Goal: Information Seeking & Learning: Learn about a topic

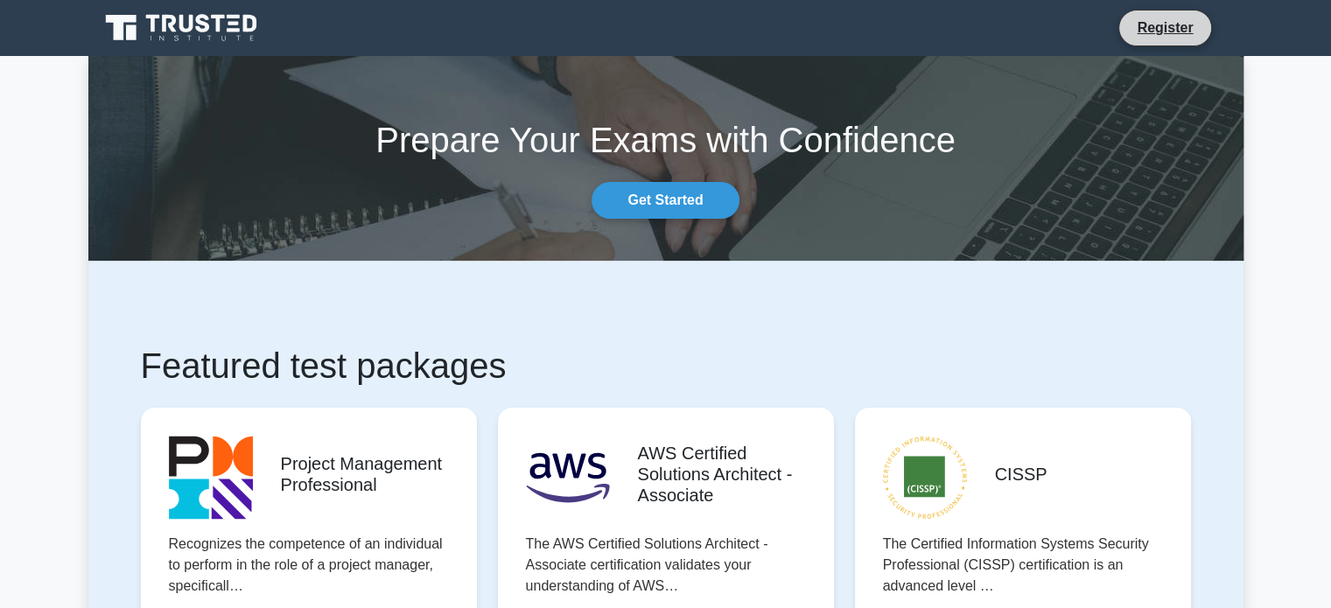
click at [1166, 16] on li "Register" at bounding box center [1165, 28] width 93 height 37
click at [1170, 32] on link "Register" at bounding box center [1165, 28] width 77 height 22
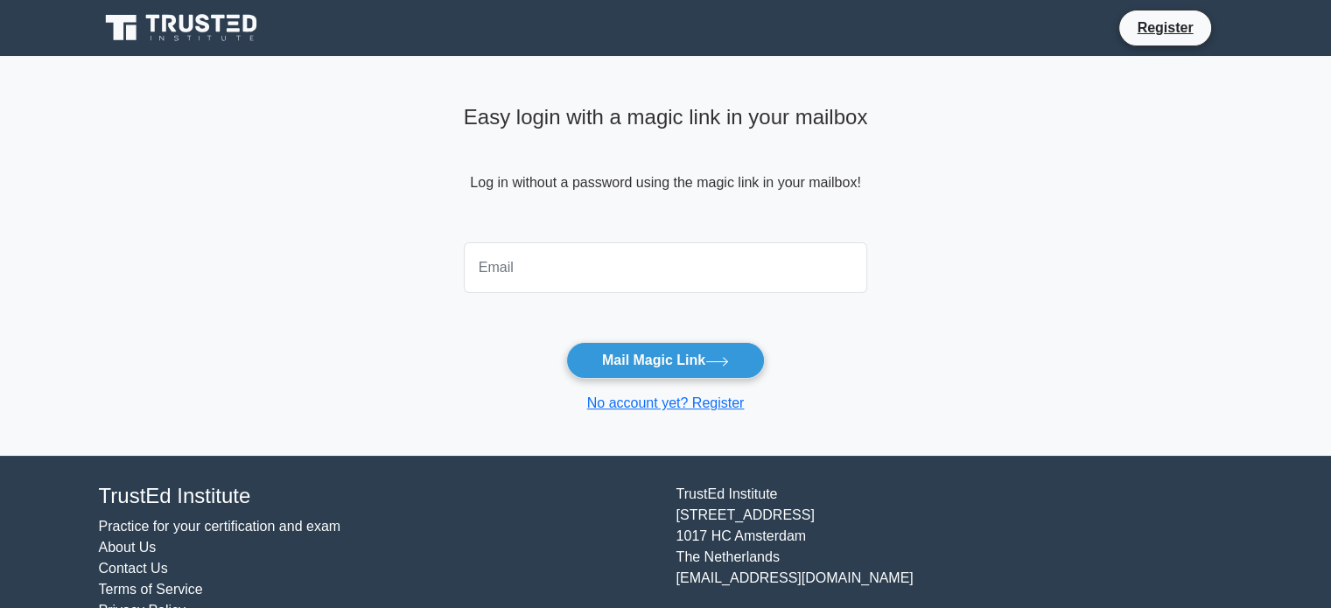
click at [577, 279] on input "email" at bounding box center [666, 267] width 404 height 51
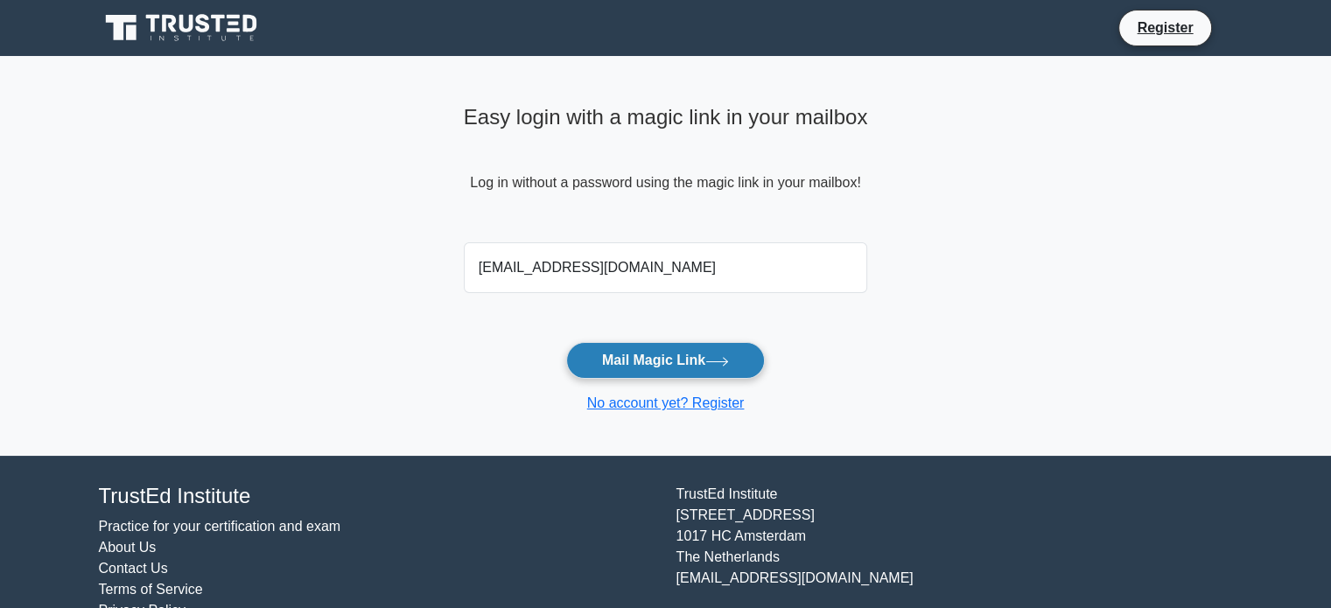
type input "imtiajulalam@gmail.com"
click at [669, 370] on button "Mail Magic Link" at bounding box center [665, 360] width 199 height 37
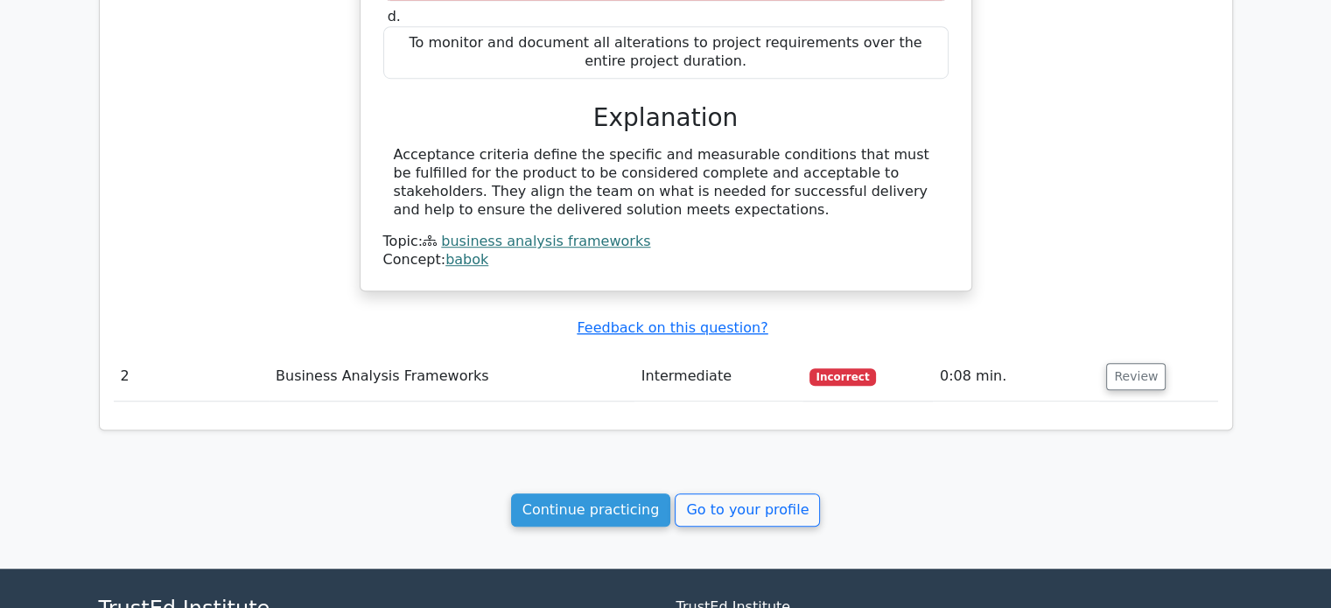
scroll to position [1220, 0]
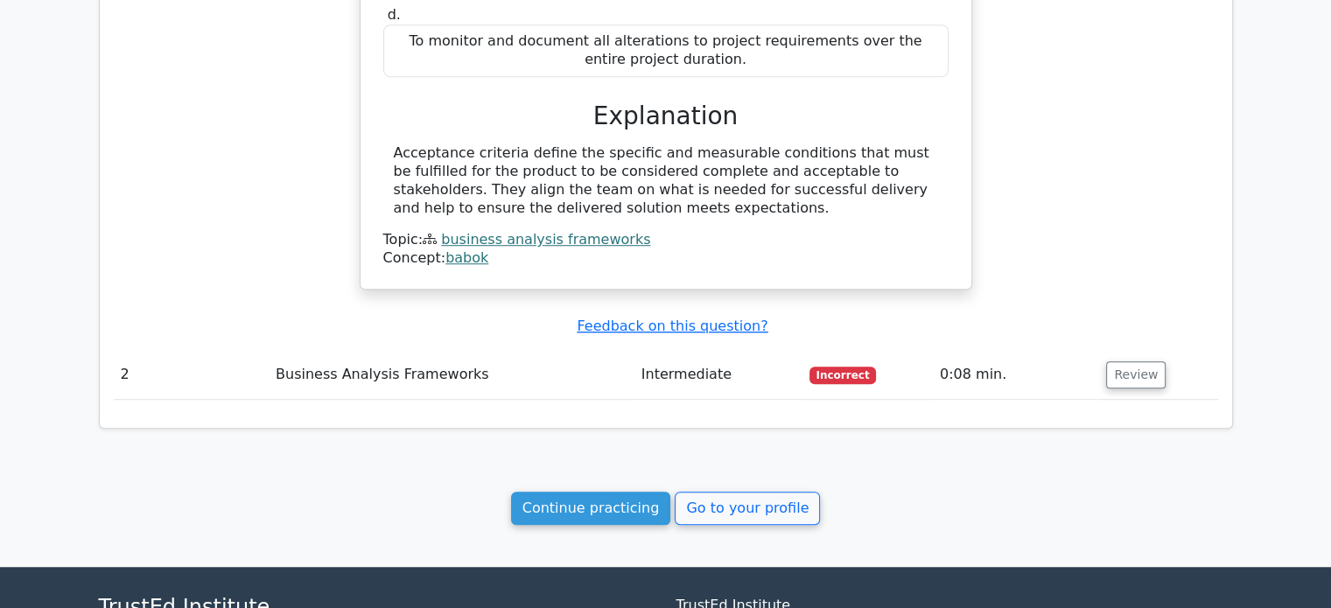
click at [741, 518] on link "Go to your profile" at bounding box center [747, 508] width 145 height 33
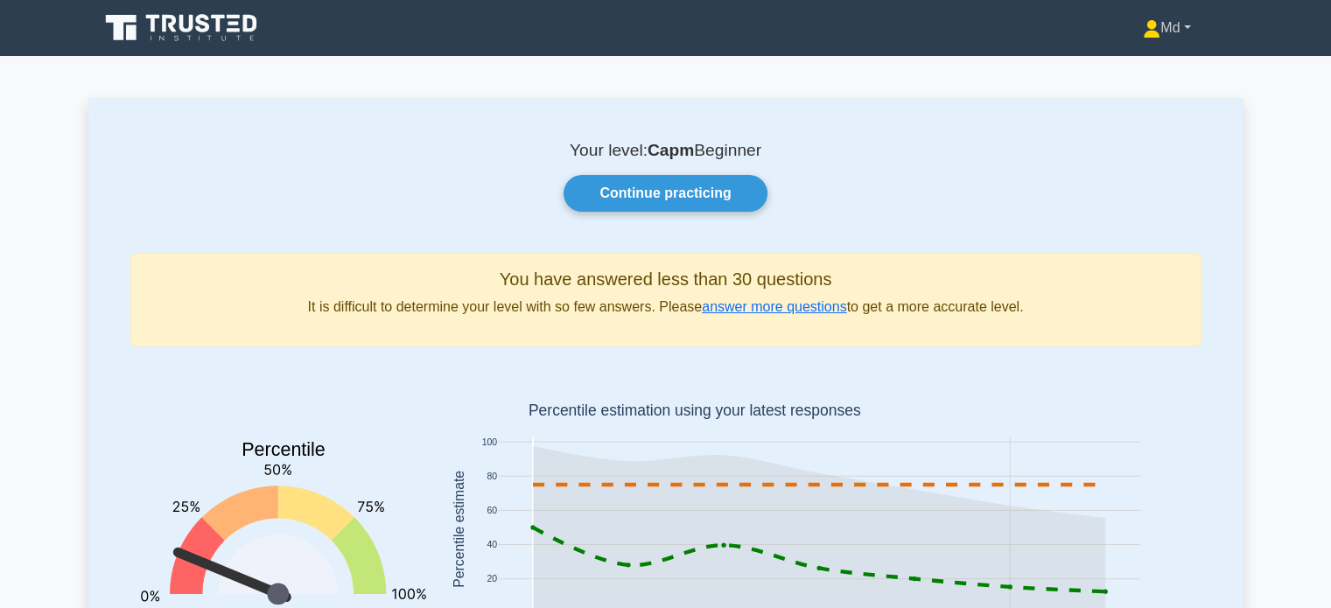
click at [1191, 22] on link "Md" at bounding box center [1166, 28] width 131 height 35
drag, startPoint x: 907, startPoint y: 187, endPoint x: 829, endPoint y: 198, distance: 78.6
click at [829, 198] on div "Continue practicing" at bounding box center [666, 193] width 1093 height 37
click at [731, 207] on link "Continue practicing" at bounding box center [665, 193] width 203 height 37
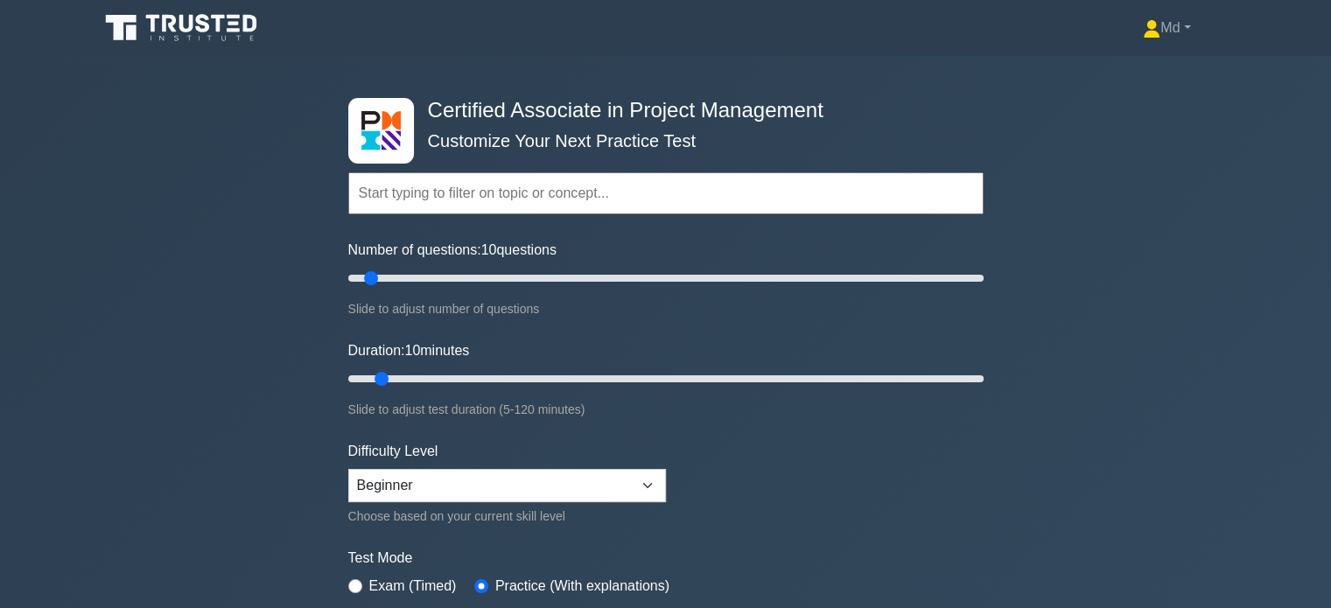
scroll to position [116, 0]
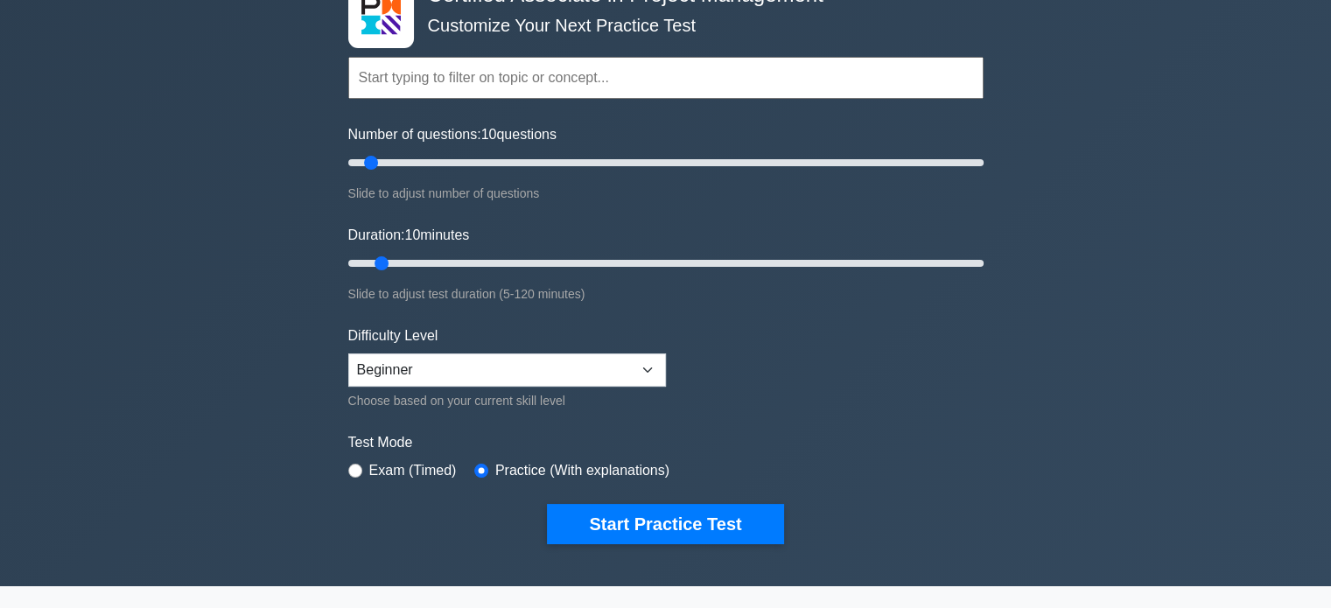
click at [385, 473] on label "Exam (Timed)" at bounding box center [413, 470] width 88 height 21
click at [375, 469] on label "Exam (Timed)" at bounding box center [413, 470] width 88 height 21
click at [354, 468] on input "radio" at bounding box center [355, 471] width 14 height 14
radio input "true"
drag, startPoint x: 373, startPoint y: 160, endPoint x: 816, endPoint y: 273, distance: 457.1
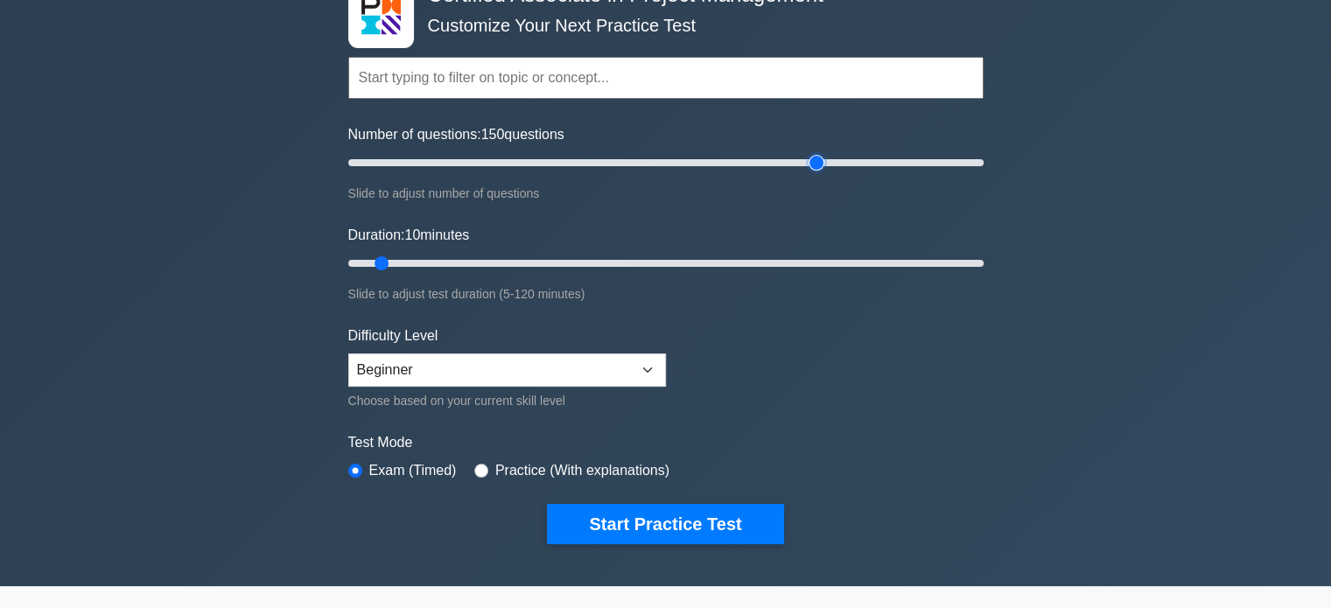
type input "150"
click at [816, 173] on input "Number of questions: 150 questions" at bounding box center [666, 162] width 636 height 21
drag, startPoint x: 387, startPoint y: 256, endPoint x: 1128, endPoint y: 405, distance: 755.4
type input "120"
click at [984, 274] on input "Duration: 120 minutes" at bounding box center [666, 263] width 636 height 21
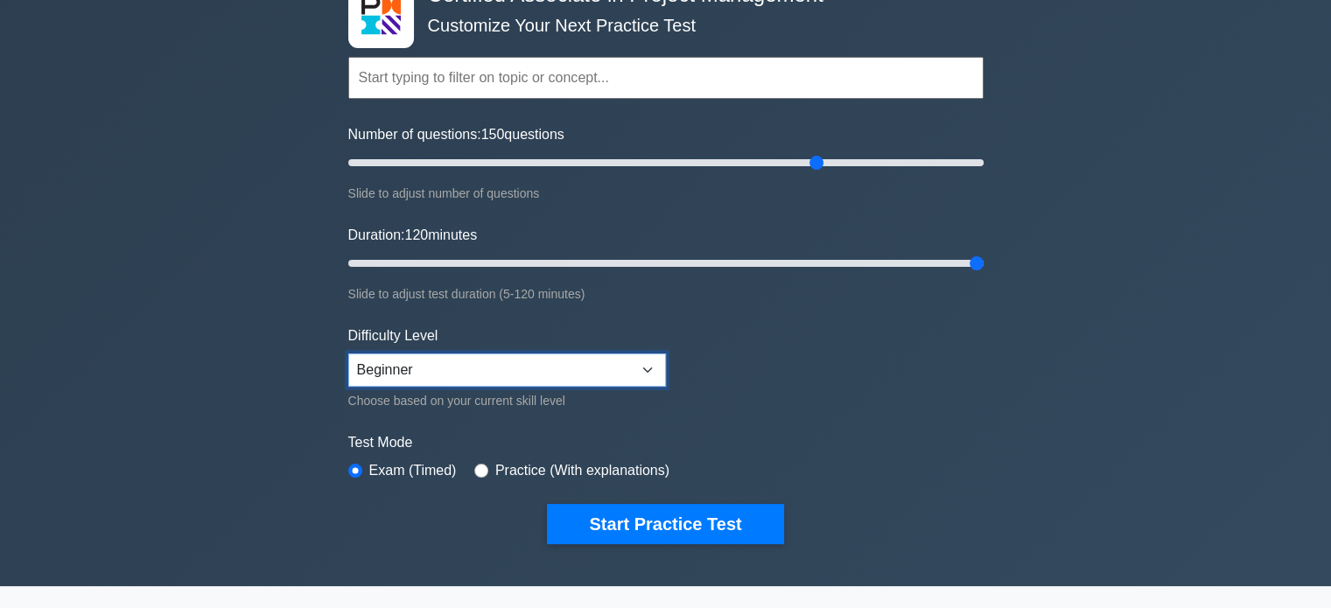
click at [654, 367] on select "Beginner Intermediate Expert" at bounding box center [507, 370] width 318 height 33
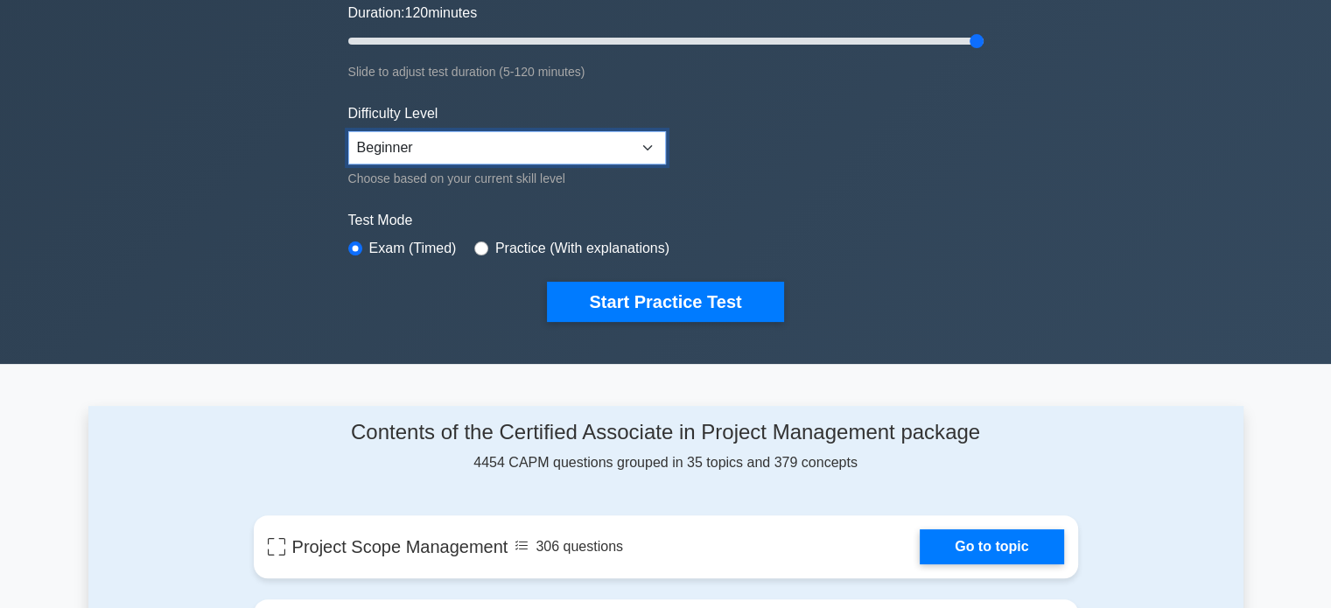
scroll to position [317, 0]
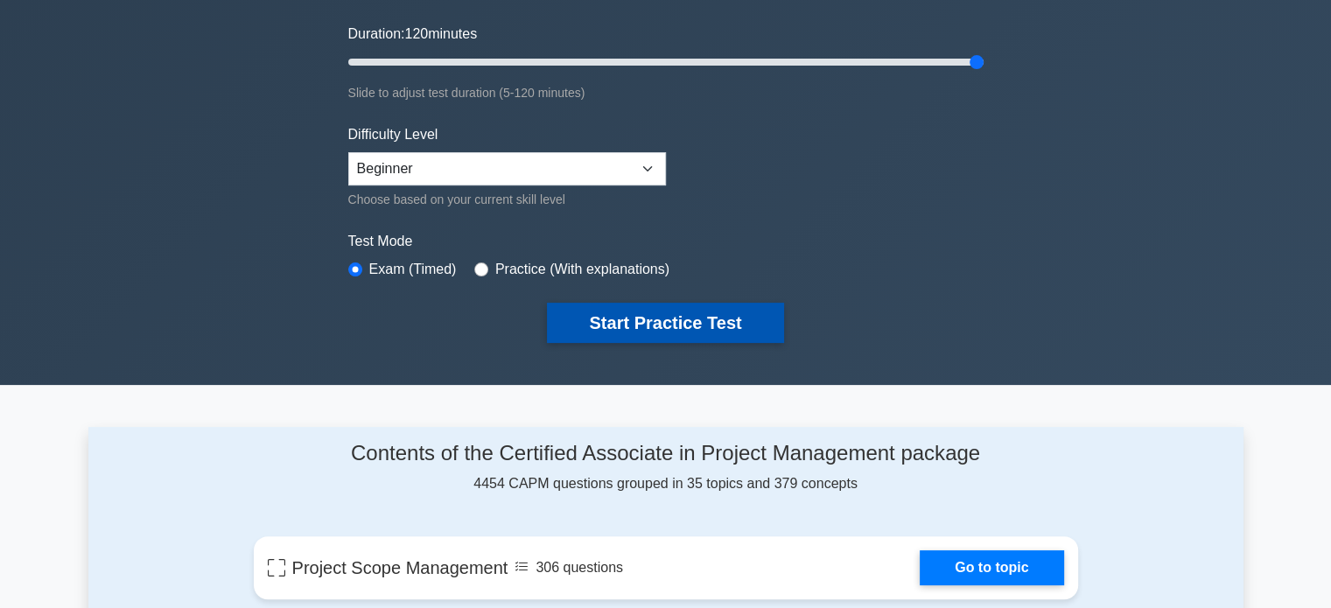
click at [683, 318] on button "Start Practice Test" at bounding box center [665, 323] width 236 height 40
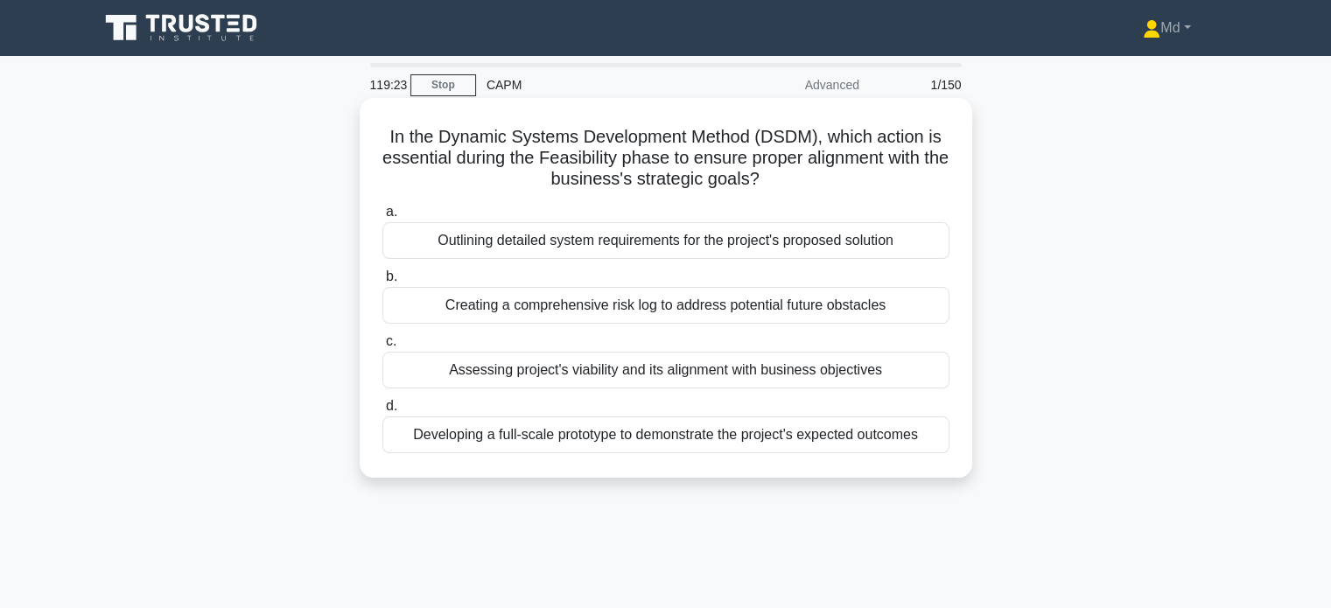
click at [667, 377] on div "Assessing project's viability and its alignment with business objectives" at bounding box center [666, 370] width 567 height 37
click at [383, 348] on input "c. Assessing project's viability and its alignment with business objectives" at bounding box center [383, 341] width 0 height 11
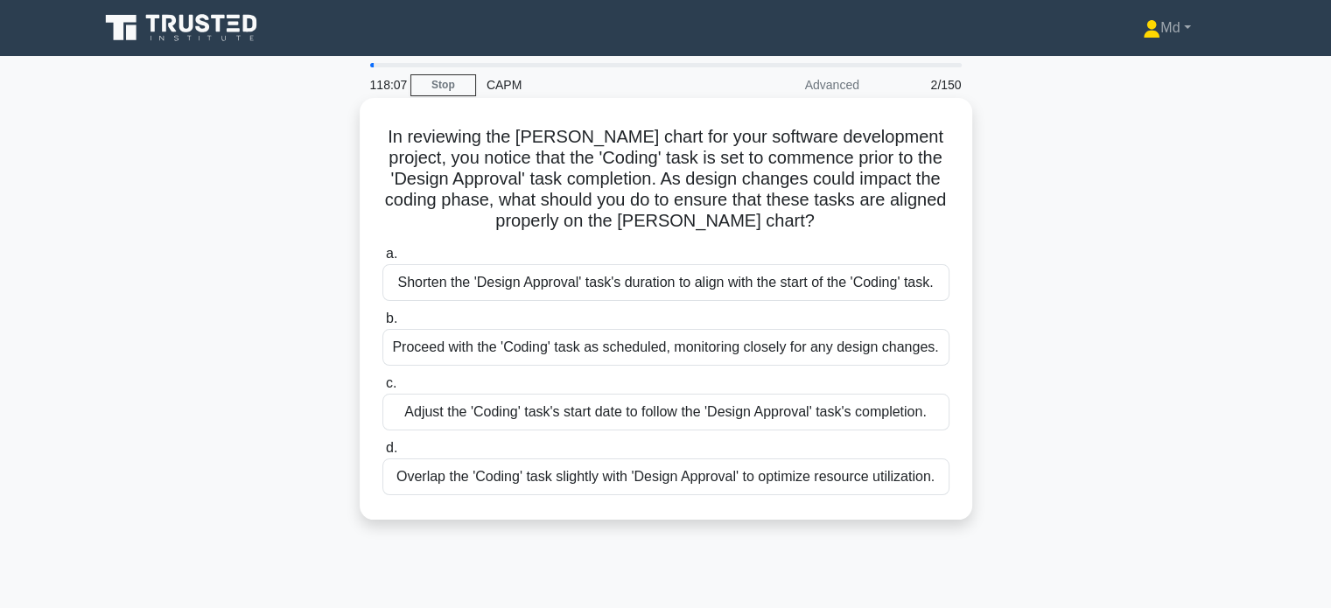
drag, startPoint x: 757, startPoint y: 386, endPoint x: 763, endPoint y: 412, distance: 27.0
click at [763, 412] on label "c. Adjust the 'Coding' task's start date to follow the 'Design Approval' task's…" at bounding box center [666, 402] width 567 height 58
click at [763, 412] on div "Adjust the 'Coding' task's start date to follow the 'Design Approval' task's co…" at bounding box center [666, 412] width 567 height 37
click at [383, 390] on input "c. Adjust the 'Coding' task's start date to follow the 'Design Approval' task's…" at bounding box center [383, 383] width 0 height 11
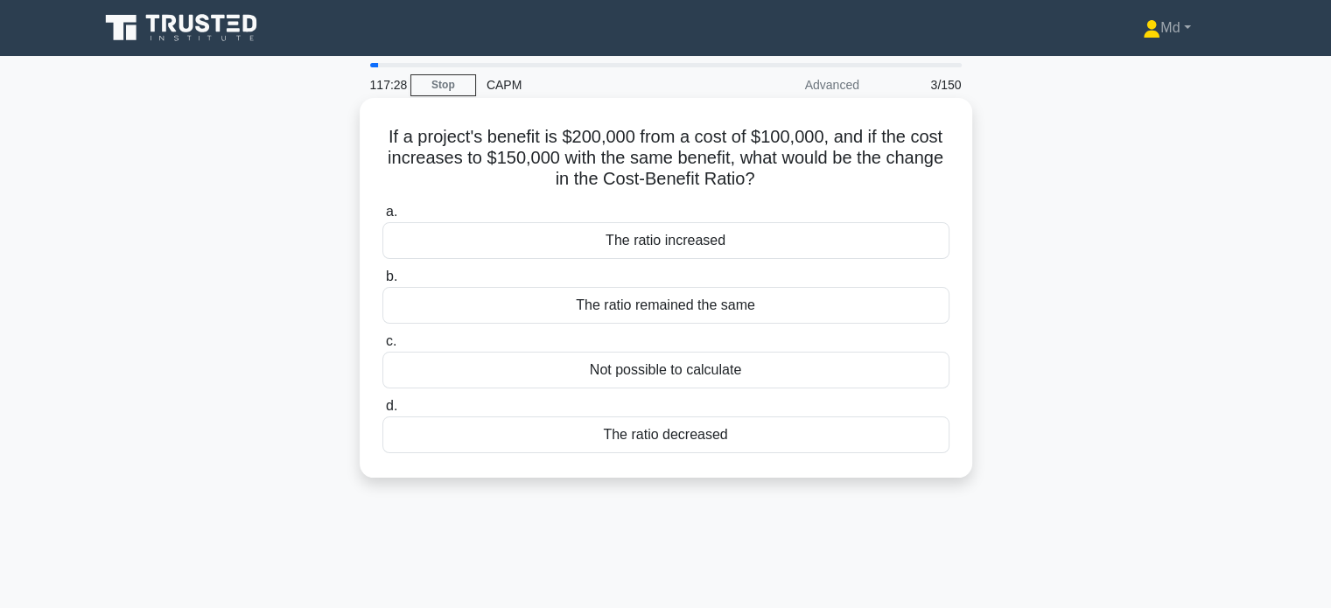
click at [718, 439] on div "The ratio decreased" at bounding box center [666, 435] width 567 height 37
click at [383, 412] on input "d. The ratio decreased" at bounding box center [383, 406] width 0 height 11
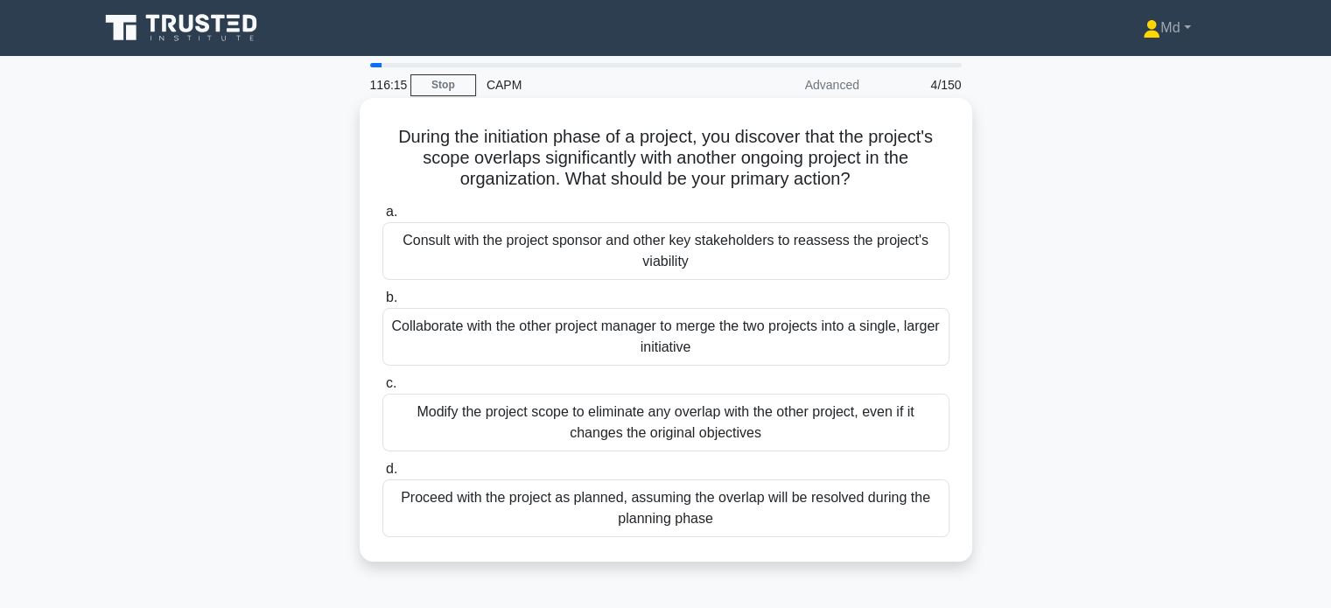
click at [720, 265] on div "Consult with the project sponsor and other key stakeholders to reassess the pro…" at bounding box center [666, 251] width 567 height 58
click at [383, 218] on input "a. Consult with the project sponsor and other key stakeholders to reassess the …" at bounding box center [383, 212] width 0 height 11
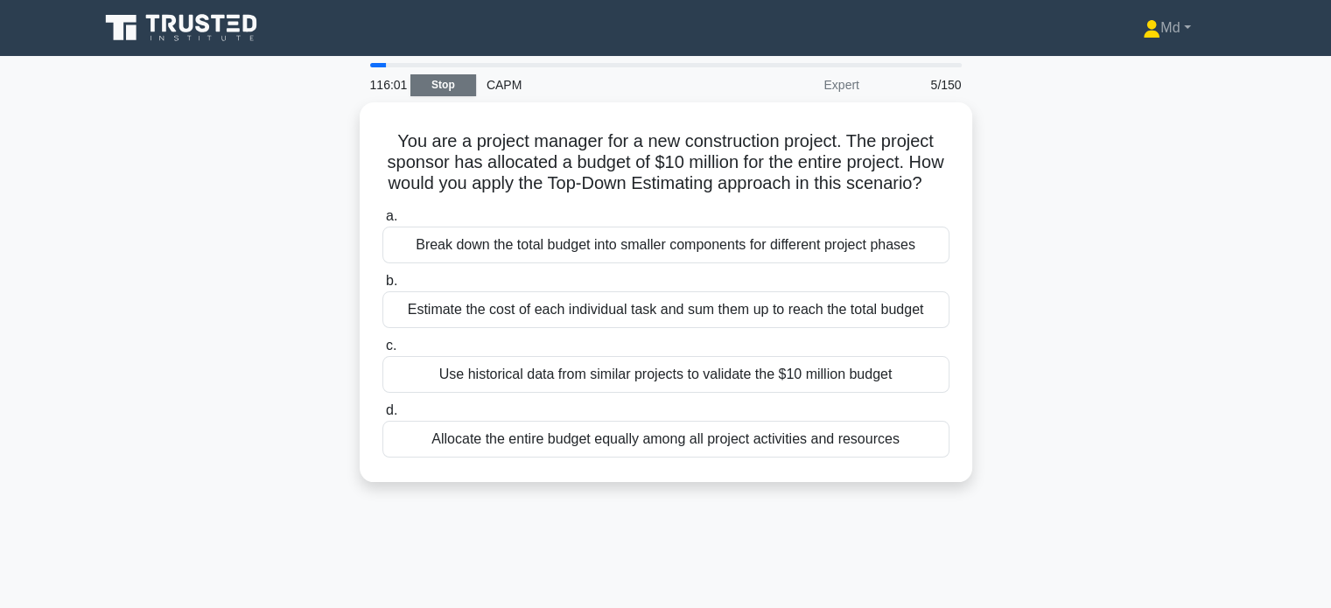
click at [445, 88] on link "Stop" at bounding box center [444, 85] width 66 height 22
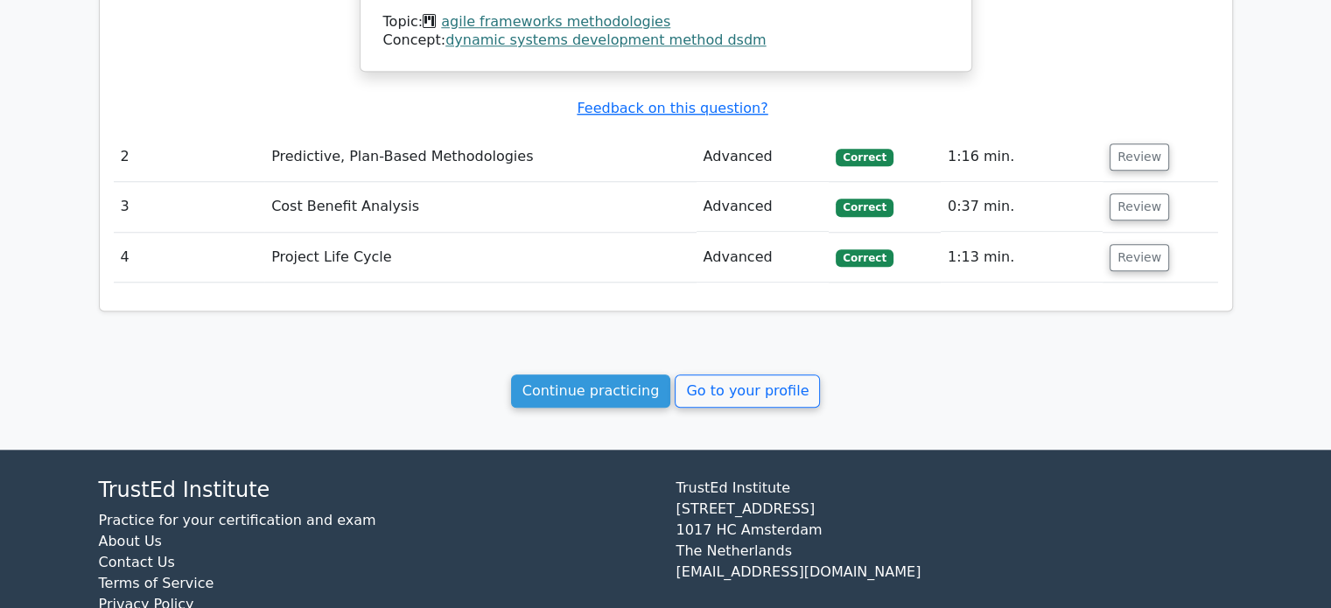
scroll to position [1662, 0]
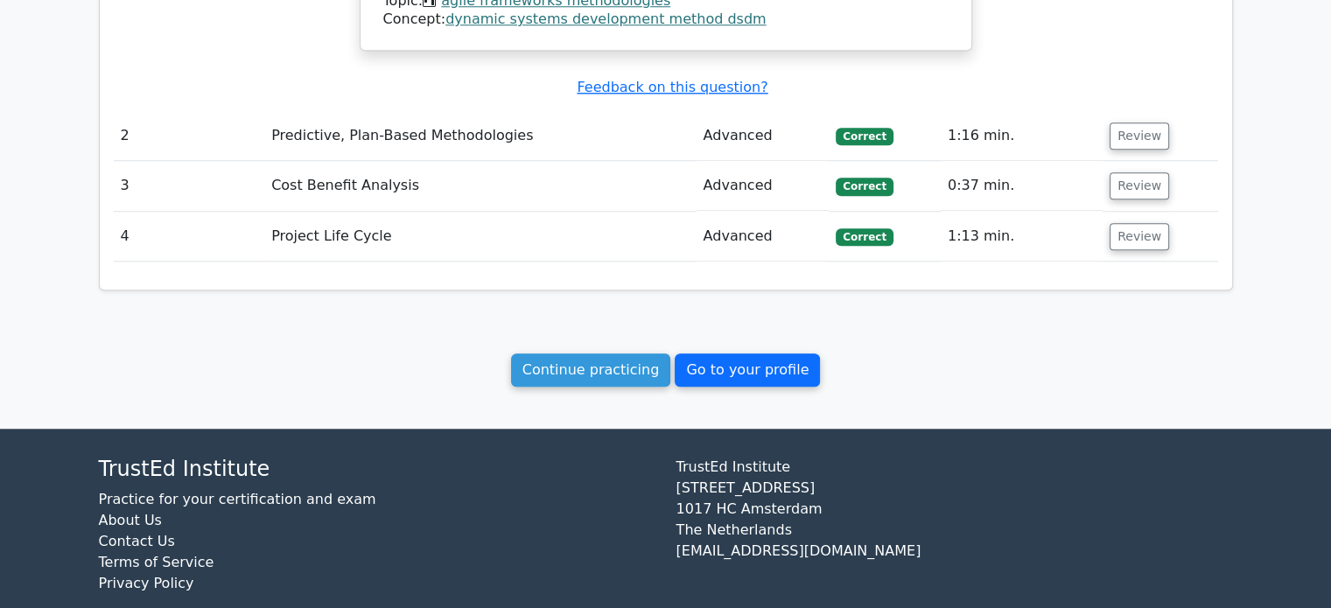
click at [731, 355] on link "Go to your profile" at bounding box center [747, 370] width 145 height 33
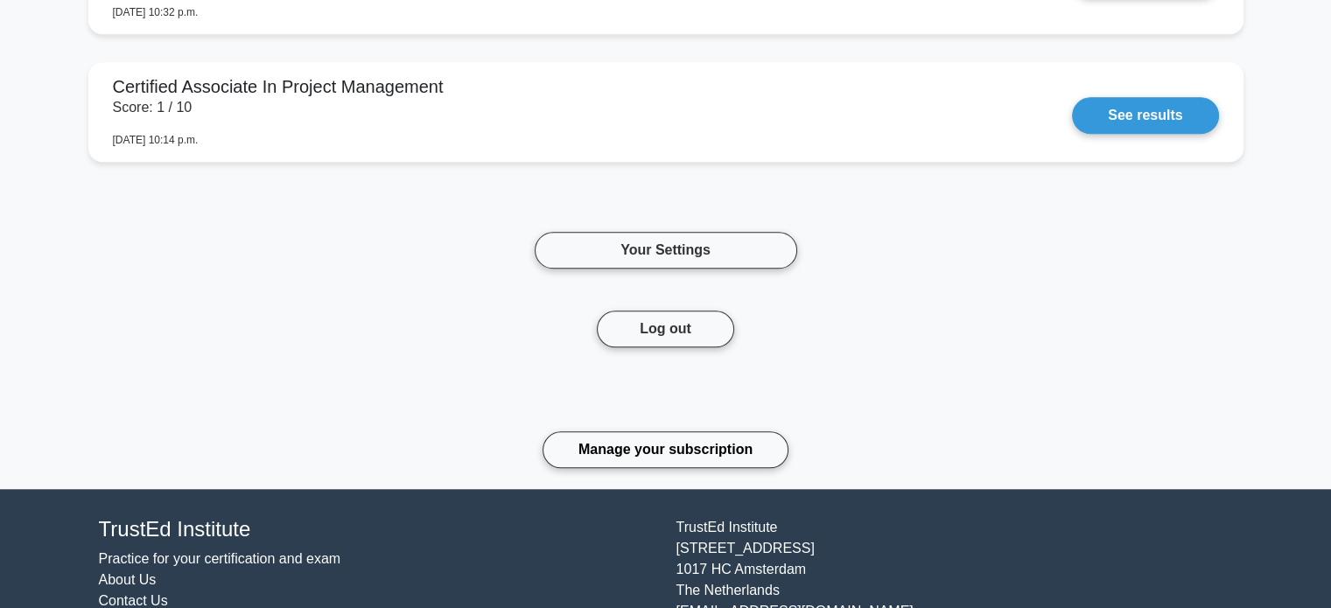
scroll to position [1539, 0]
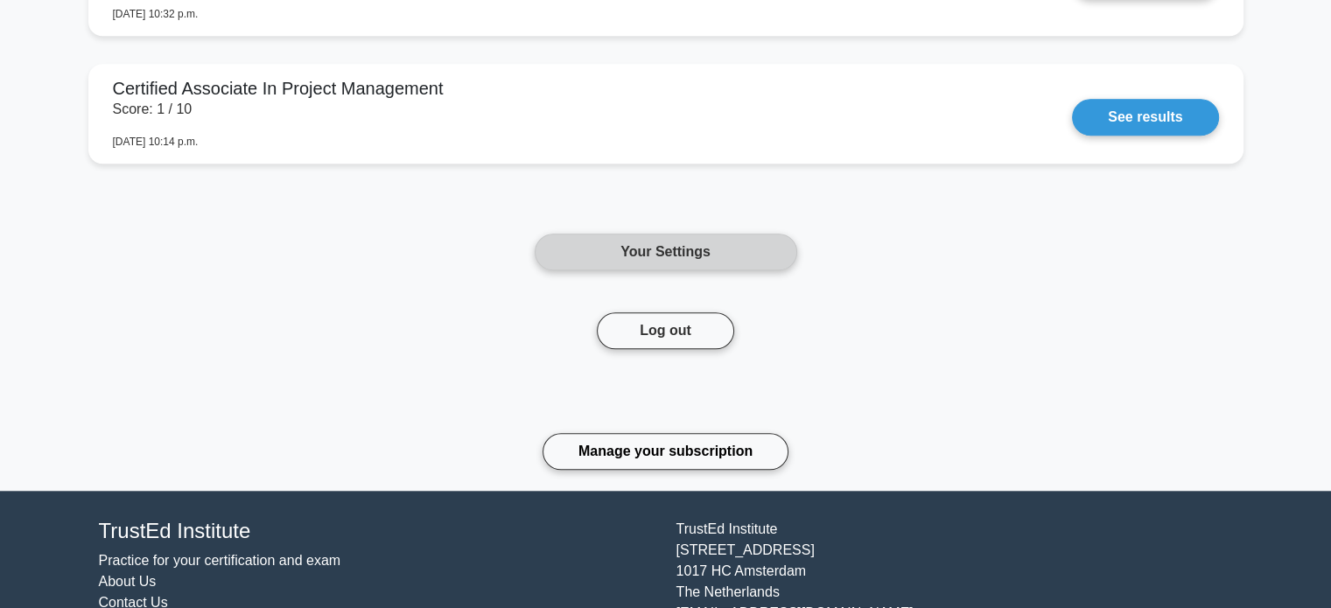
click at [712, 258] on link "Your Settings" at bounding box center [666, 252] width 263 height 37
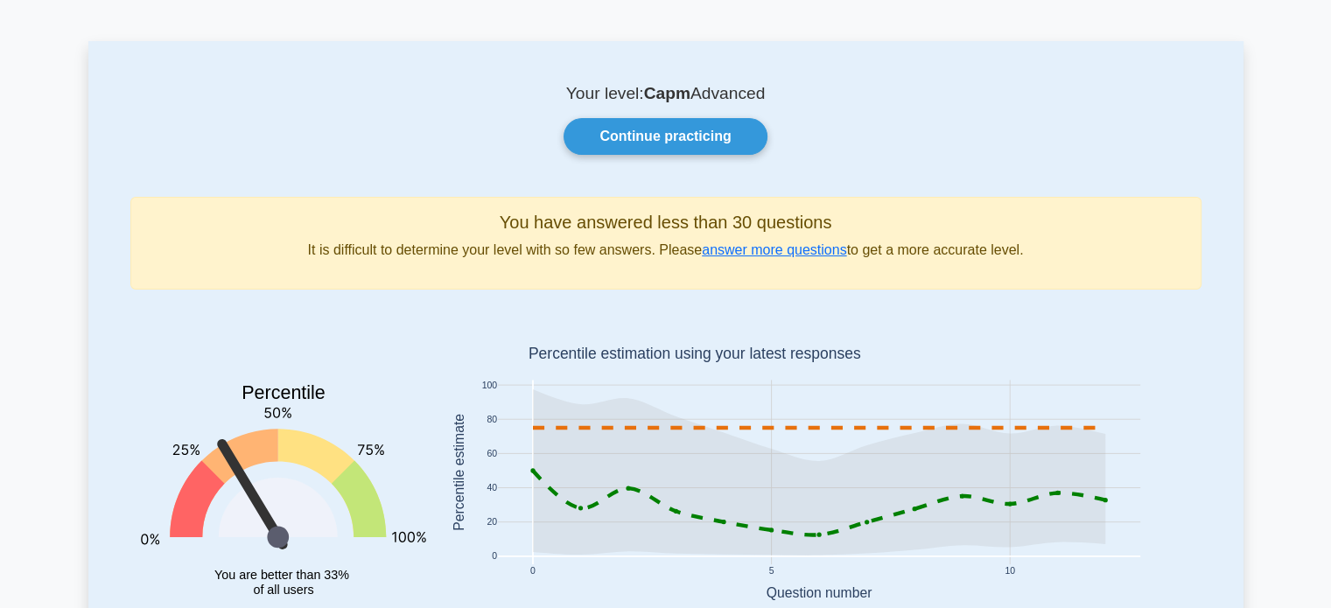
scroll to position [0, 0]
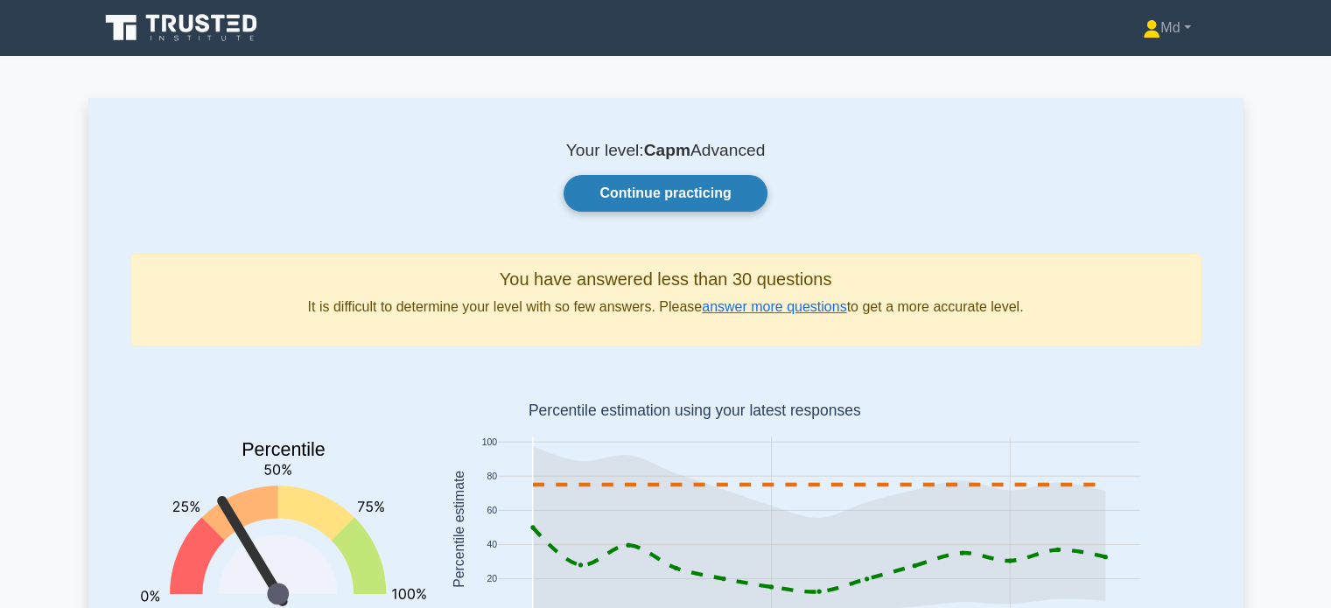
click at [631, 195] on link "Continue practicing" at bounding box center [665, 193] width 203 height 37
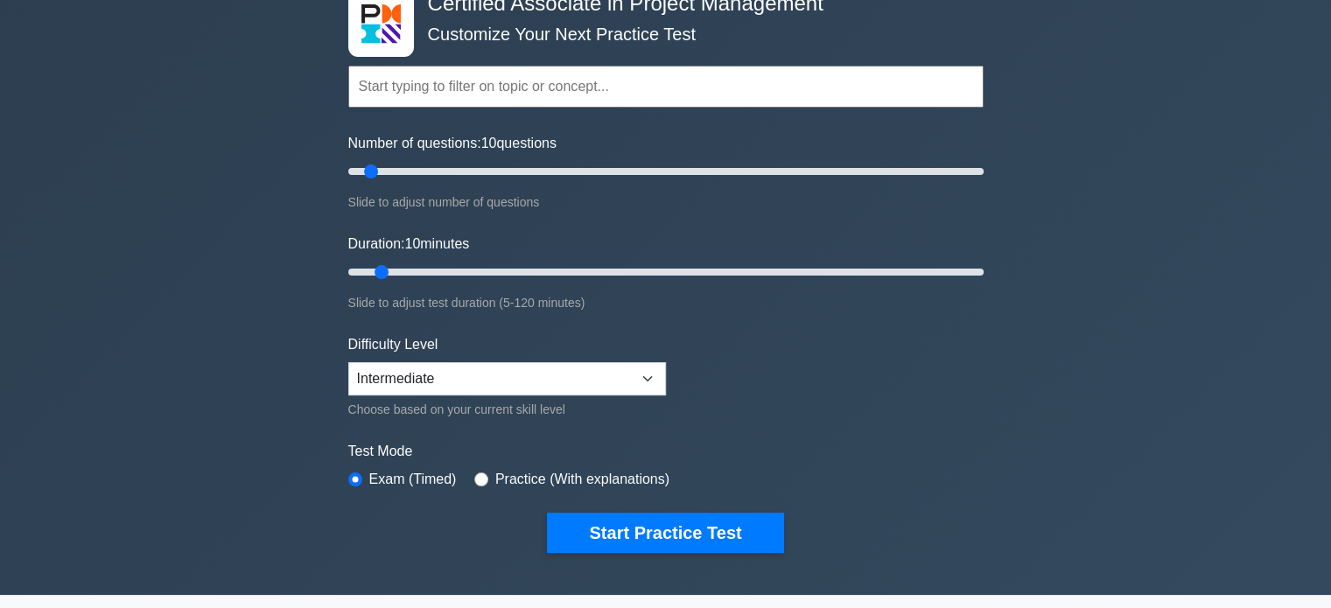
scroll to position [49, 0]
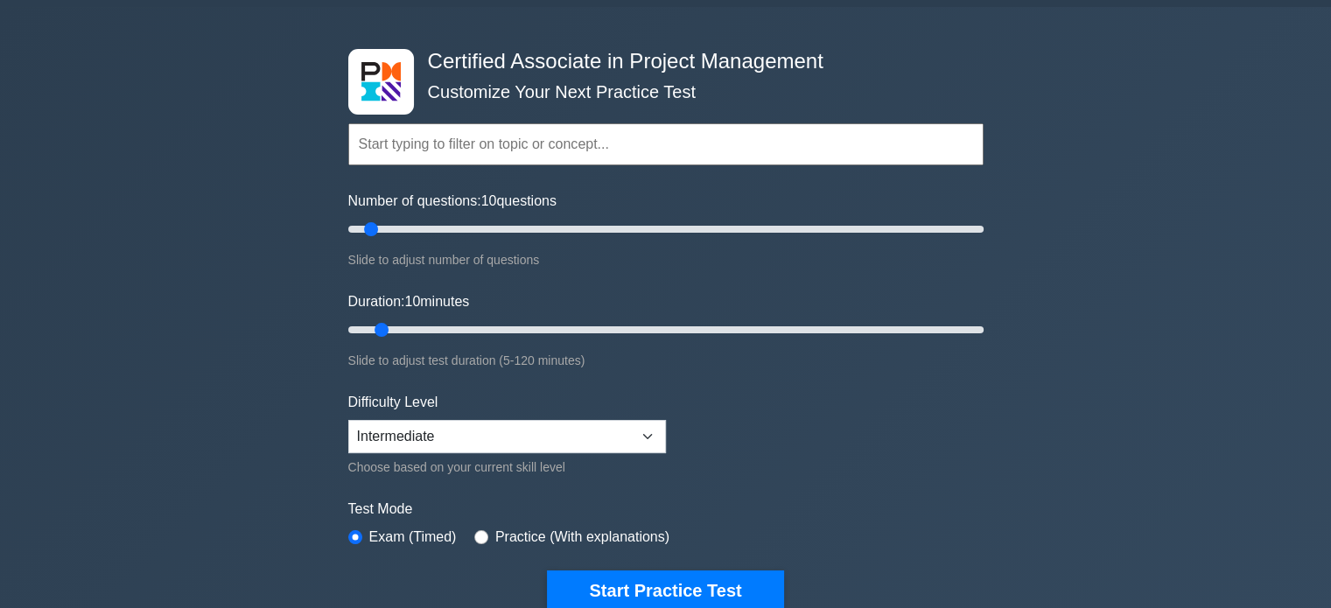
click at [544, 157] on input "text" at bounding box center [666, 144] width 636 height 42
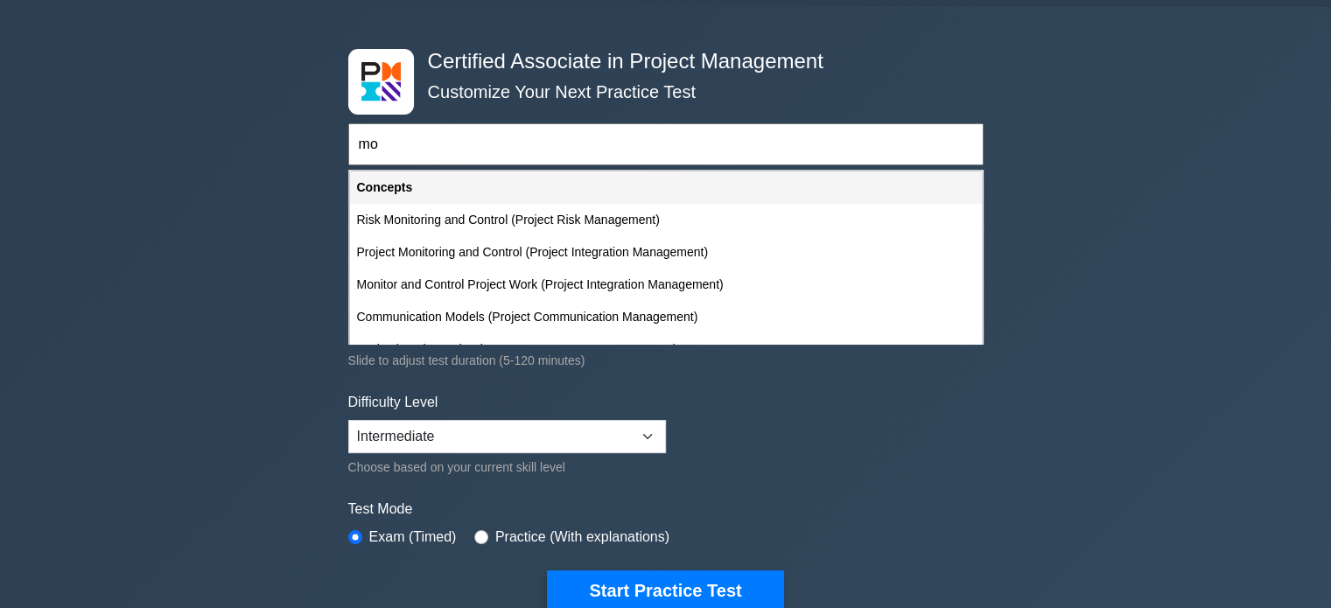
type input "m"
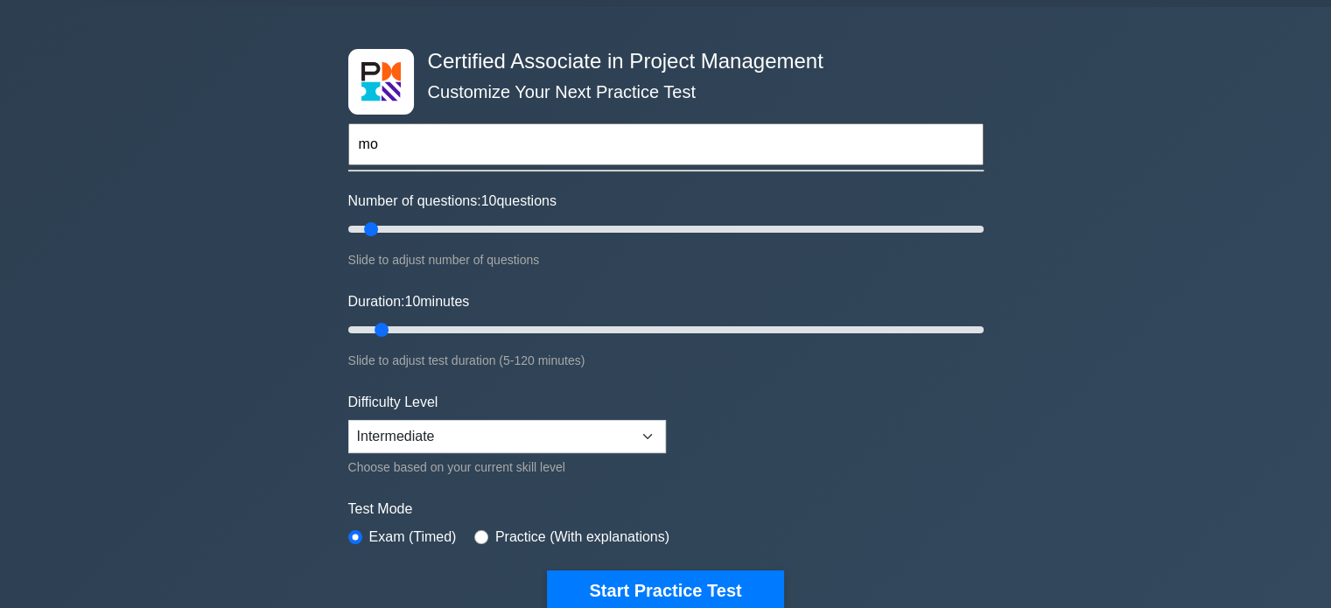
type input "m"
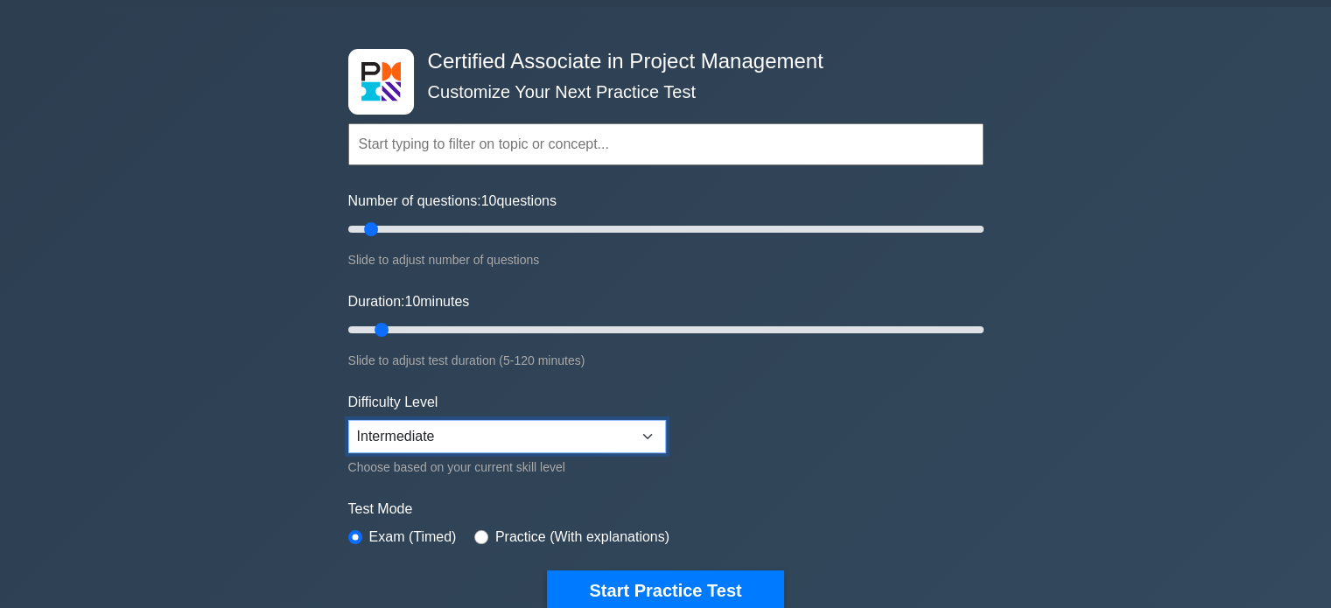
click at [638, 427] on select "Beginner Intermediate Expert" at bounding box center [507, 436] width 318 height 33
select select "beginner"
click at [348, 420] on select "Beginner Intermediate Expert" at bounding box center [507, 436] width 318 height 33
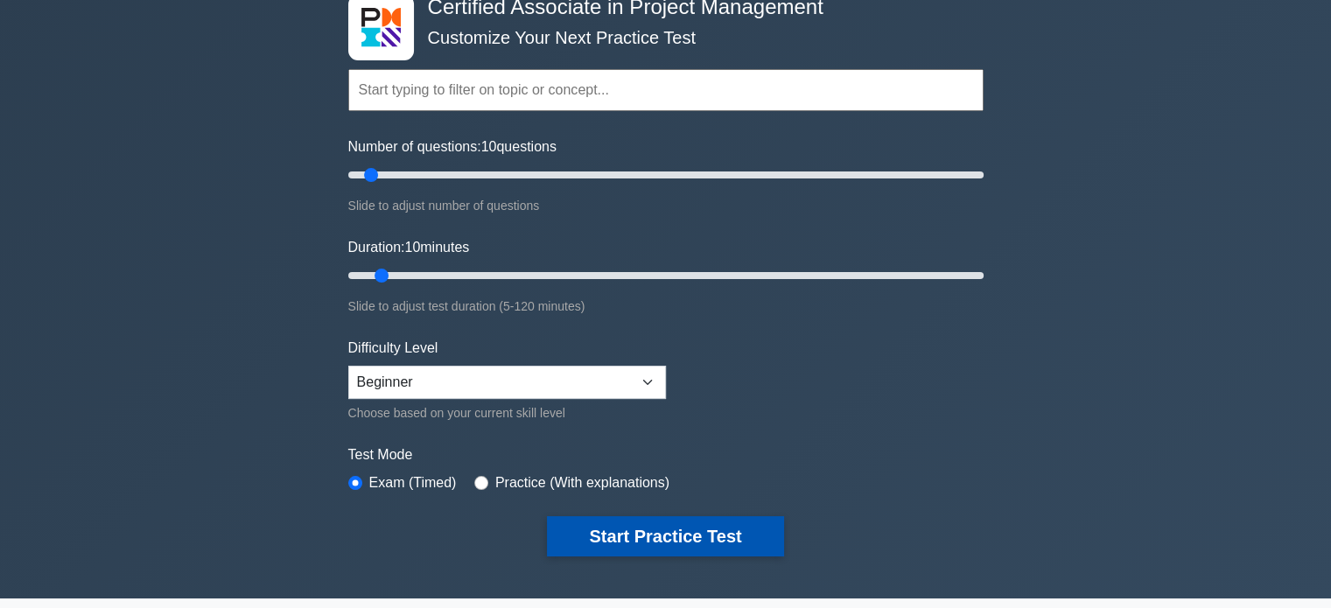
click at [671, 531] on button "Start Practice Test" at bounding box center [665, 536] width 236 height 40
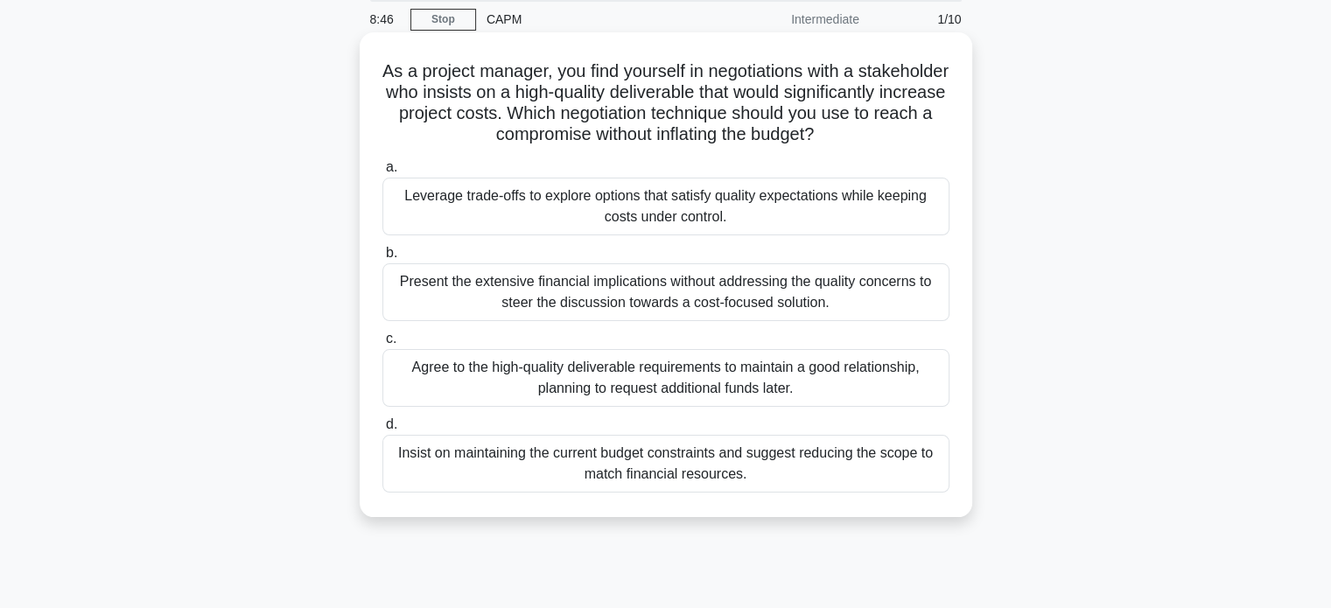
scroll to position [67, 0]
click at [781, 206] on div "Leverage trade-offs to explore options that satisfy quality expectations while …" at bounding box center [666, 206] width 567 height 58
click at [383, 172] on input "a. Leverage trade-offs to explore options that satisfy quality expectations whi…" at bounding box center [383, 166] width 0 height 11
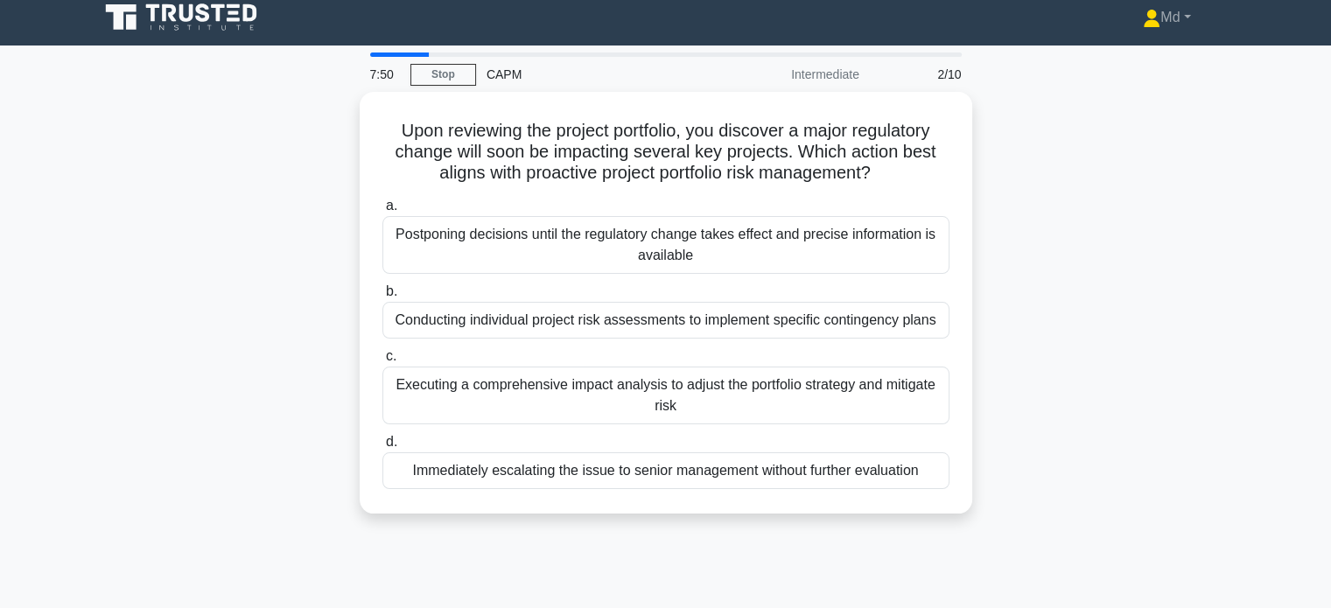
scroll to position [0, 0]
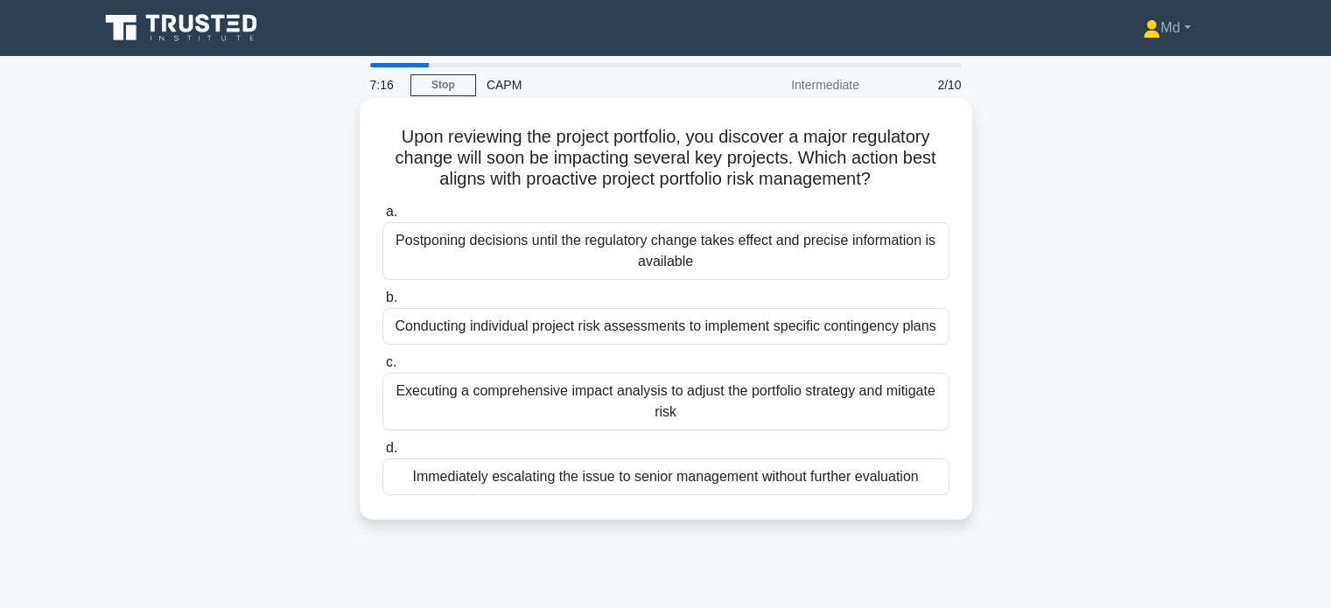
click at [788, 402] on div "Executing a comprehensive impact analysis to adjust the portfolio strategy and …" at bounding box center [666, 402] width 567 height 58
click at [383, 369] on input "c. Executing a comprehensive impact analysis to adjust the portfolio strategy a…" at bounding box center [383, 362] width 0 height 11
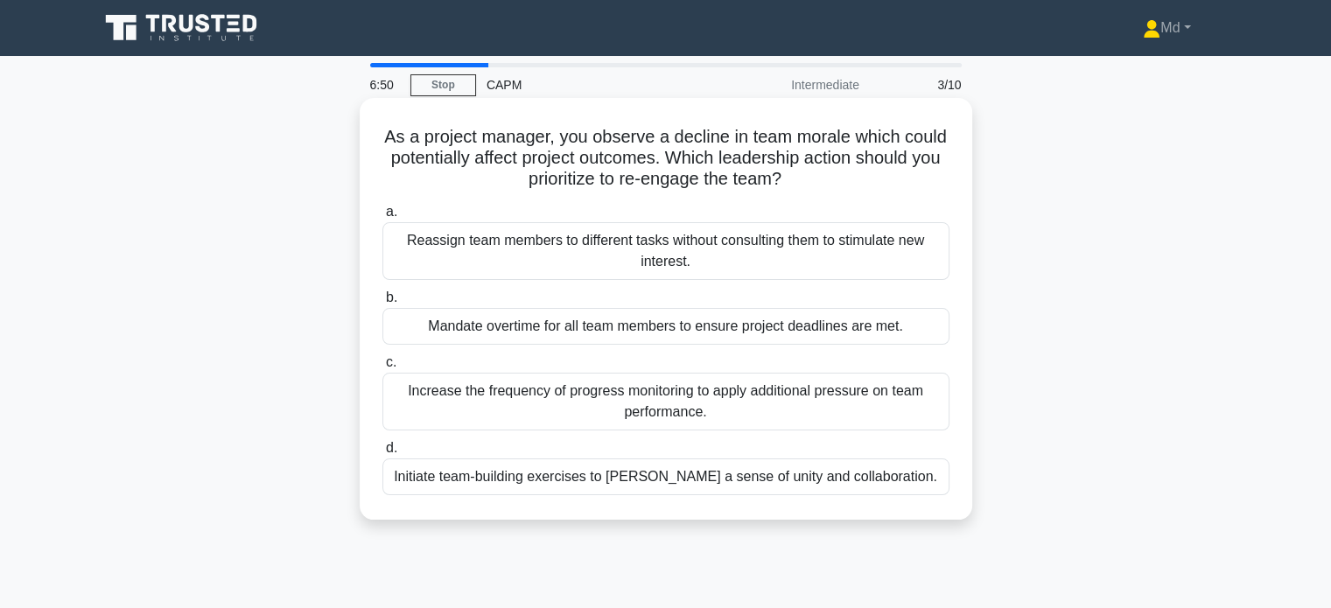
click at [784, 479] on div "Initiate team-building exercises to foster a sense of unity and collaboration." at bounding box center [666, 477] width 567 height 37
click at [383, 454] on input "d. Initiate team-building exercises to foster a sense of unity and collaboratio…" at bounding box center [383, 448] width 0 height 11
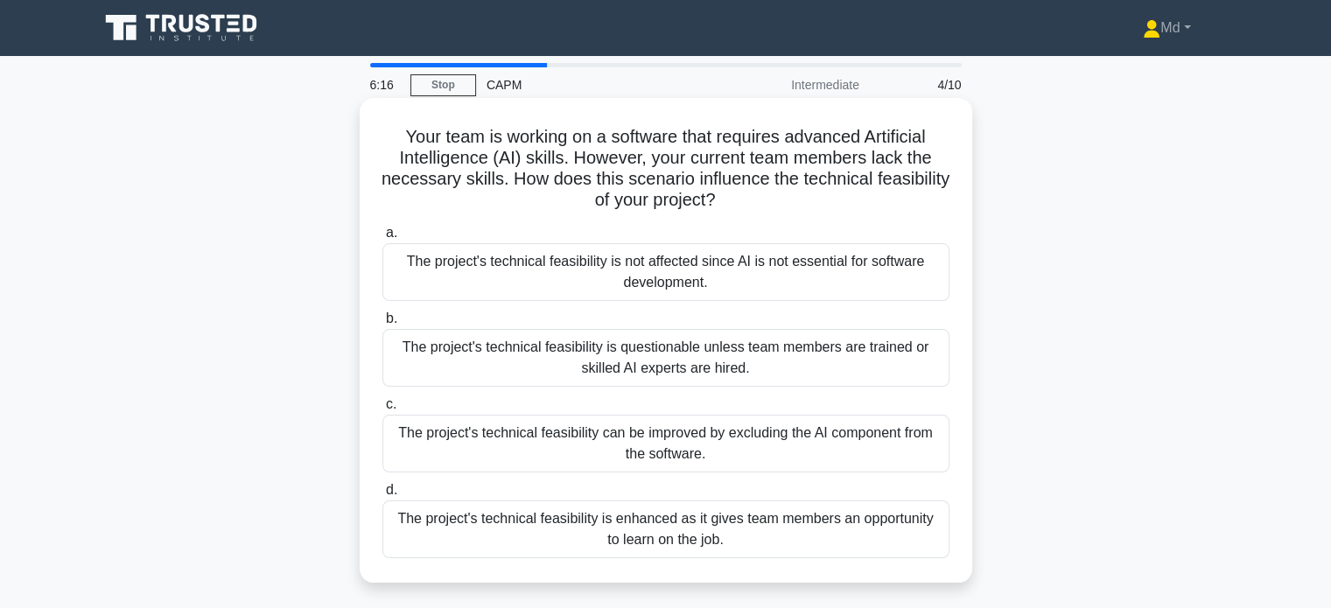
click at [801, 363] on div "The project's technical feasibility is questionable unless team members are tra…" at bounding box center [666, 358] width 567 height 58
click at [383, 325] on input "b. The project's technical feasibility is questionable unless team members are …" at bounding box center [383, 318] width 0 height 11
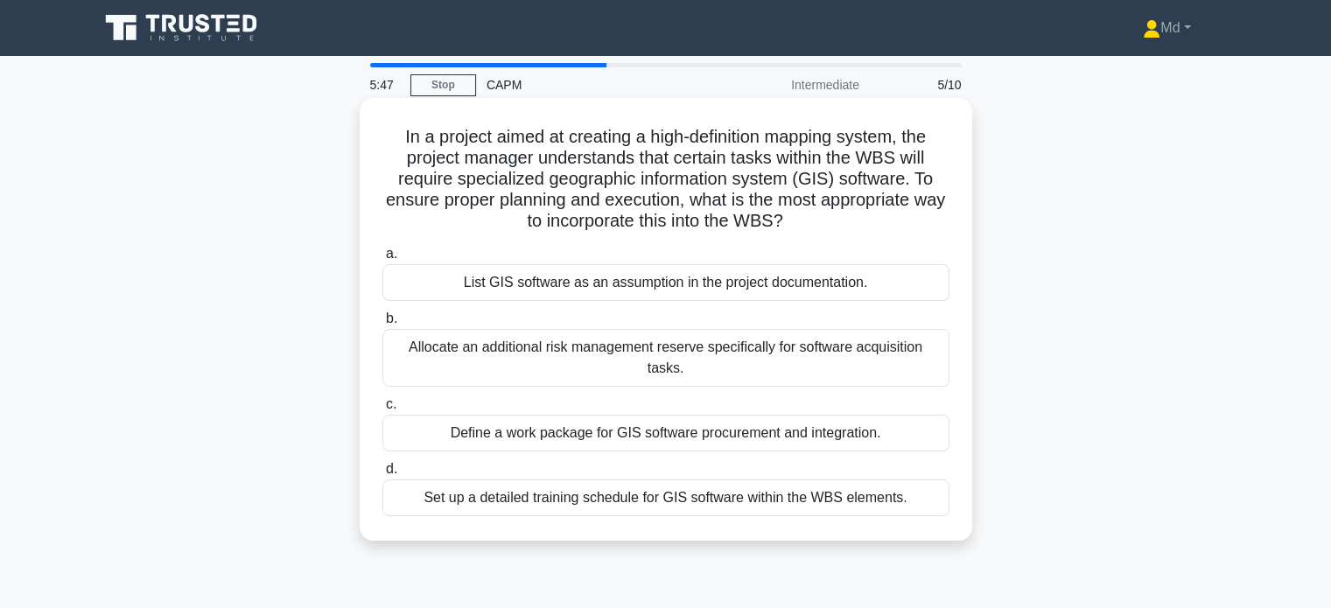
click at [847, 482] on div "Set up a detailed training schedule for GIS software within the WBS elements." at bounding box center [666, 498] width 567 height 37
click at [383, 475] on input "d. Set up a detailed training schedule for GIS software within the WBS elements." at bounding box center [383, 469] width 0 height 11
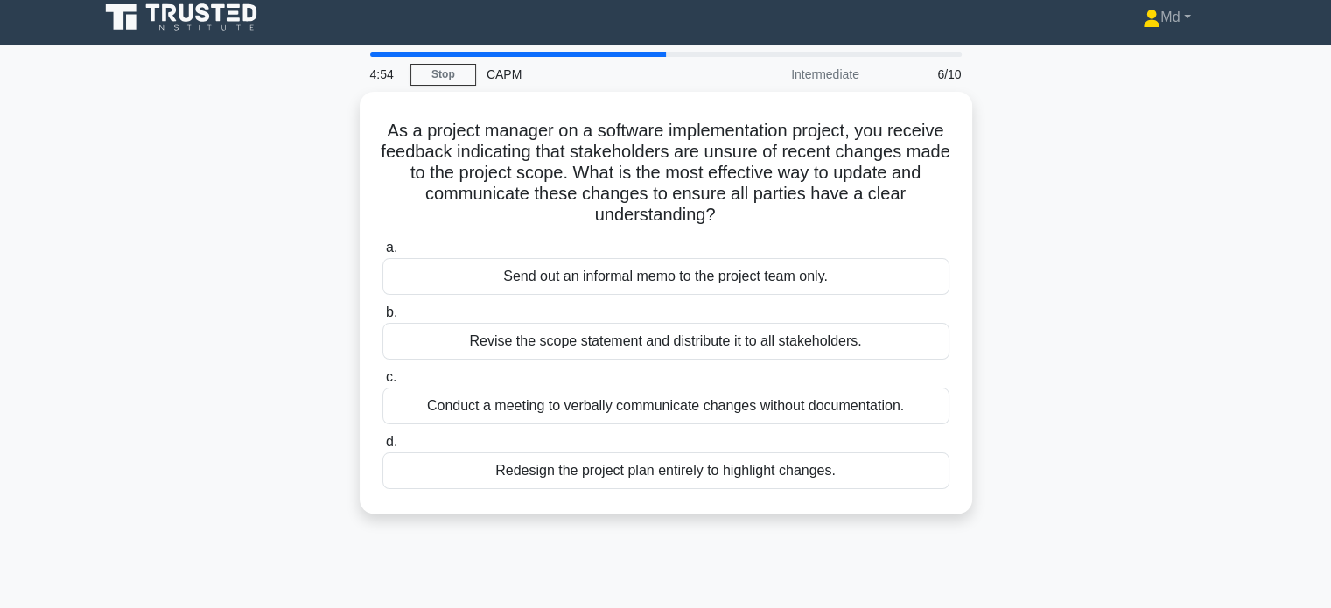
scroll to position [11, 0]
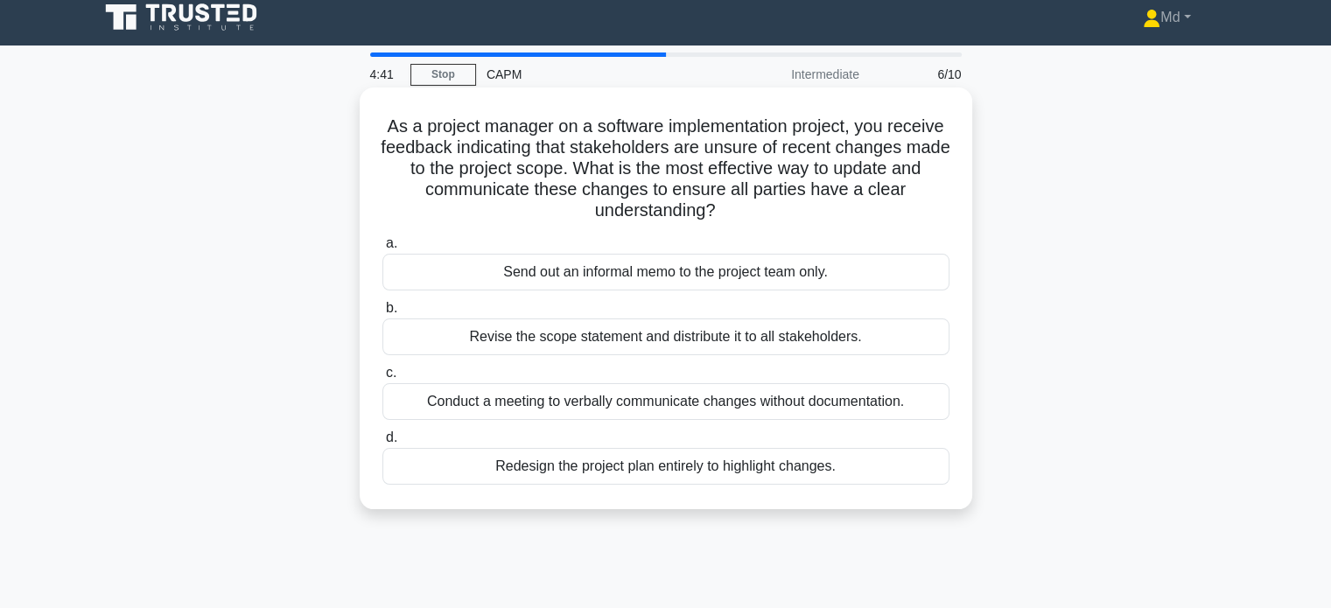
click at [795, 335] on div "Revise the scope statement and distribute it to all stakeholders." at bounding box center [666, 337] width 567 height 37
click at [383, 314] on input "b. Revise the scope statement and distribute it to all stakeholders." at bounding box center [383, 308] width 0 height 11
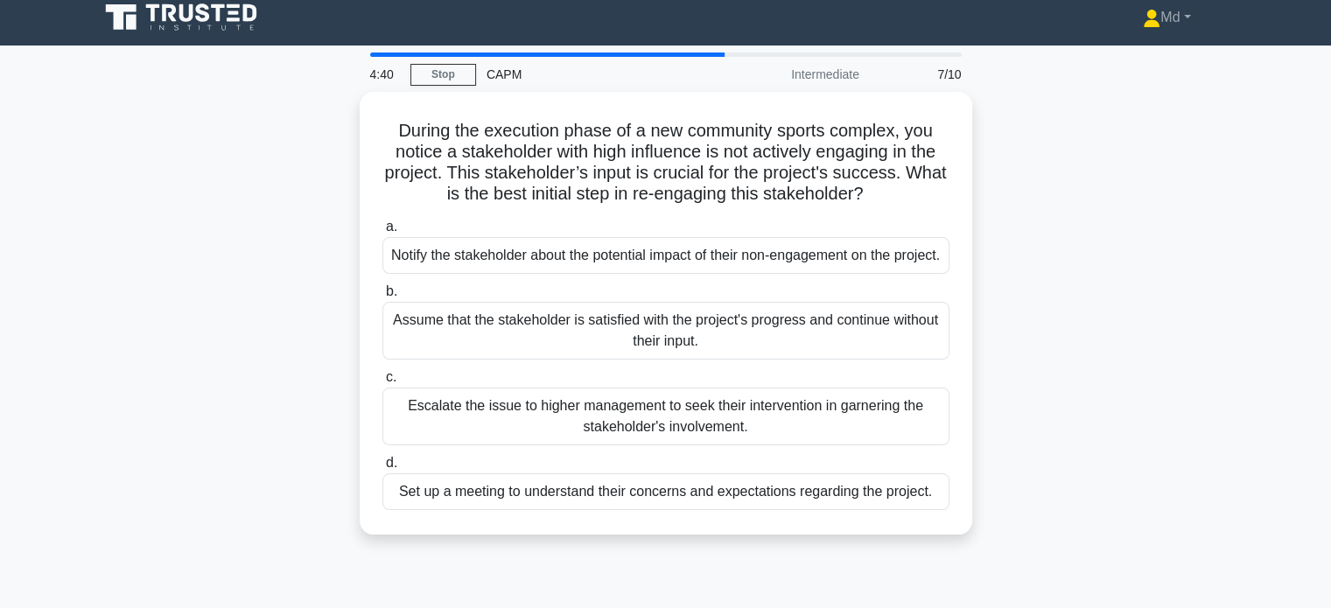
scroll to position [0, 0]
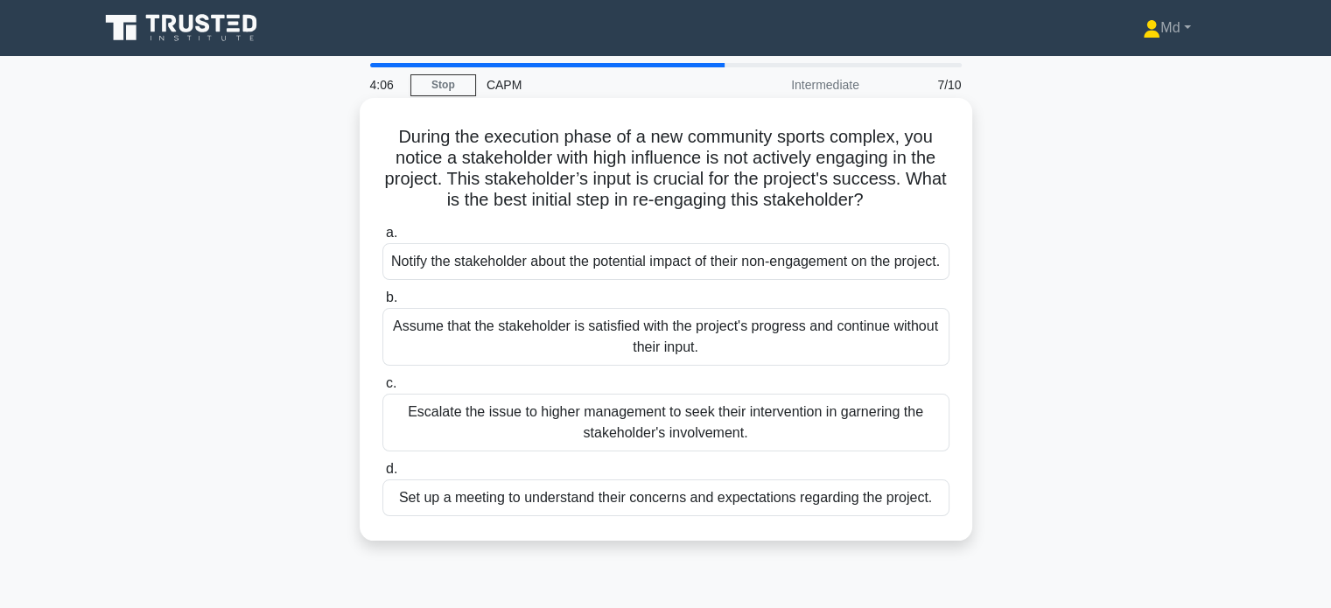
click at [732, 516] on div "Set up a meeting to understand their concerns and expectations regarding the pr…" at bounding box center [666, 498] width 567 height 37
click at [383, 475] on input "d. Set up a meeting to understand their concerns and expectations regarding the…" at bounding box center [383, 469] width 0 height 11
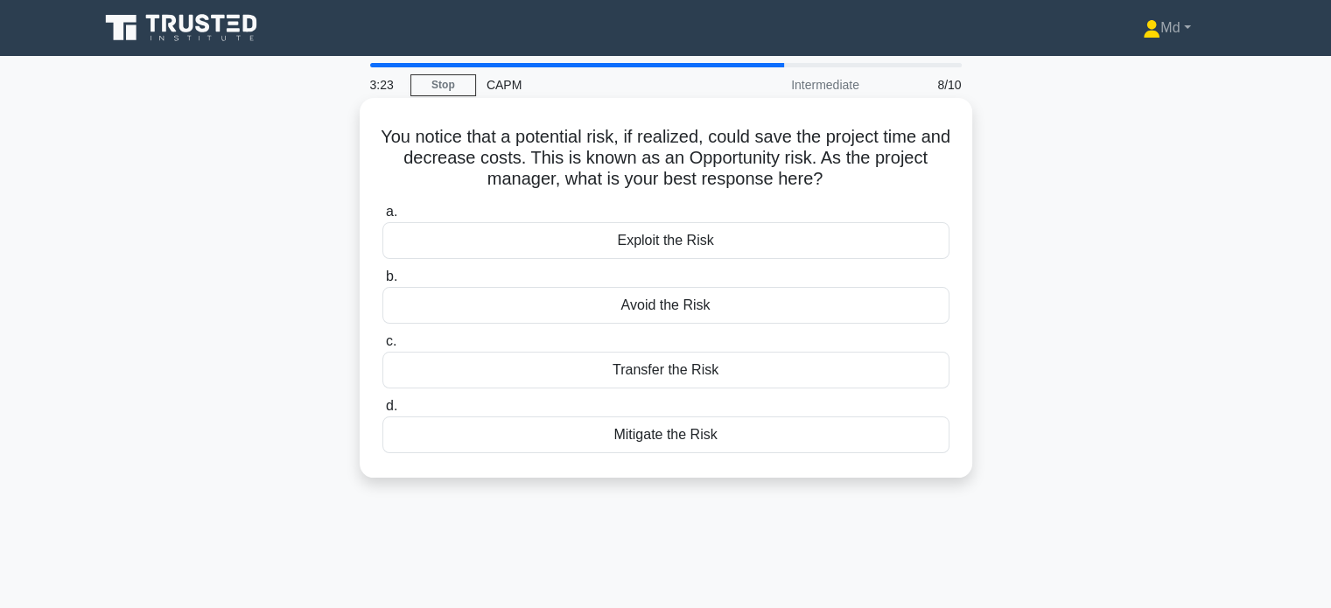
click at [657, 244] on div "Exploit the Risk" at bounding box center [666, 240] width 567 height 37
click at [383, 218] on input "a. Exploit the Risk" at bounding box center [383, 212] width 0 height 11
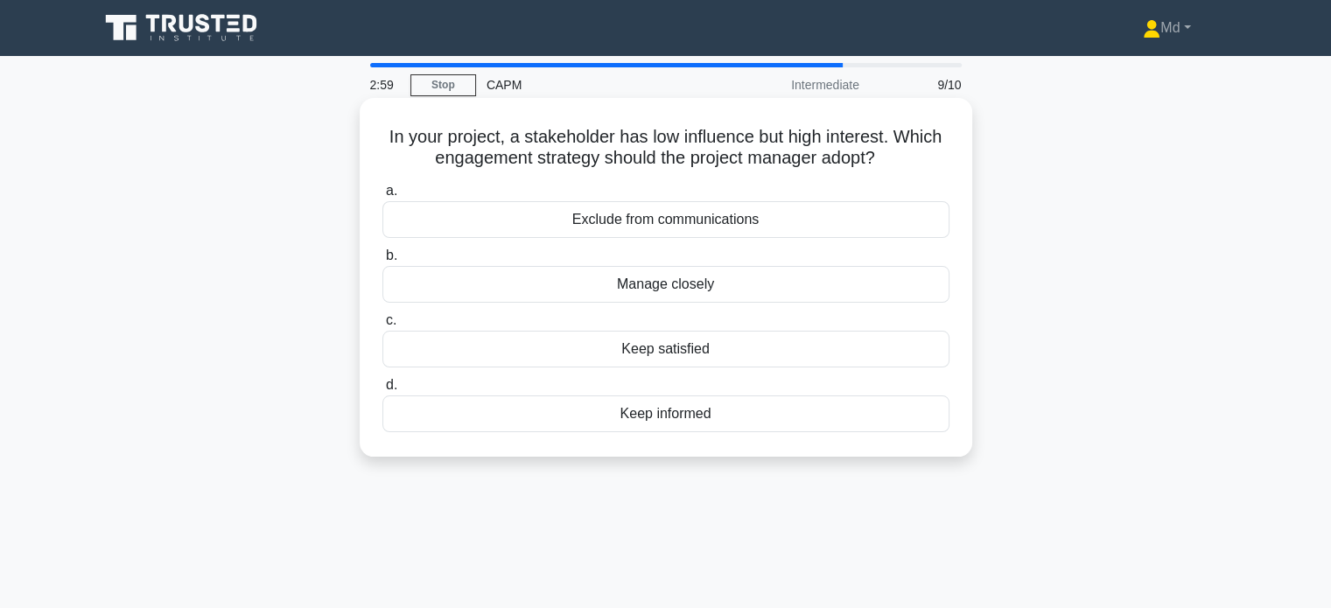
click at [681, 410] on div "Keep informed" at bounding box center [666, 414] width 567 height 37
click at [383, 391] on input "d. Keep informed" at bounding box center [383, 385] width 0 height 11
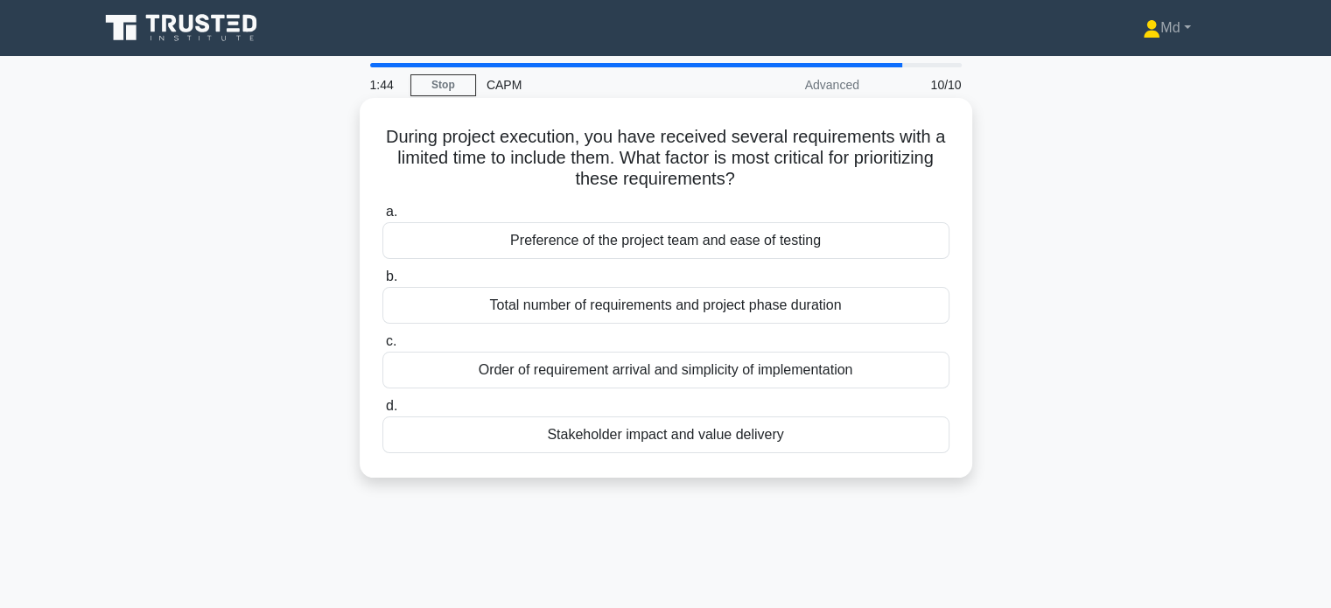
click at [743, 246] on div "Preference of the project team and ease of testing" at bounding box center [666, 240] width 567 height 37
click at [383, 218] on input "a. Preference of the project team and ease of testing" at bounding box center [383, 212] width 0 height 11
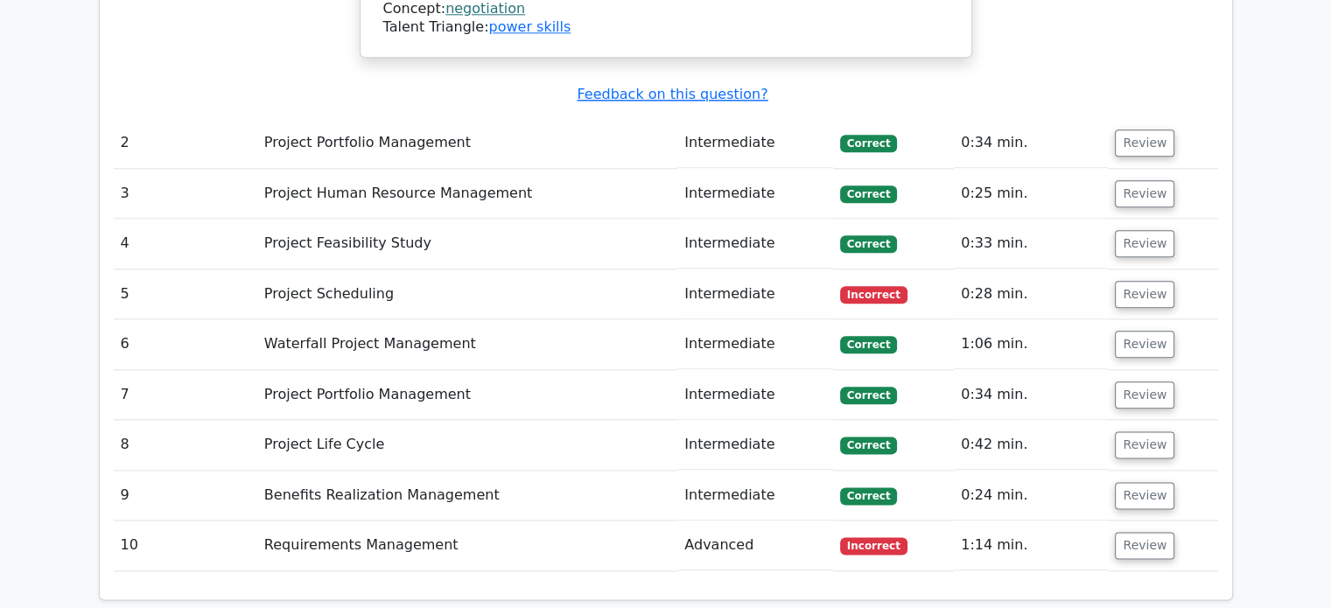
scroll to position [2076, 0]
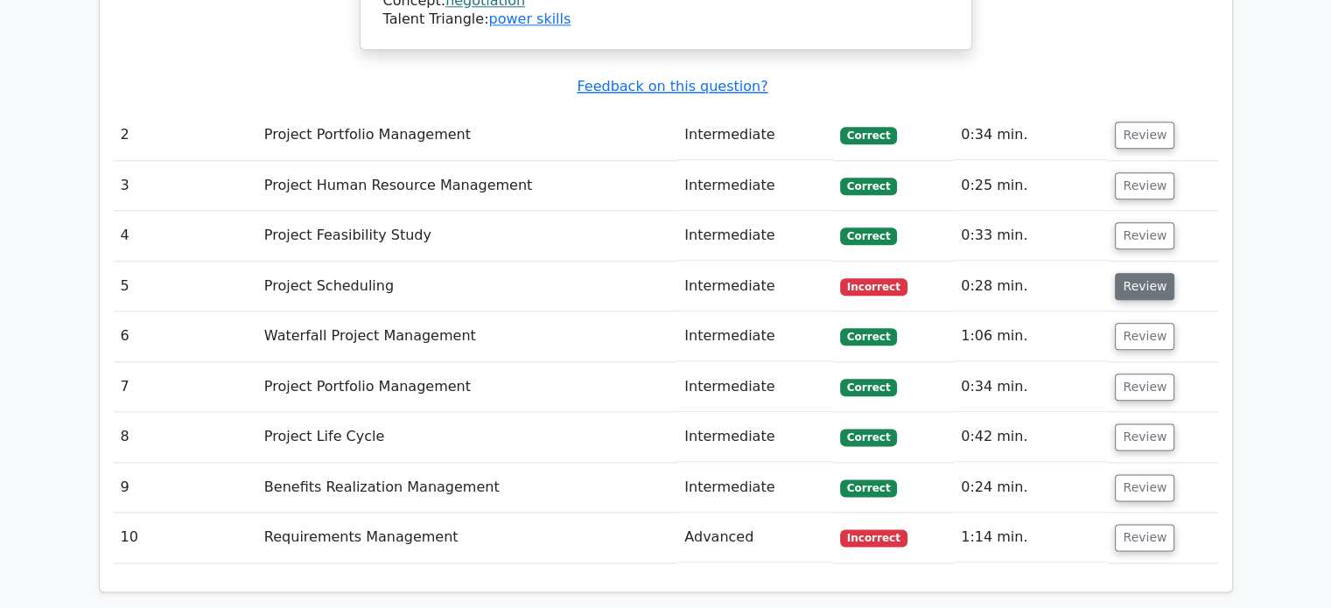
click at [1148, 273] on button "Review" at bounding box center [1145, 286] width 60 height 27
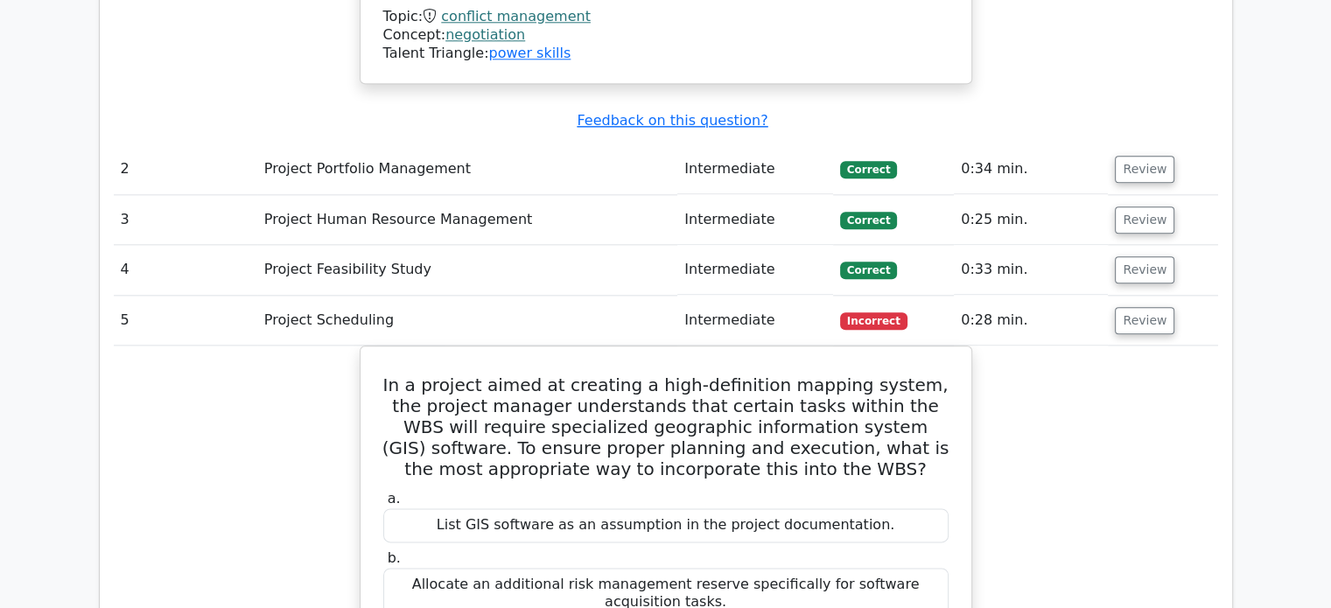
scroll to position [2041, 0]
click at [1136, 307] on button "Review" at bounding box center [1145, 320] width 60 height 27
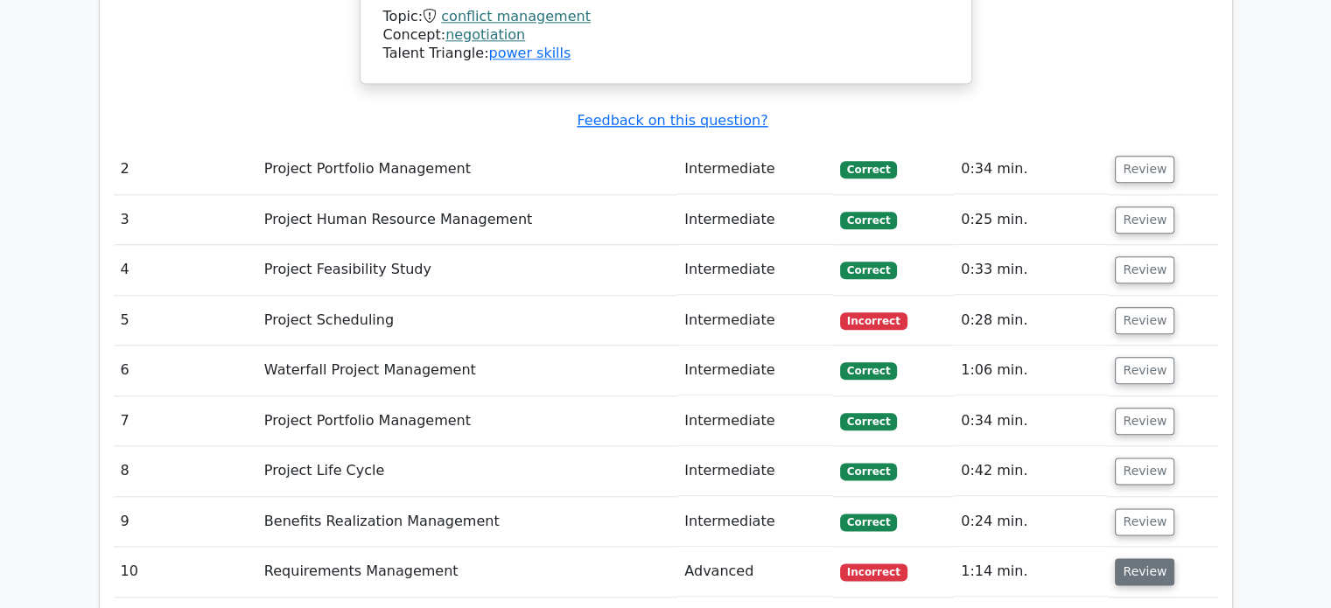
click at [1142, 559] on button "Review" at bounding box center [1145, 572] width 60 height 27
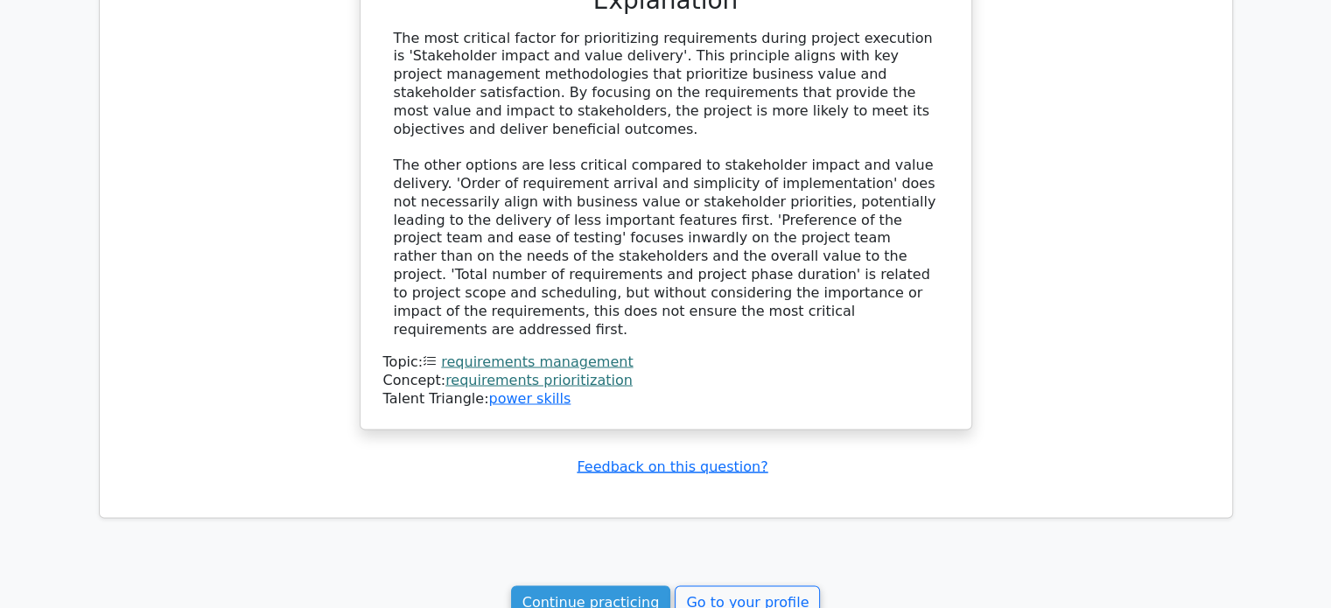
scroll to position [3008, 0]
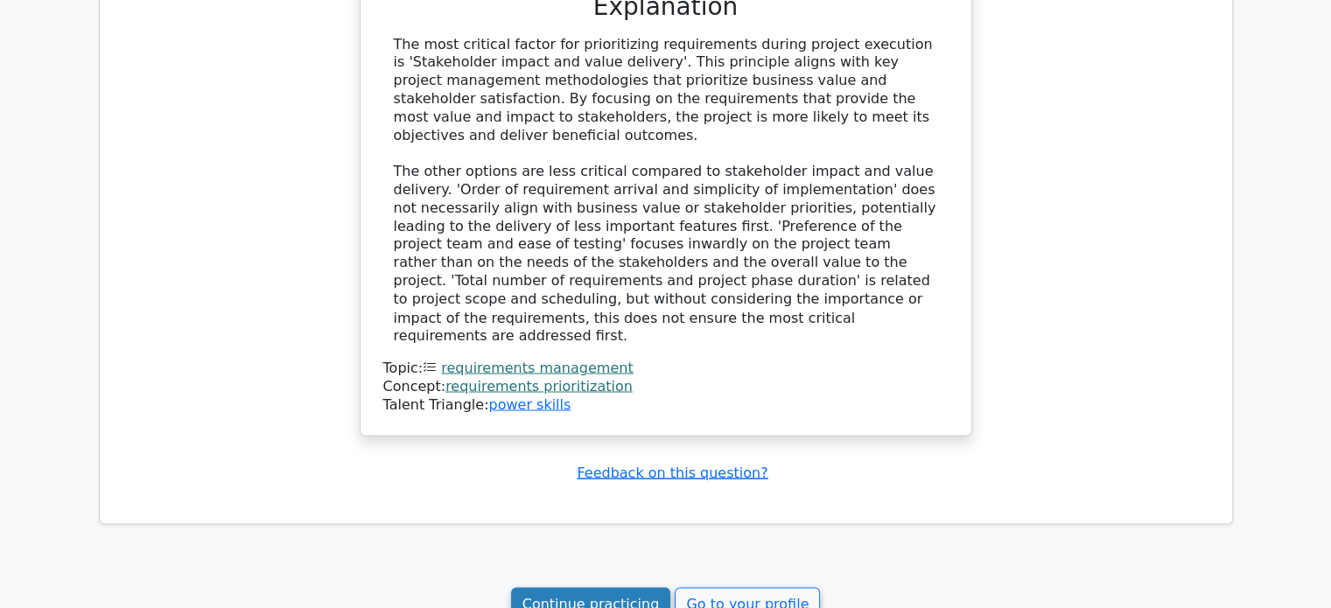
click at [637, 587] on link "Continue practicing" at bounding box center [591, 603] width 160 height 33
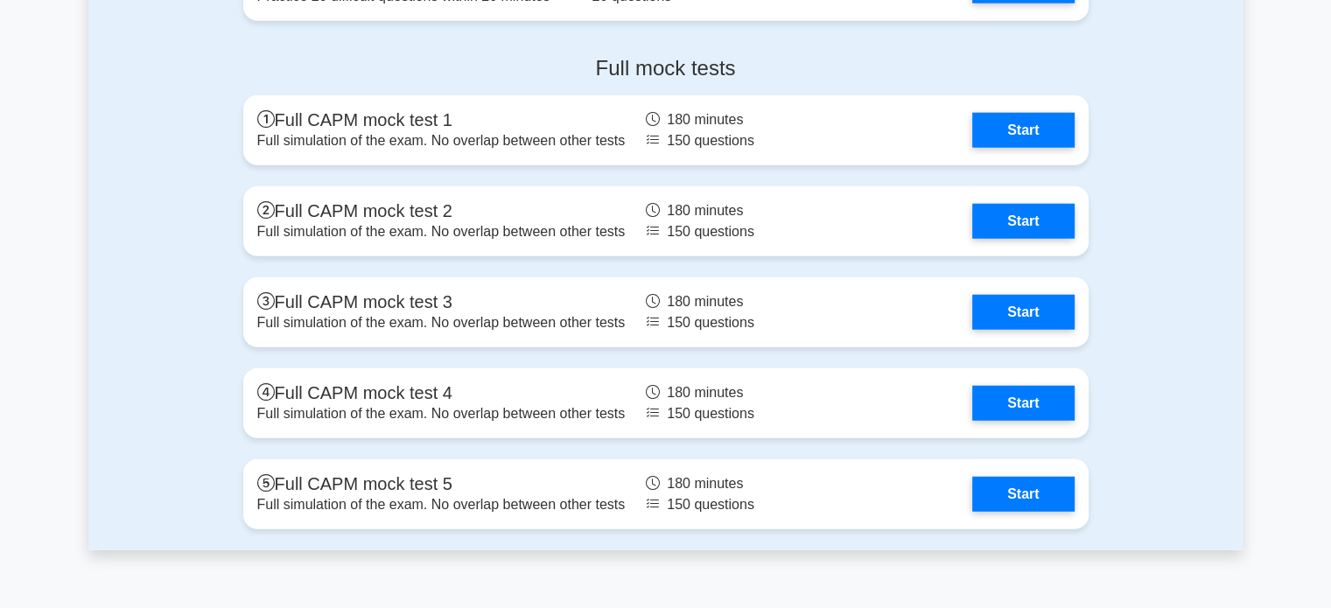
scroll to position [4257, 0]
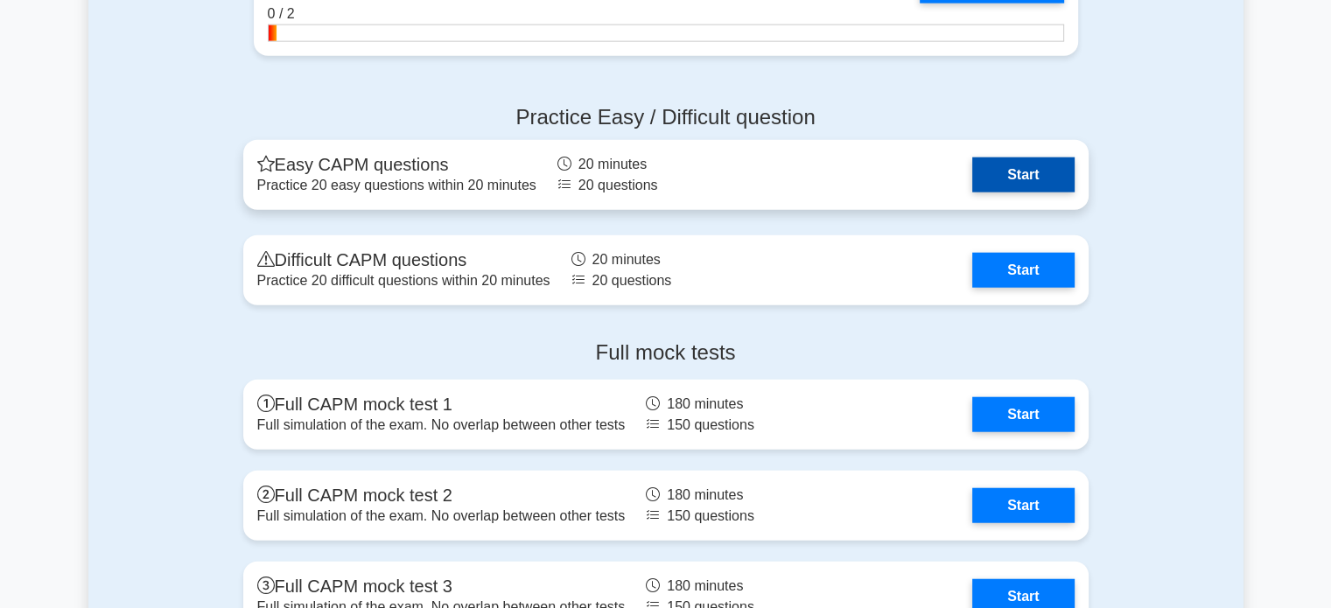
click at [1009, 173] on link "Start" at bounding box center [1024, 175] width 102 height 35
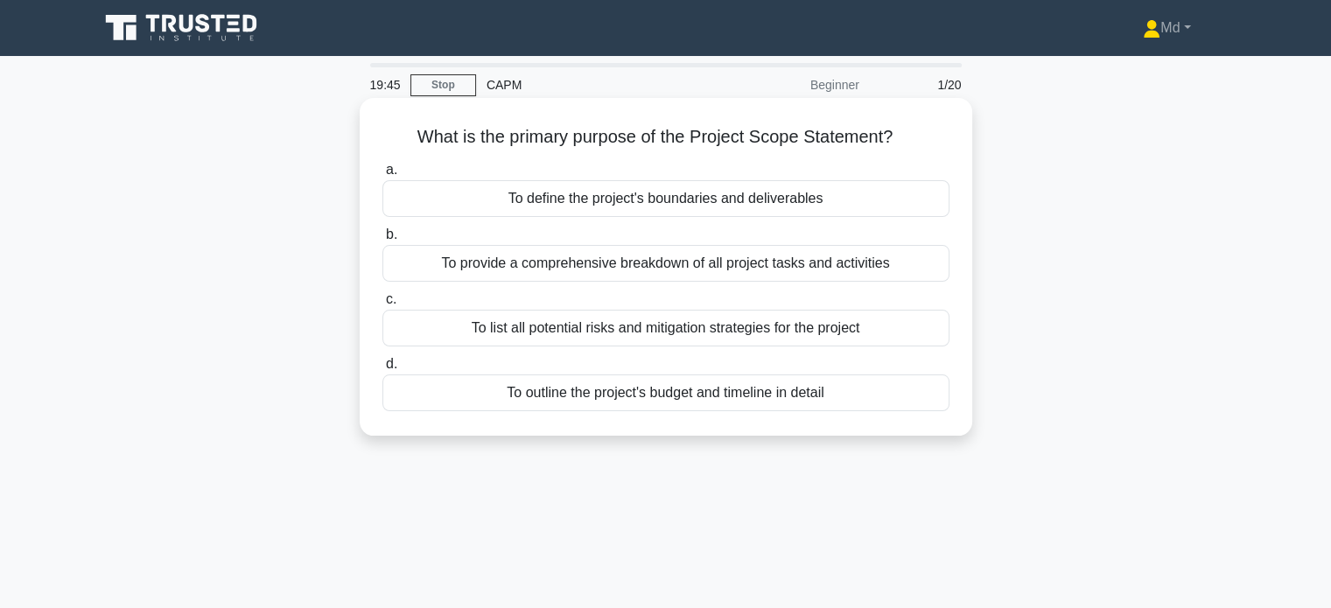
click at [746, 192] on div "To define the project's boundaries and deliverables" at bounding box center [666, 198] width 567 height 37
click at [383, 176] on input "a. To define the project's boundaries and deliverables" at bounding box center [383, 170] width 0 height 11
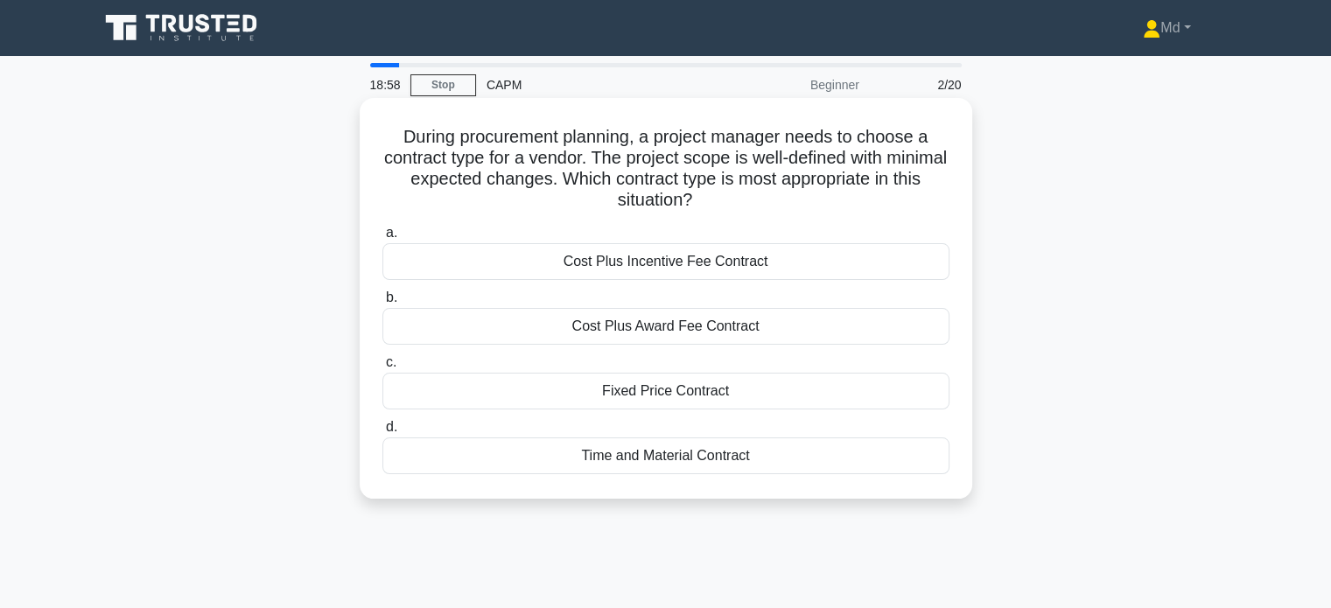
click at [696, 391] on div "Fixed Price Contract" at bounding box center [666, 391] width 567 height 37
click at [383, 369] on input "c. Fixed Price Contract" at bounding box center [383, 362] width 0 height 11
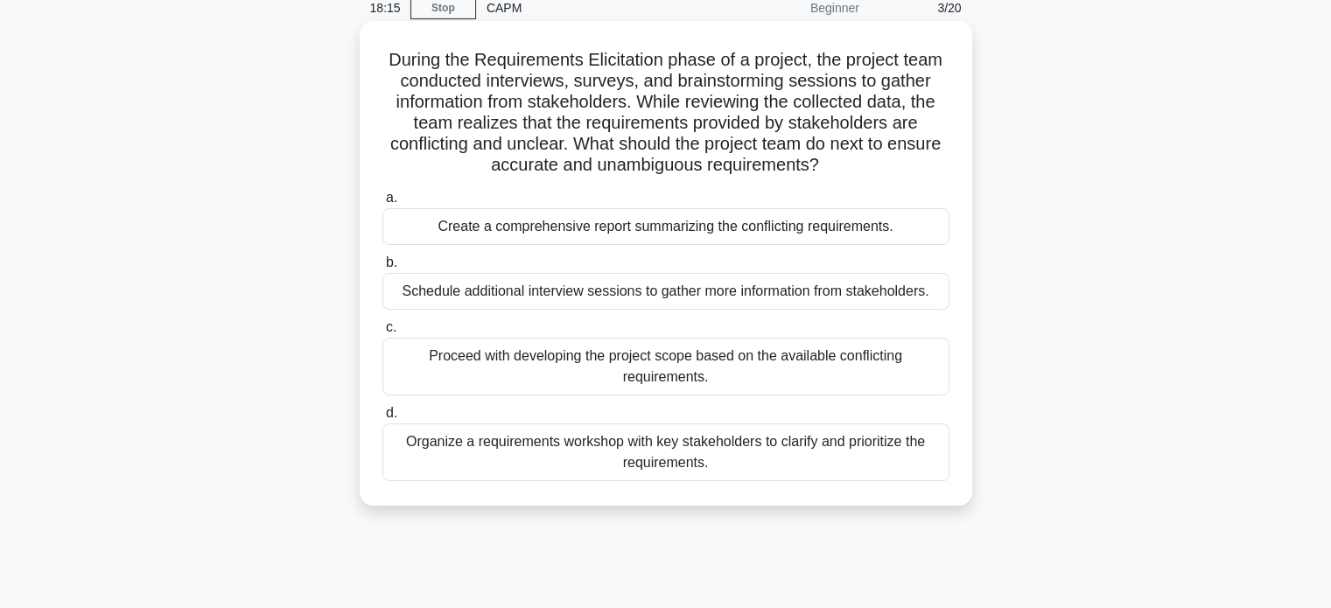
scroll to position [100, 0]
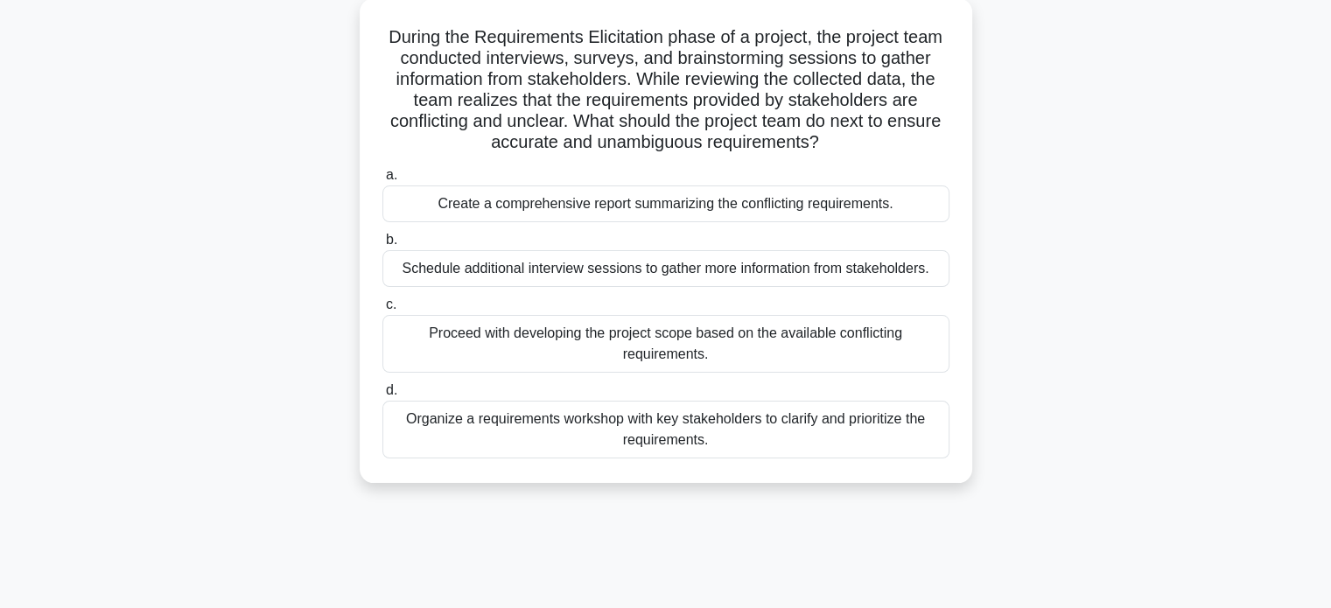
click at [815, 270] on div "Schedule additional interview sessions to gather more information from stakehol…" at bounding box center [666, 268] width 567 height 37
click at [383, 246] on input "b. Schedule additional interview sessions to gather more information from stake…" at bounding box center [383, 240] width 0 height 11
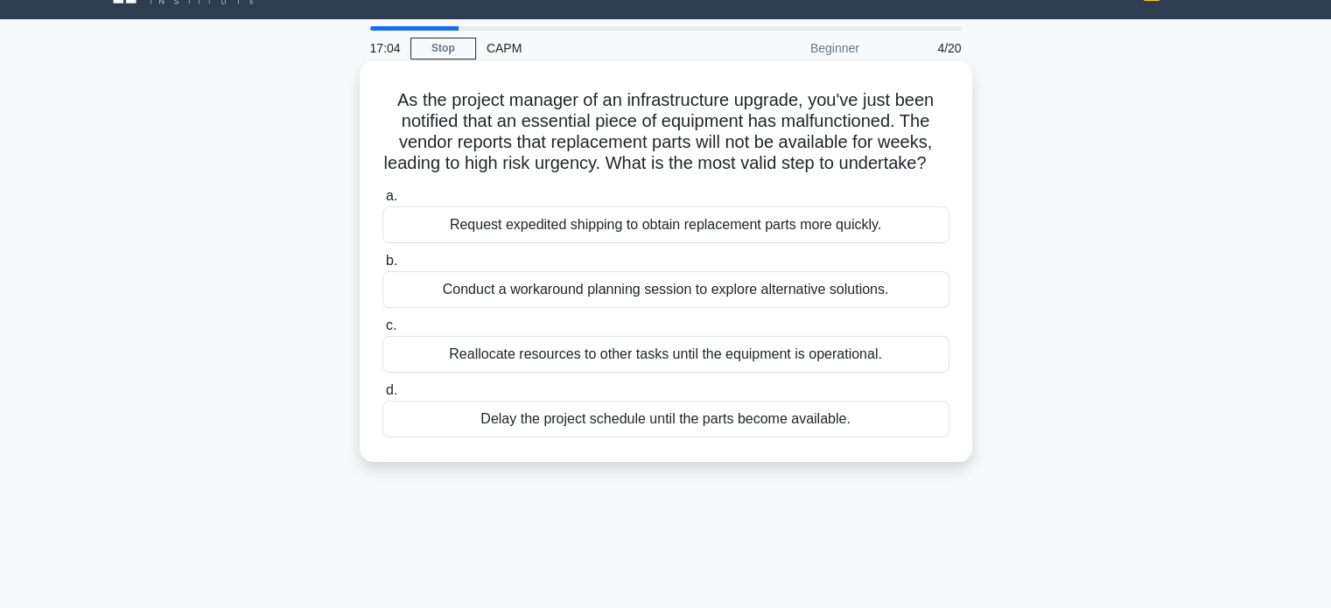
scroll to position [38, 0]
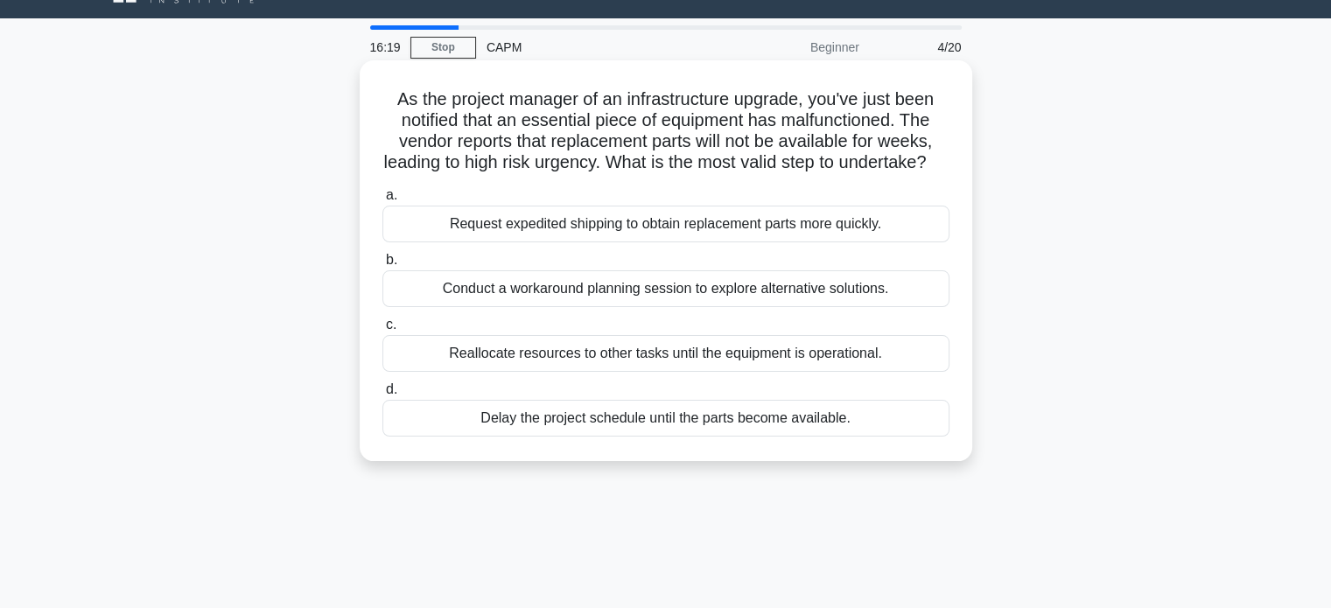
click at [693, 242] on div "Request expedited shipping to obtain replacement parts more quickly." at bounding box center [666, 224] width 567 height 37
click at [383, 201] on input "a. Request expedited shipping to obtain replacement parts more quickly." at bounding box center [383, 195] width 0 height 11
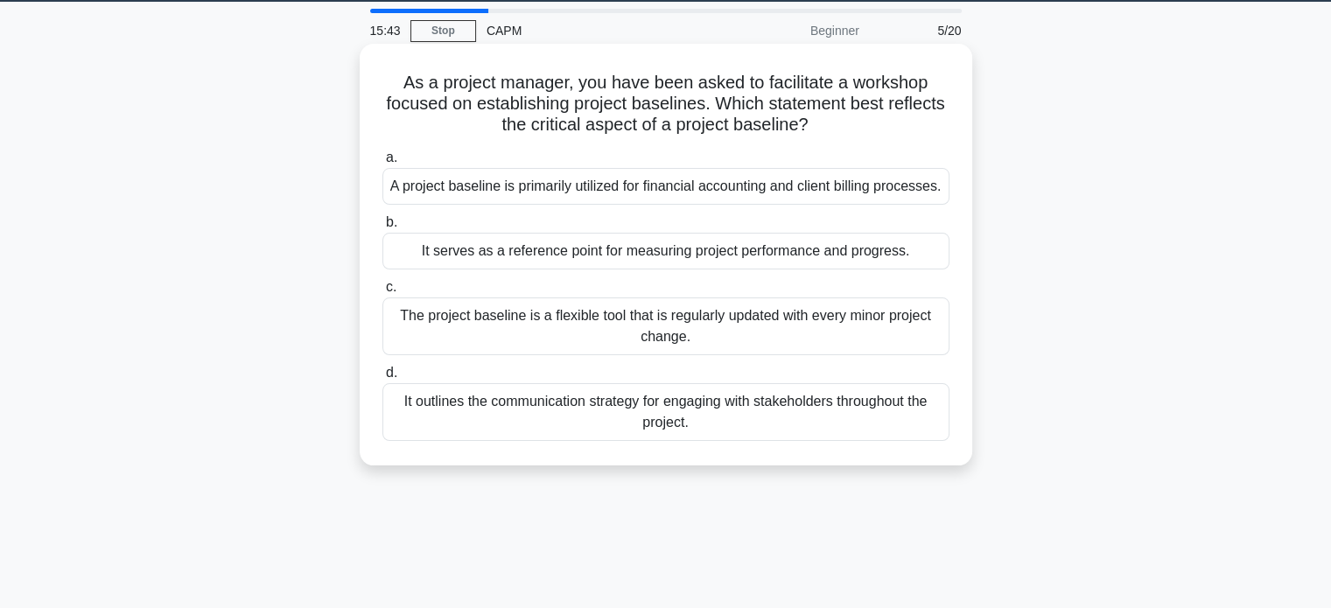
scroll to position [55, 0]
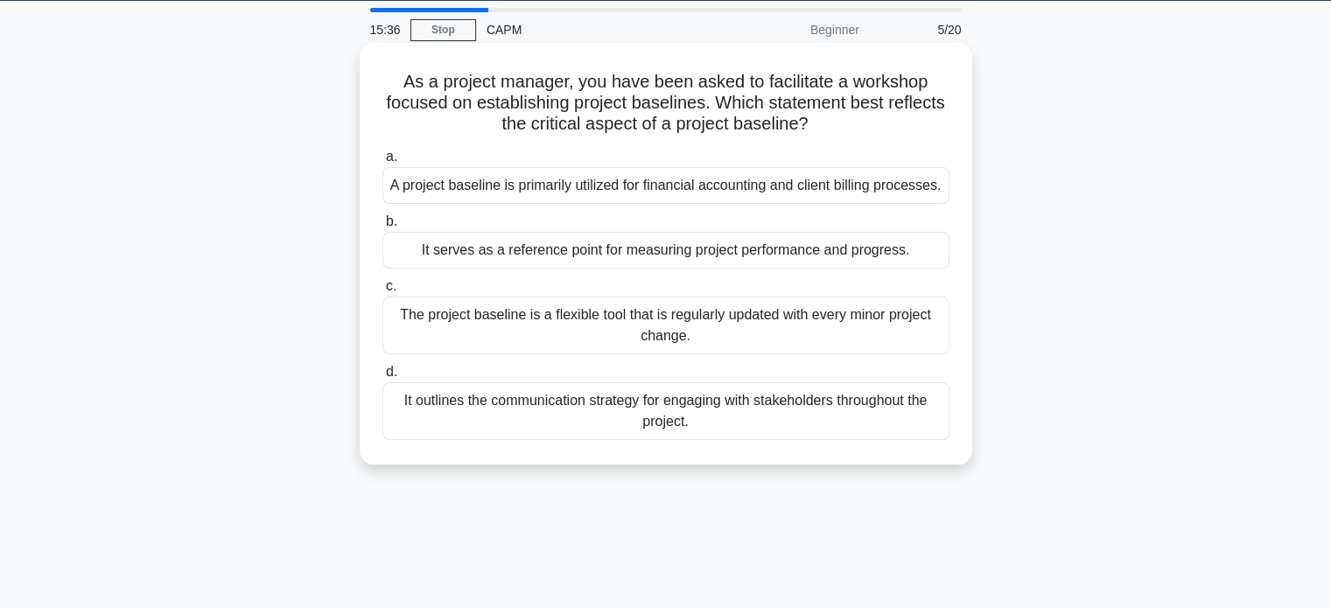
click at [880, 269] on div "It serves as a reference point for measuring project performance and progress." at bounding box center [666, 250] width 567 height 37
click at [383, 228] on input "b. It serves as a reference point for measuring project performance and progres…" at bounding box center [383, 221] width 0 height 11
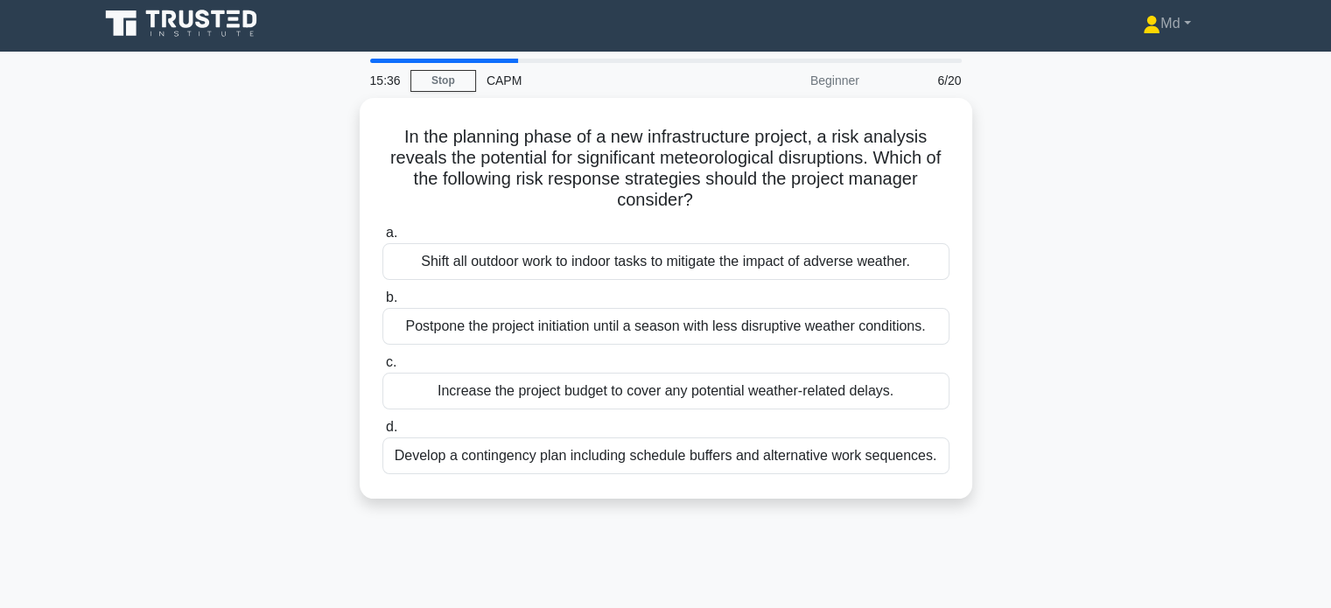
scroll to position [0, 0]
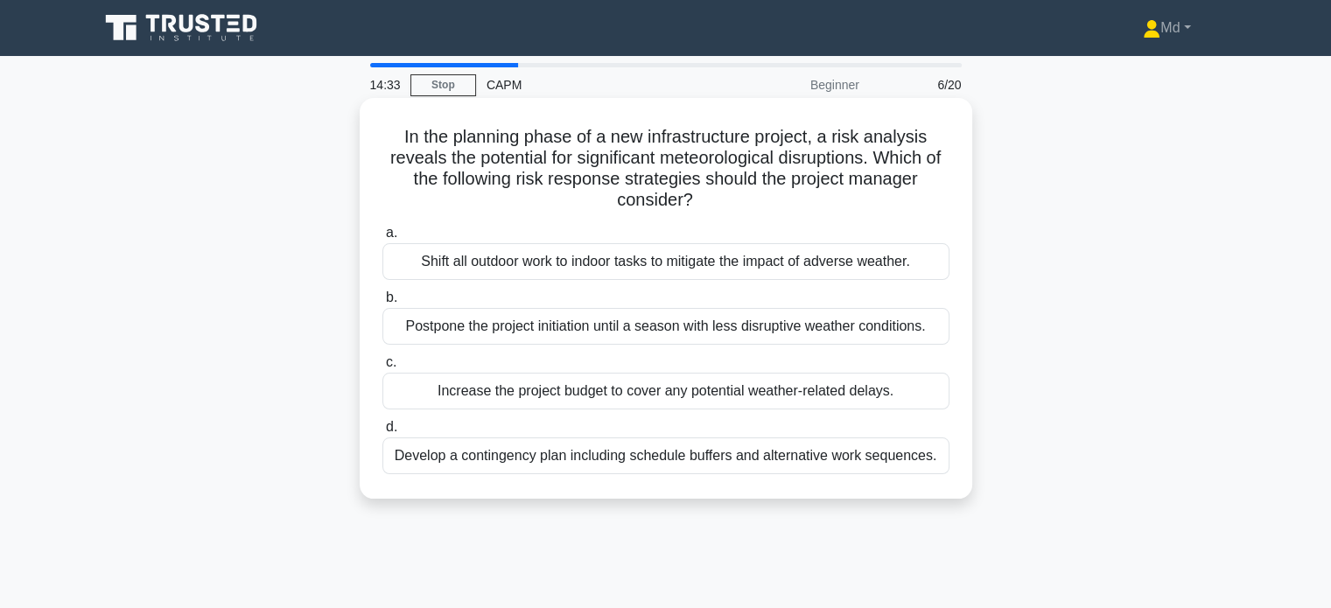
click at [868, 453] on div "Develop a contingency plan including schedule buffers and alternative work sequ…" at bounding box center [666, 456] width 567 height 37
click at [383, 433] on input "d. Develop a contingency plan including schedule buffers and alternative work s…" at bounding box center [383, 427] width 0 height 11
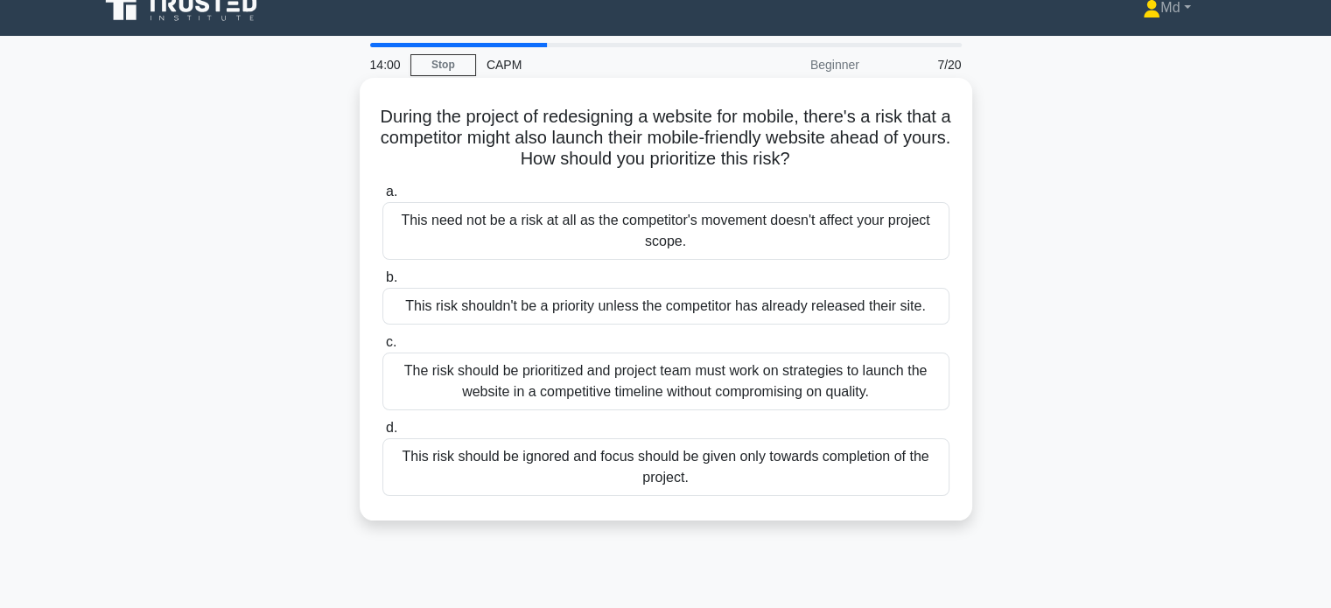
scroll to position [21, 0]
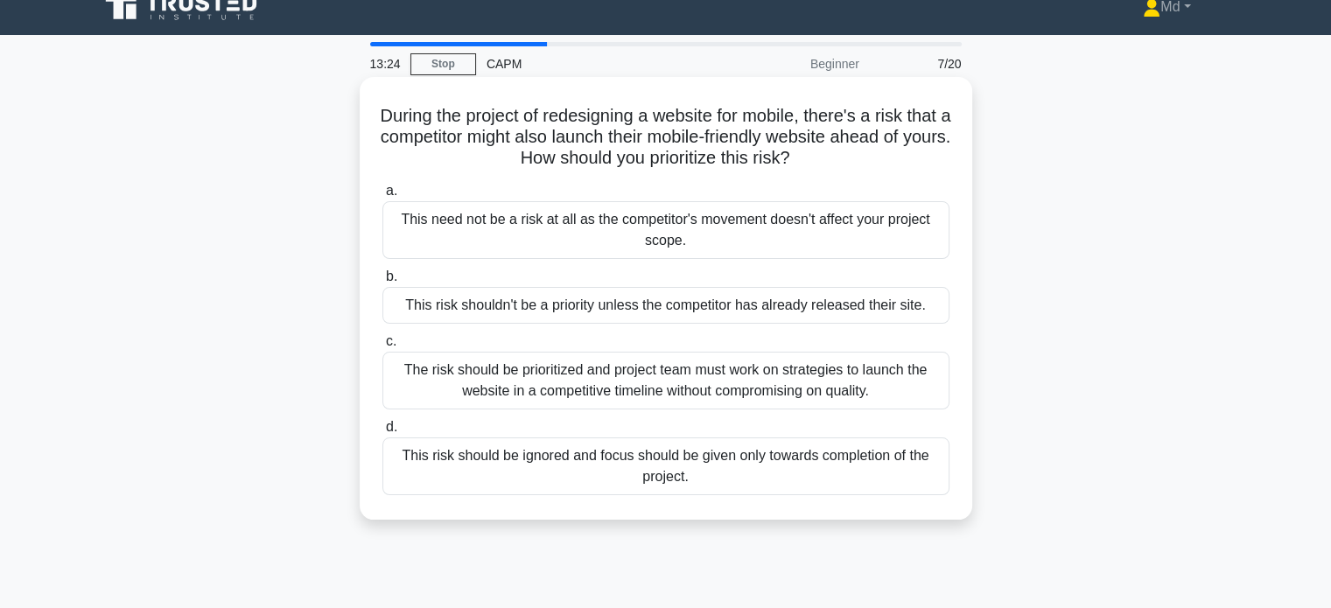
click at [847, 394] on div "The risk should be prioritized and project team must work on strategies to laun…" at bounding box center [666, 381] width 567 height 58
click at [383, 348] on input "c. The risk should be prioritized and project team must work on strategies to l…" at bounding box center [383, 341] width 0 height 11
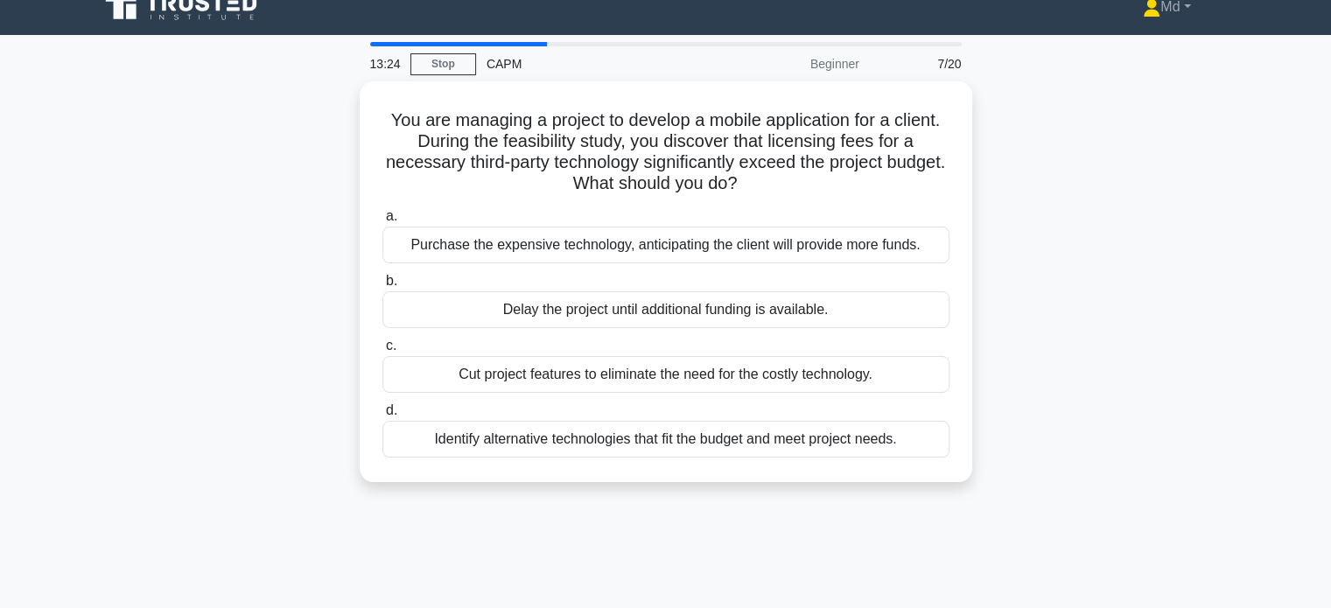
scroll to position [0, 0]
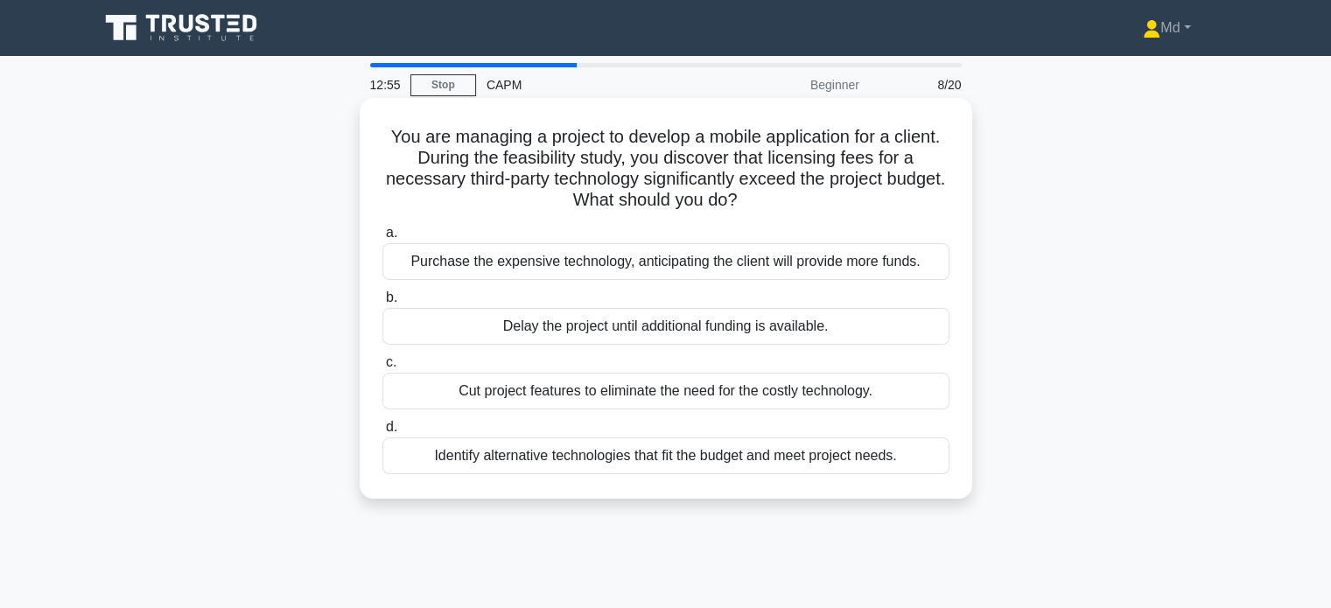
click at [875, 463] on div "Identify alternative technologies that fit the budget and meet project needs." at bounding box center [666, 456] width 567 height 37
click at [383, 433] on input "d. Identify alternative technologies that fit the budget and meet project needs." at bounding box center [383, 427] width 0 height 11
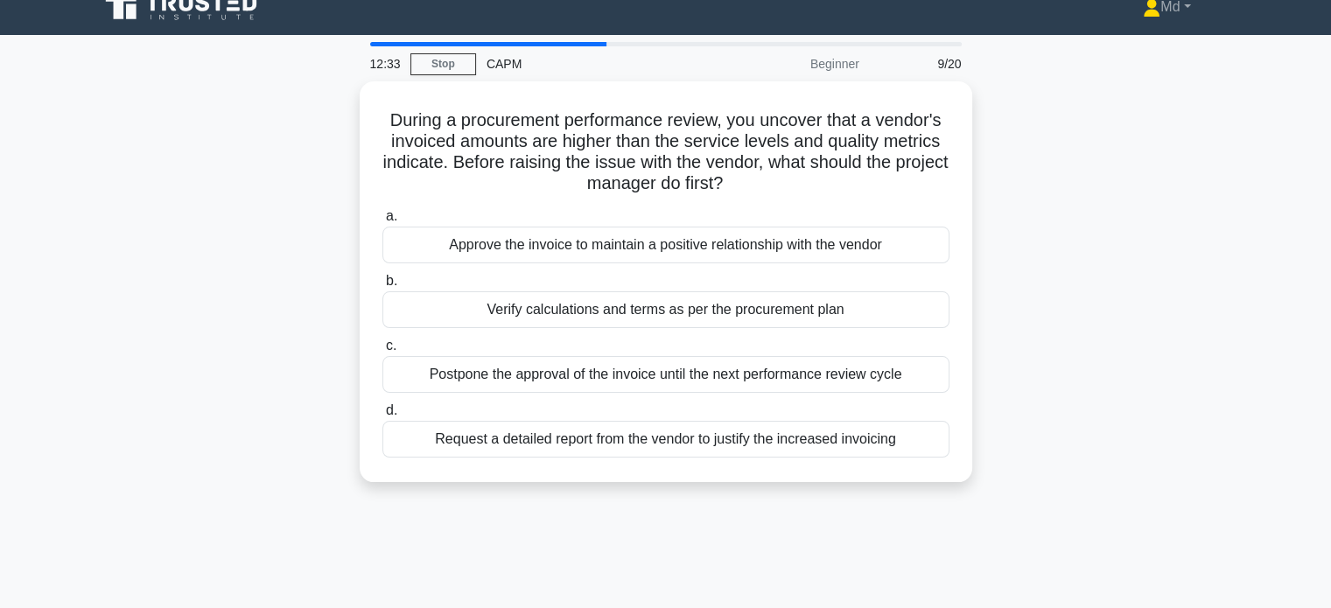
scroll to position [21, 0]
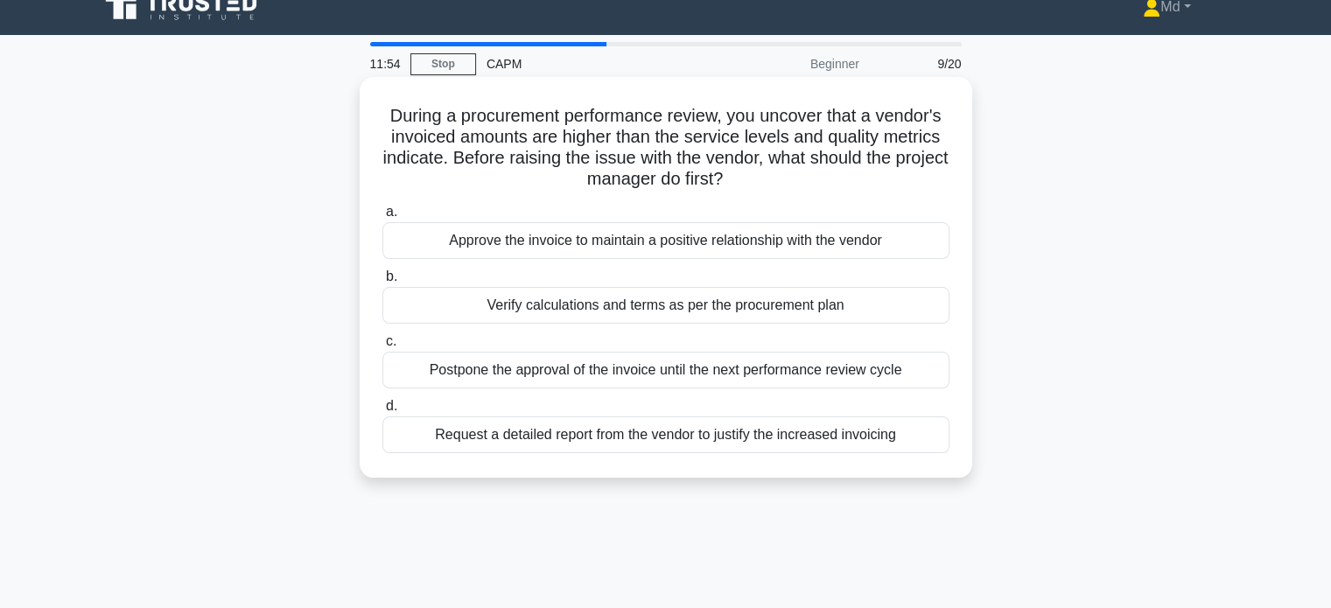
click at [881, 307] on div "Verify calculations and terms as per the procurement plan" at bounding box center [666, 305] width 567 height 37
click at [383, 283] on input "b. Verify calculations and terms as per the procurement plan" at bounding box center [383, 276] width 0 height 11
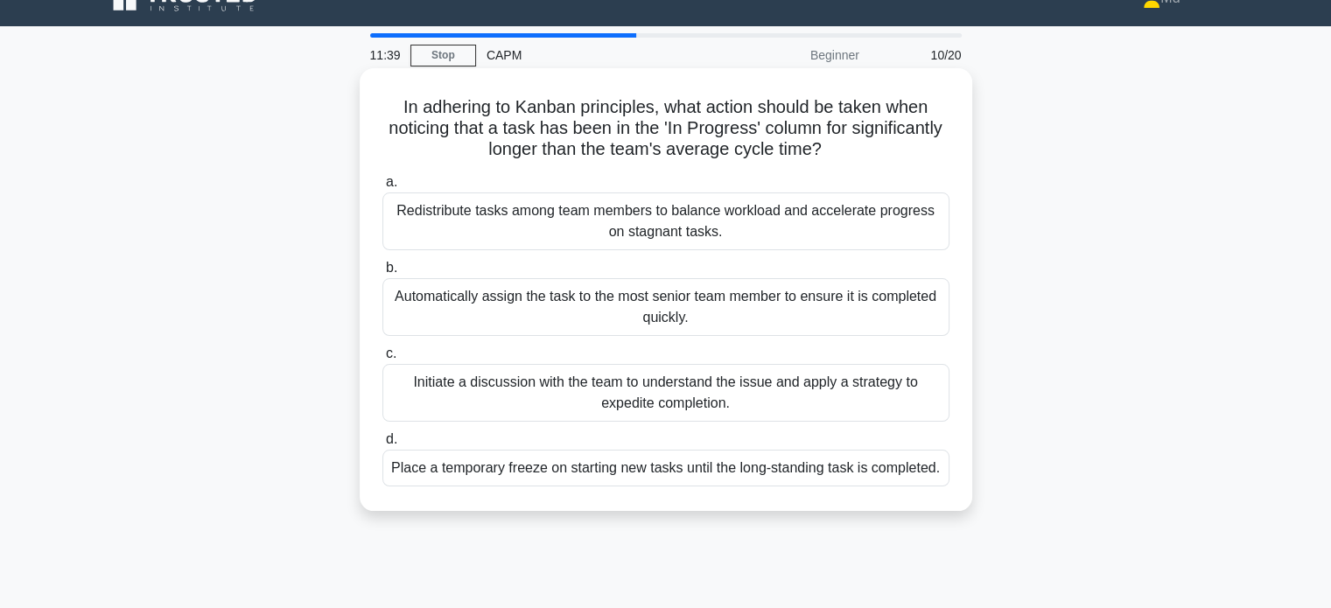
scroll to position [31, 0]
click at [885, 381] on div "Initiate a discussion with the team to understand the issue and apply a strateg…" at bounding box center [666, 392] width 567 height 58
click at [383, 359] on input "c. Initiate a discussion with the team to understand the issue and apply a stra…" at bounding box center [383, 353] width 0 height 11
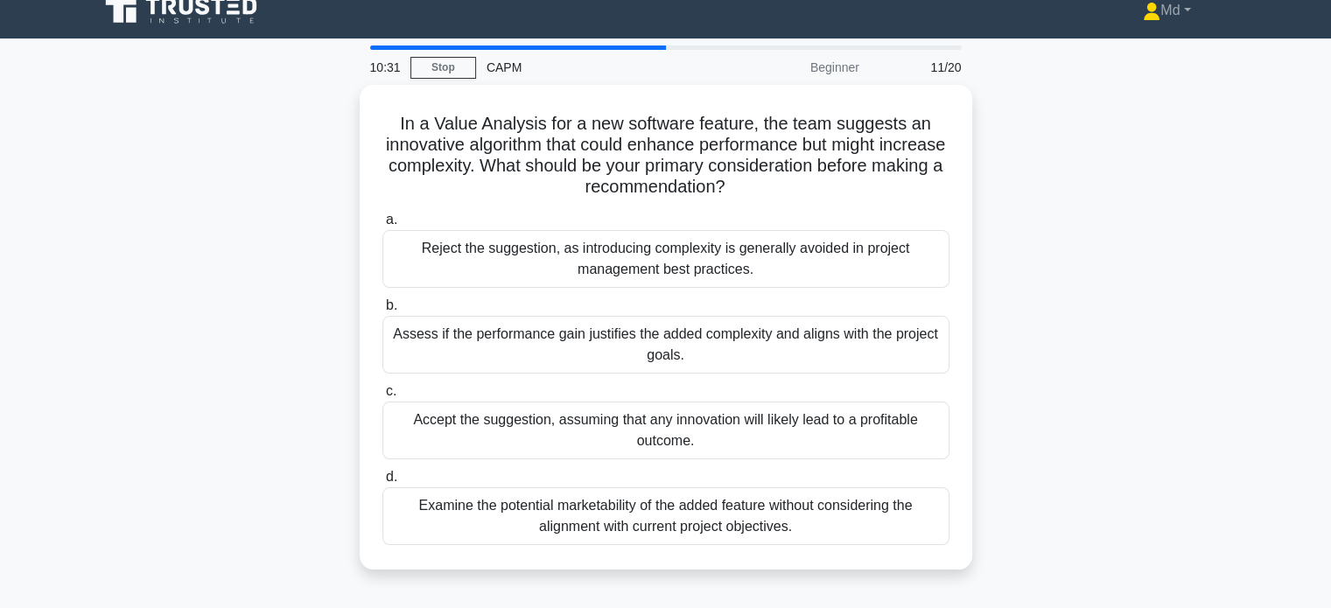
scroll to position [34, 0]
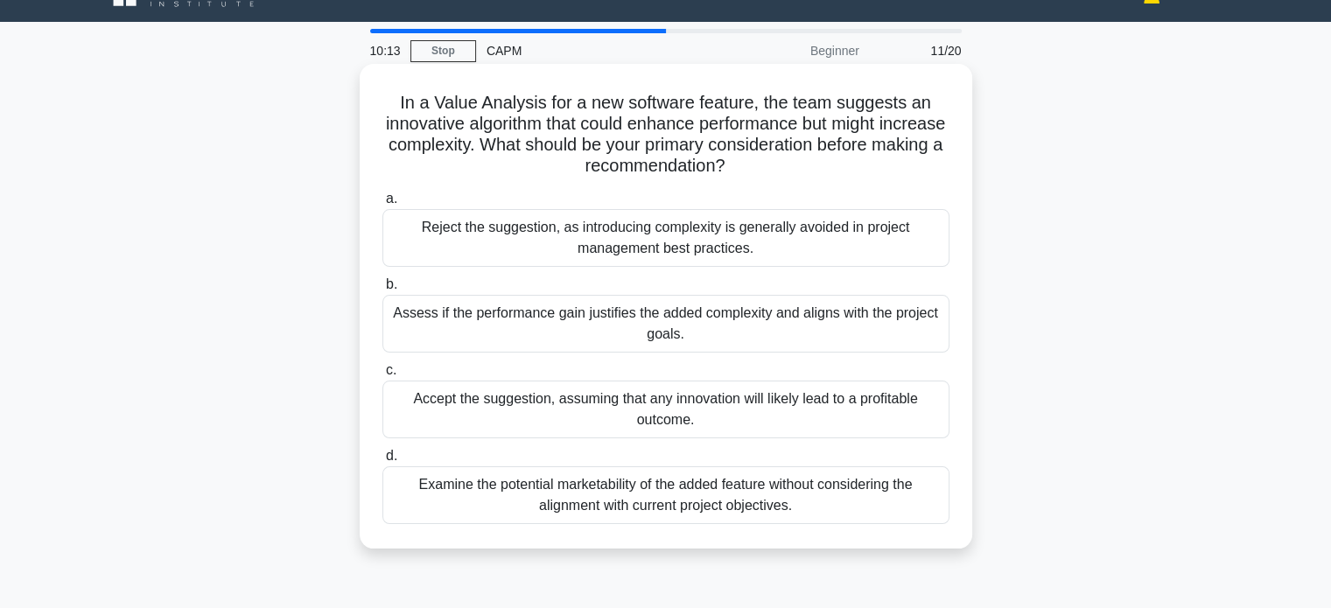
click at [921, 327] on div "Assess if the performance gain justifies the added complexity and aligns with t…" at bounding box center [666, 324] width 567 height 58
click at [383, 291] on input "b. Assess if the performance gain justifies the added complexity and aligns wit…" at bounding box center [383, 284] width 0 height 11
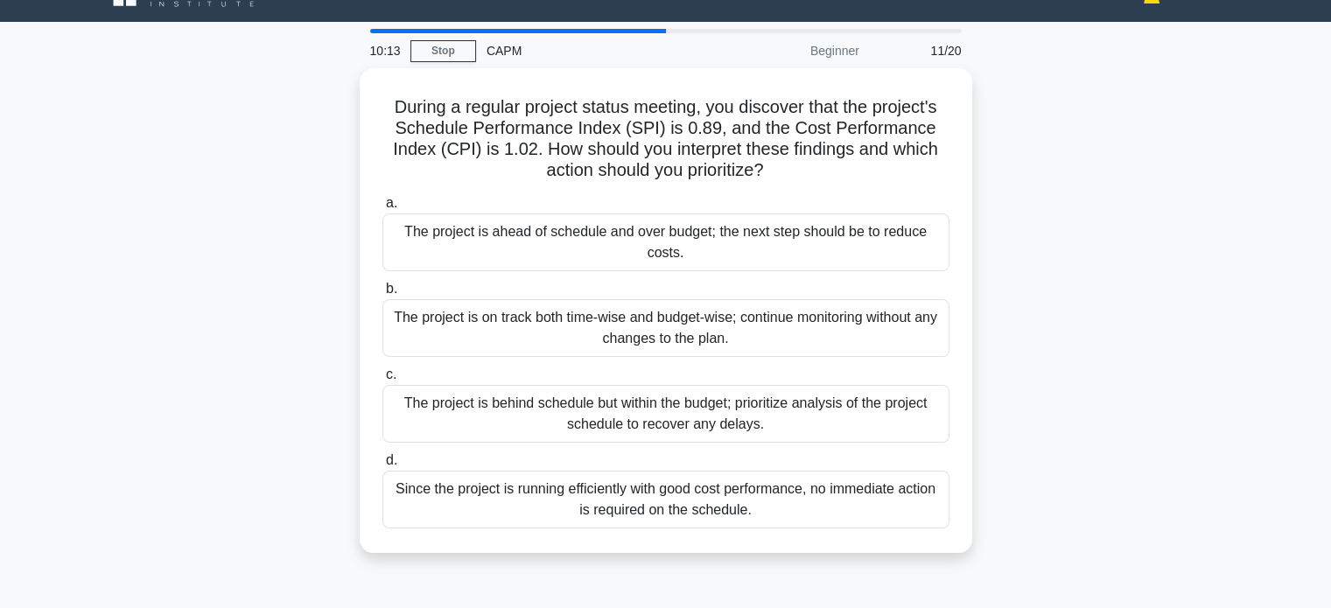
scroll to position [0, 0]
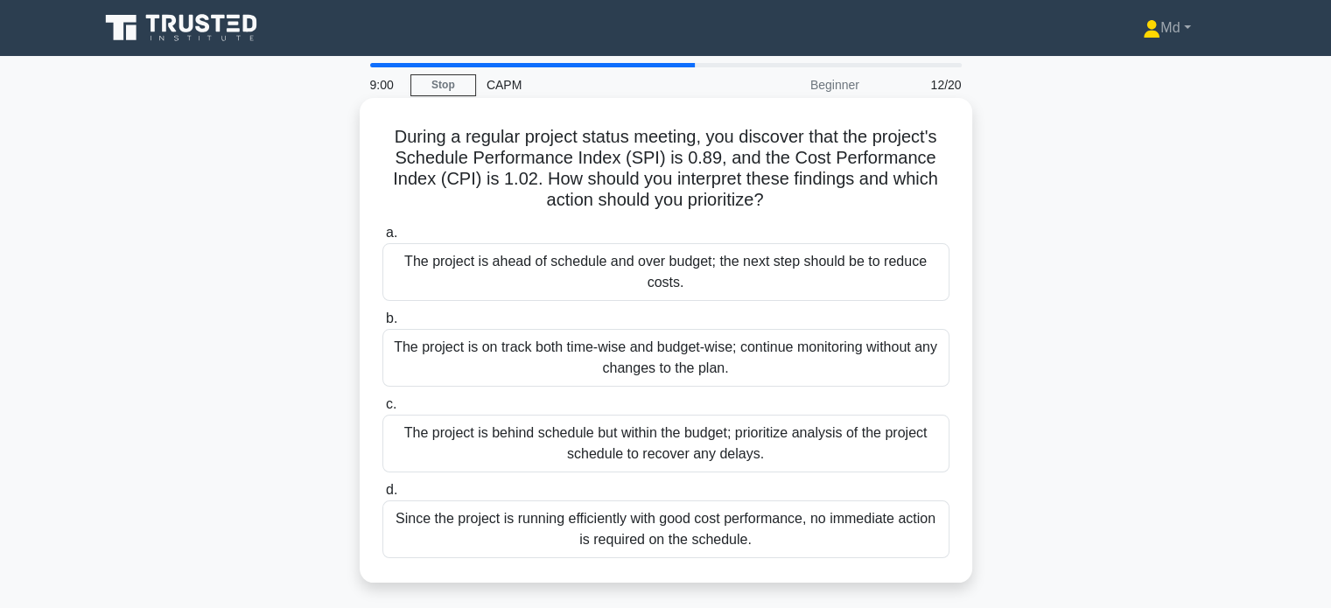
click at [768, 433] on div "The project is behind schedule but within the budget; prioritize analysis of th…" at bounding box center [666, 444] width 567 height 58
click at [383, 411] on input "c. The project is behind schedule but within the budget; prioritize analysis of…" at bounding box center [383, 404] width 0 height 11
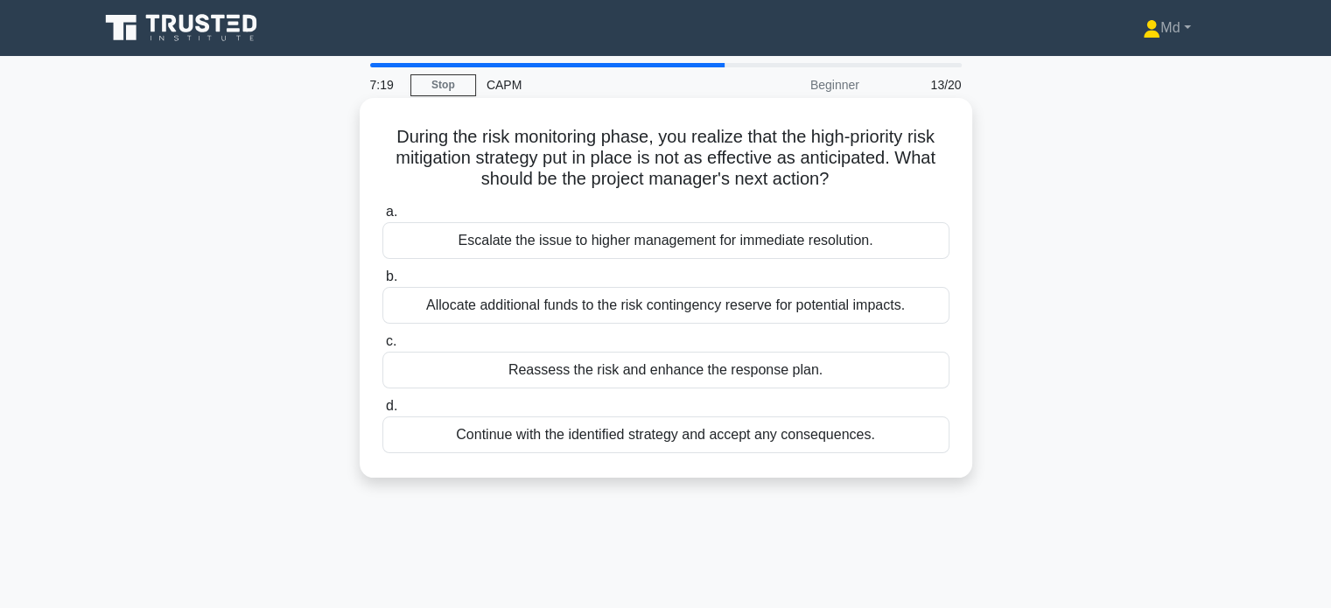
click at [786, 374] on div "Reassess the risk and enhance the response plan." at bounding box center [666, 370] width 567 height 37
click at [383, 348] on input "c. Reassess the risk and enhance the response plan." at bounding box center [383, 341] width 0 height 11
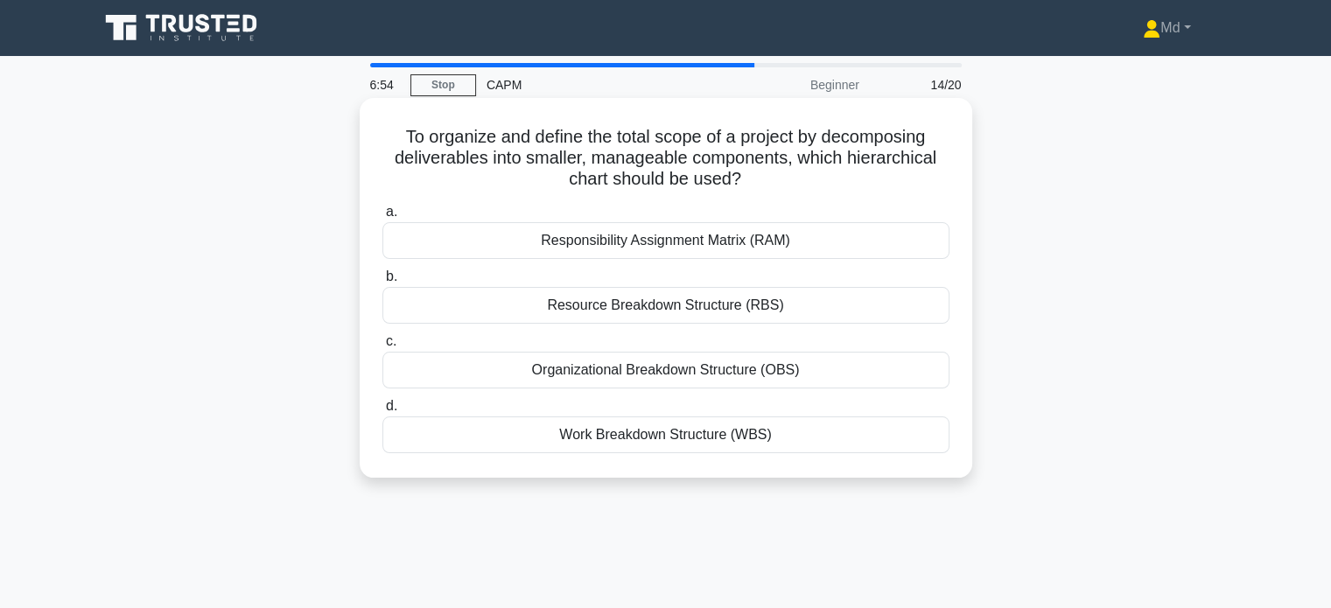
click at [735, 442] on div "Work Breakdown Structure (WBS)" at bounding box center [666, 435] width 567 height 37
click at [383, 412] on input "d. Work Breakdown Structure (WBS)" at bounding box center [383, 406] width 0 height 11
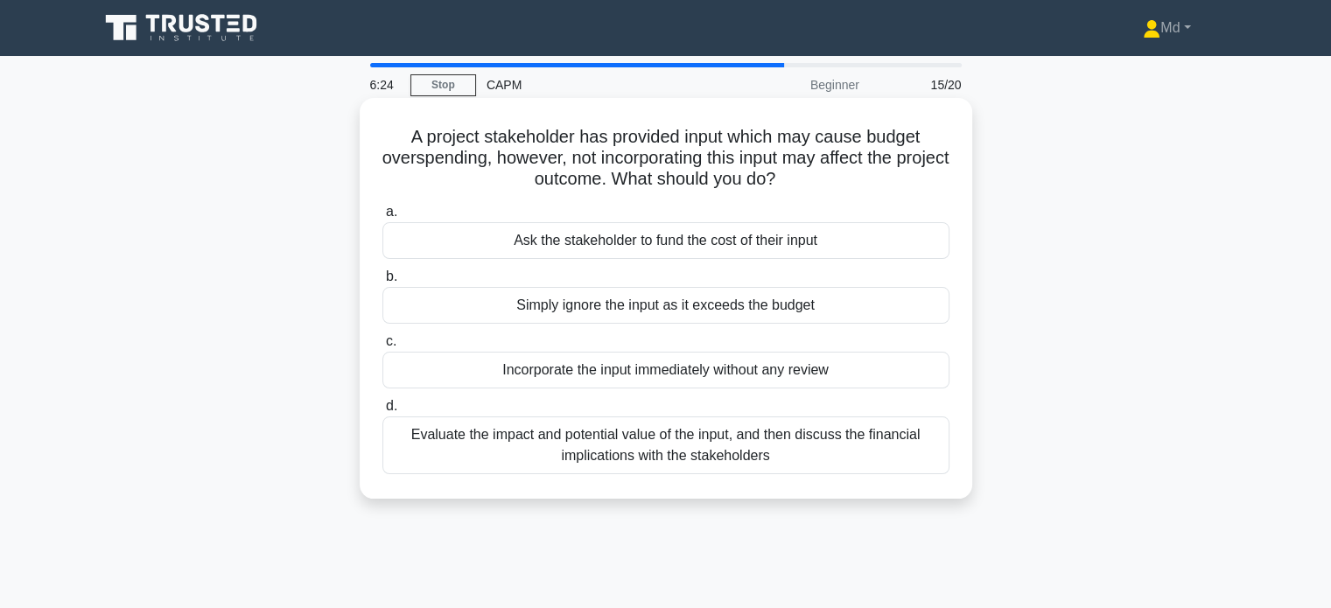
click at [816, 452] on div "Evaluate the impact and potential value of the input, and then discuss the fina…" at bounding box center [666, 446] width 567 height 58
click at [383, 412] on input "d. Evaluate the impact and potential value of the input, and then discuss the f…" at bounding box center [383, 406] width 0 height 11
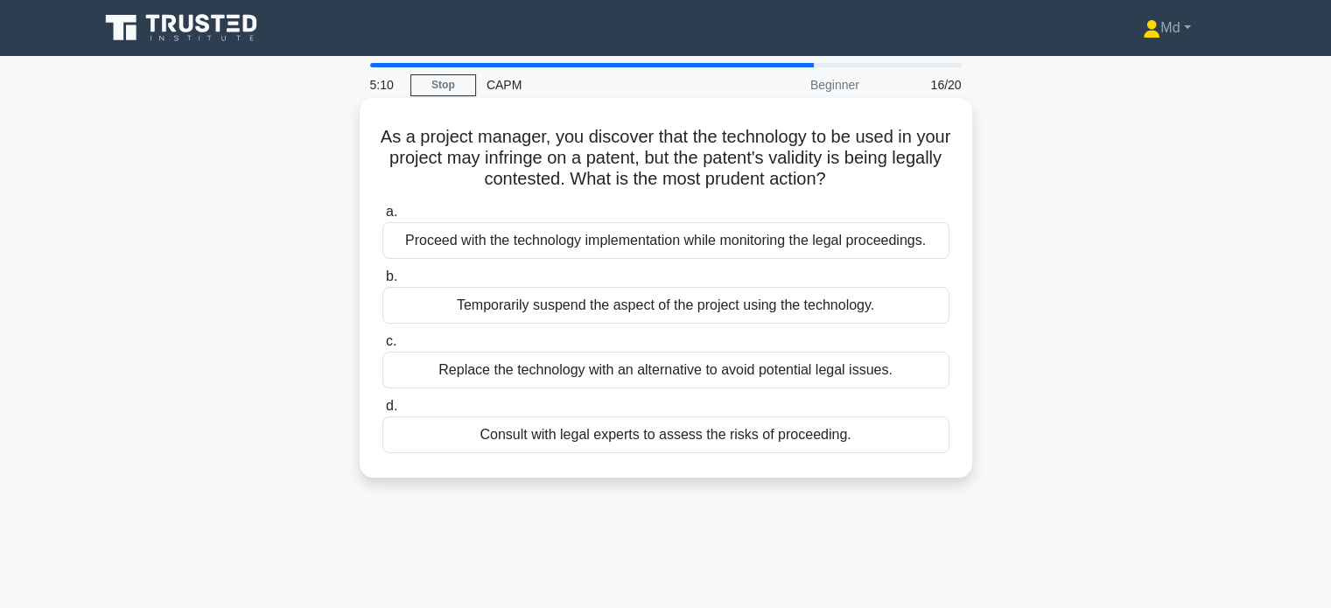
click at [742, 432] on div "Consult with legal experts to assess the risks of proceeding." at bounding box center [666, 435] width 567 height 37
click at [383, 412] on input "d. Consult with legal experts to assess the risks of proceeding." at bounding box center [383, 406] width 0 height 11
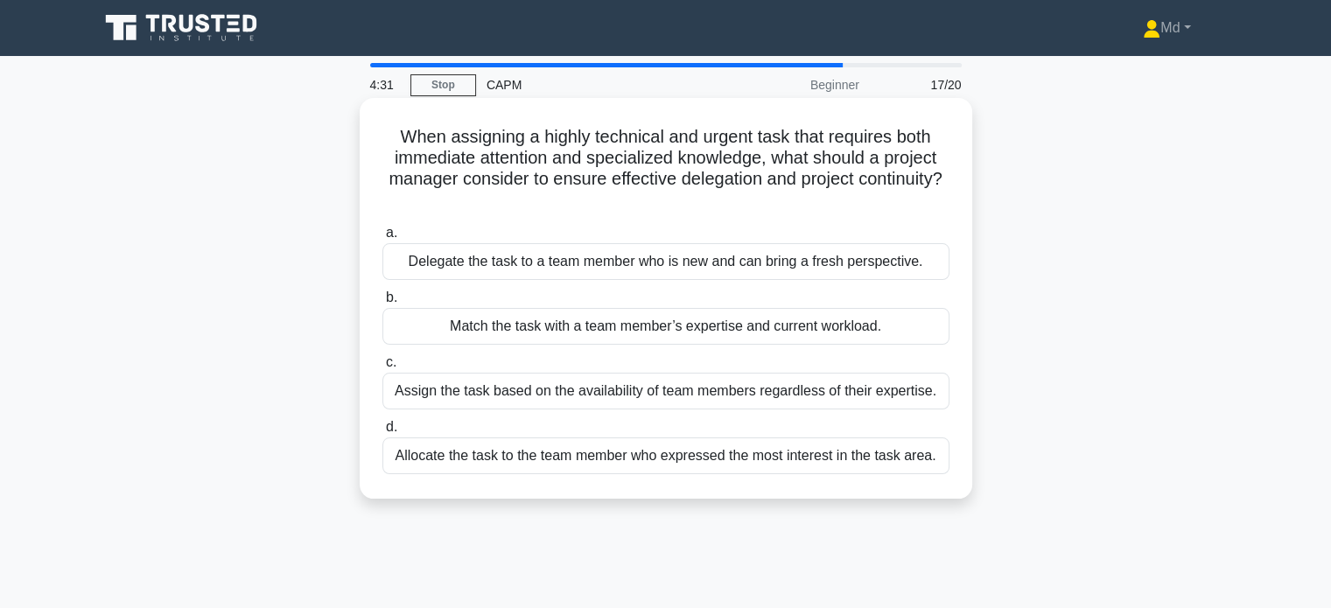
click at [895, 330] on div "Match the task with a team member’s expertise and current workload." at bounding box center [666, 326] width 567 height 37
click at [383, 304] on input "b. Match the task with a team member’s expertise and current workload." at bounding box center [383, 297] width 0 height 11
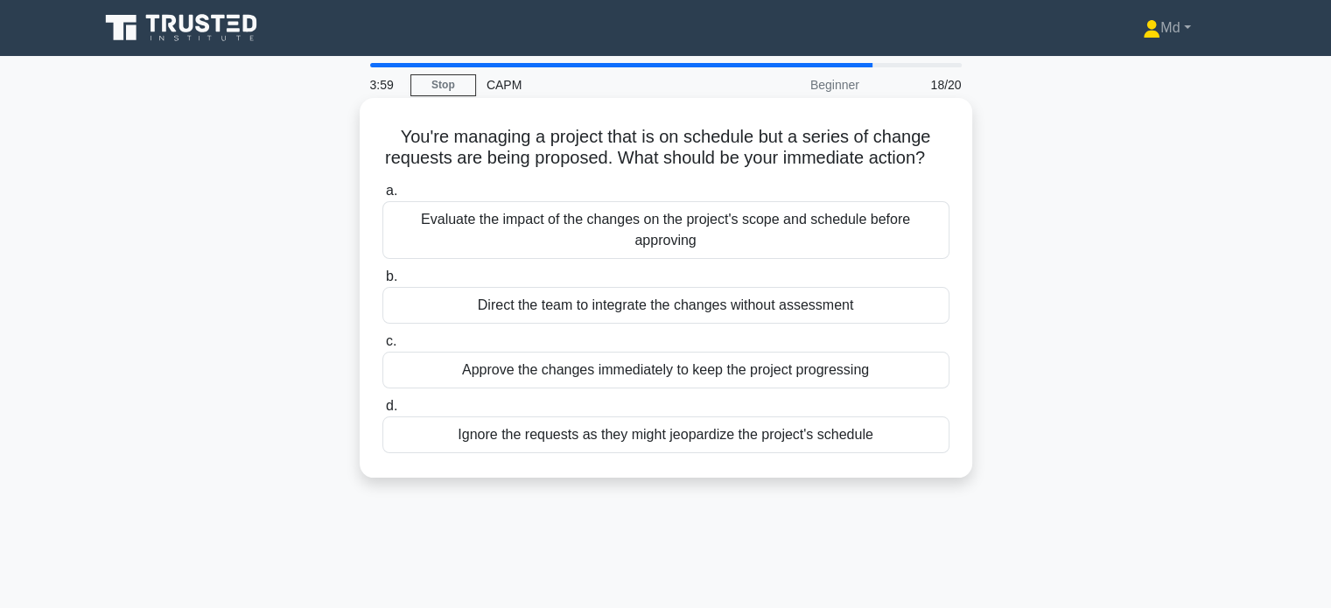
click at [830, 240] on div "Evaluate the impact of the changes on the project's scope and schedule before a…" at bounding box center [666, 230] width 567 height 58
click at [383, 197] on input "a. Evaluate the impact of the changes on the project's scope and schedule befor…" at bounding box center [383, 191] width 0 height 11
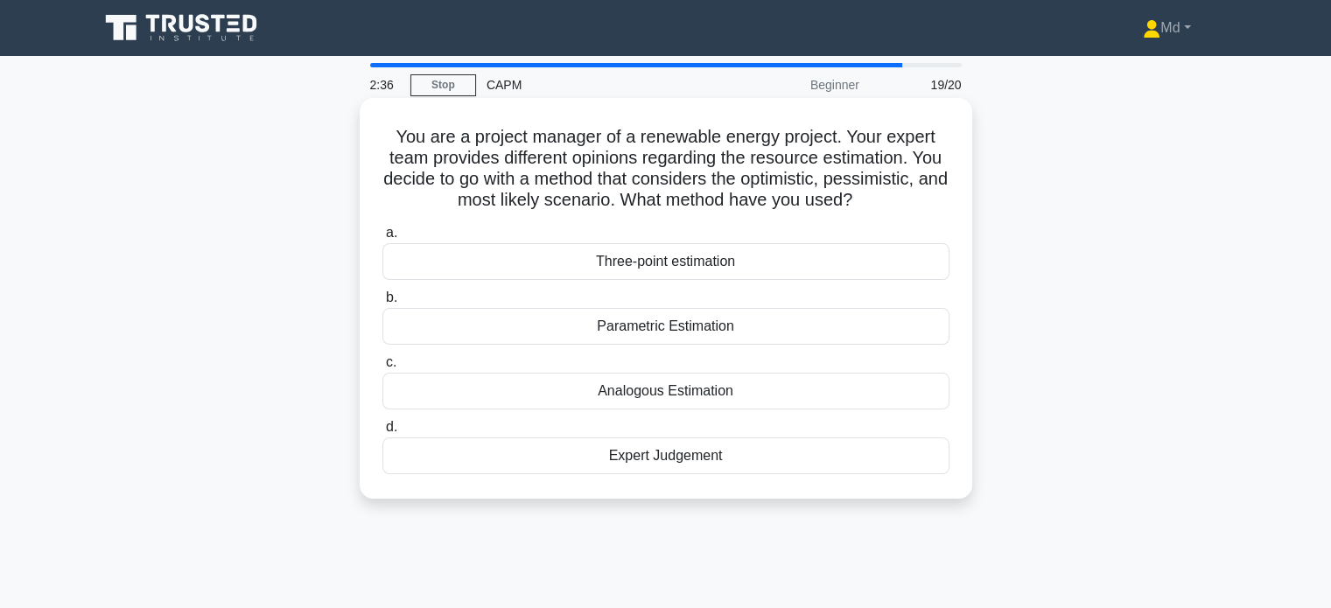
click at [709, 264] on div "Three-point estimation" at bounding box center [666, 261] width 567 height 37
click at [383, 239] on input "a. Three-point estimation" at bounding box center [383, 233] width 0 height 11
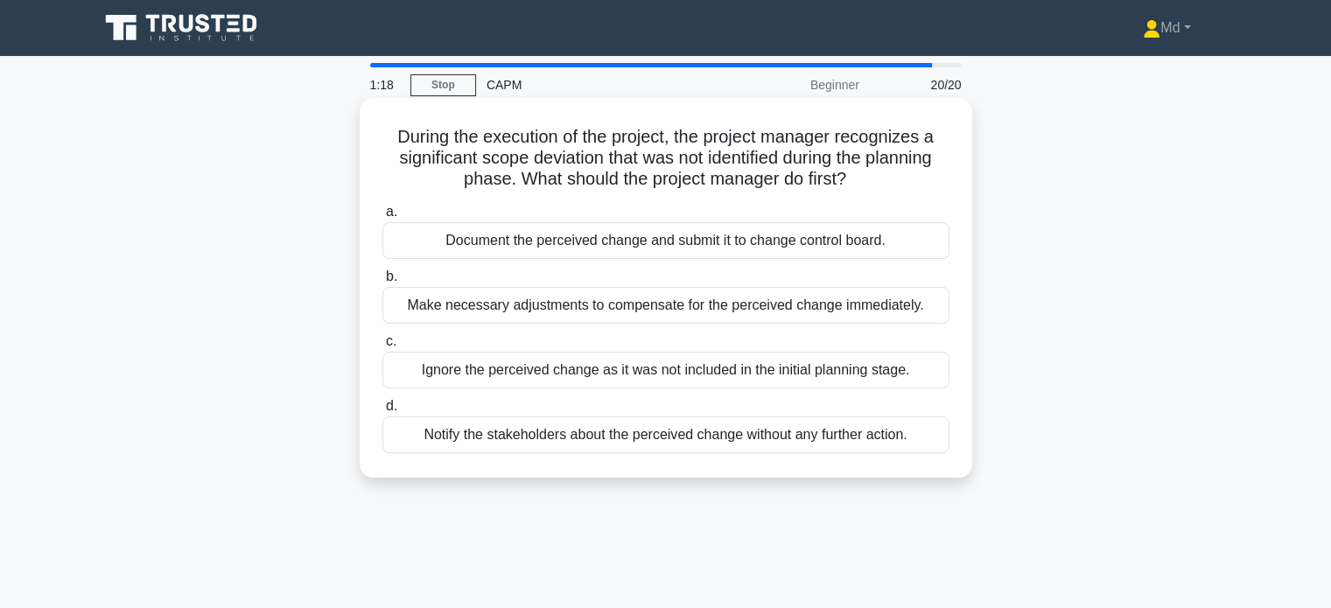
click at [787, 245] on div "Document the perceived change and submit it to change control board." at bounding box center [666, 240] width 567 height 37
click at [383, 218] on input "a. Document the perceived change and submit it to change control board." at bounding box center [383, 212] width 0 height 11
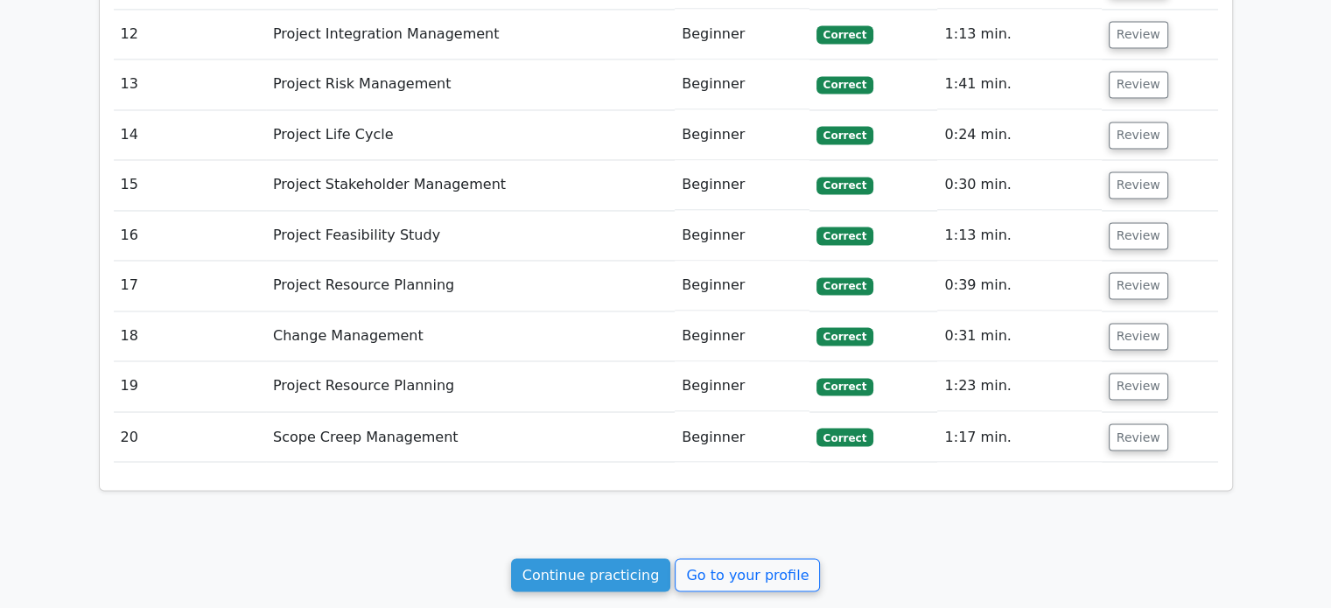
scroll to position [2934, 0]
click at [1142, 373] on button "Review" at bounding box center [1139, 386] width 60 height 27
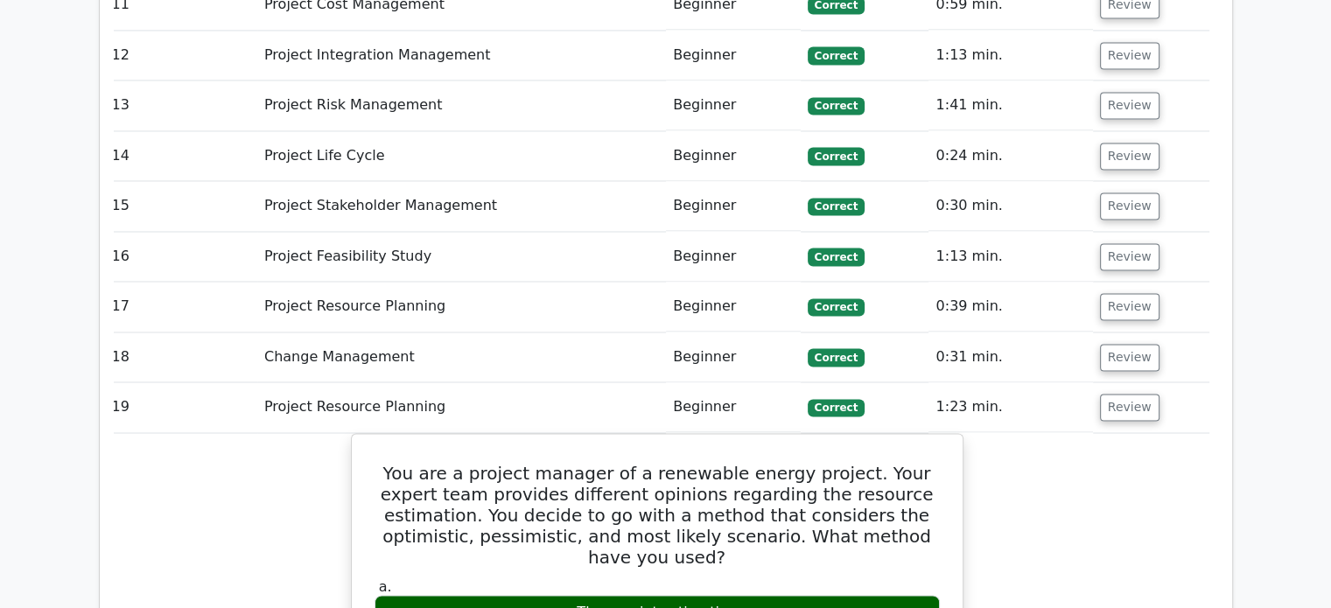
scroll to position [0, 10]
click at [1130, 394] on button "Review" at bounding box center [1130, 407] width 60 height 27
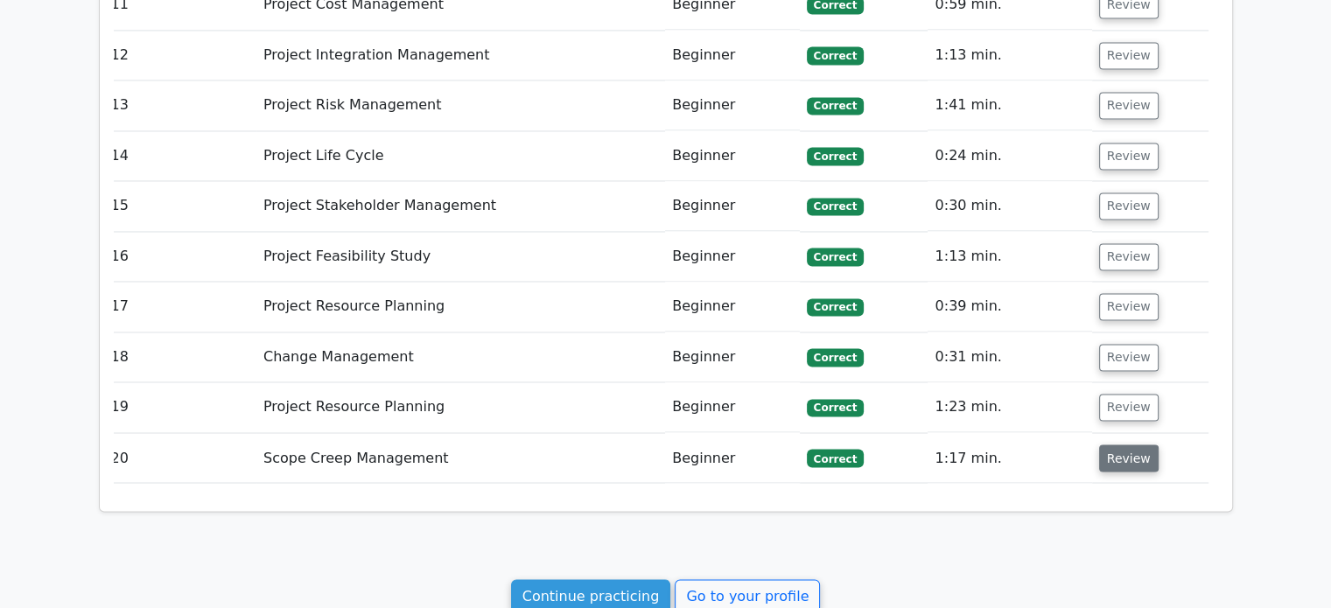
click at [1131, 445] on button "Review" at bounding box center [1130, 458] width 60 height 27
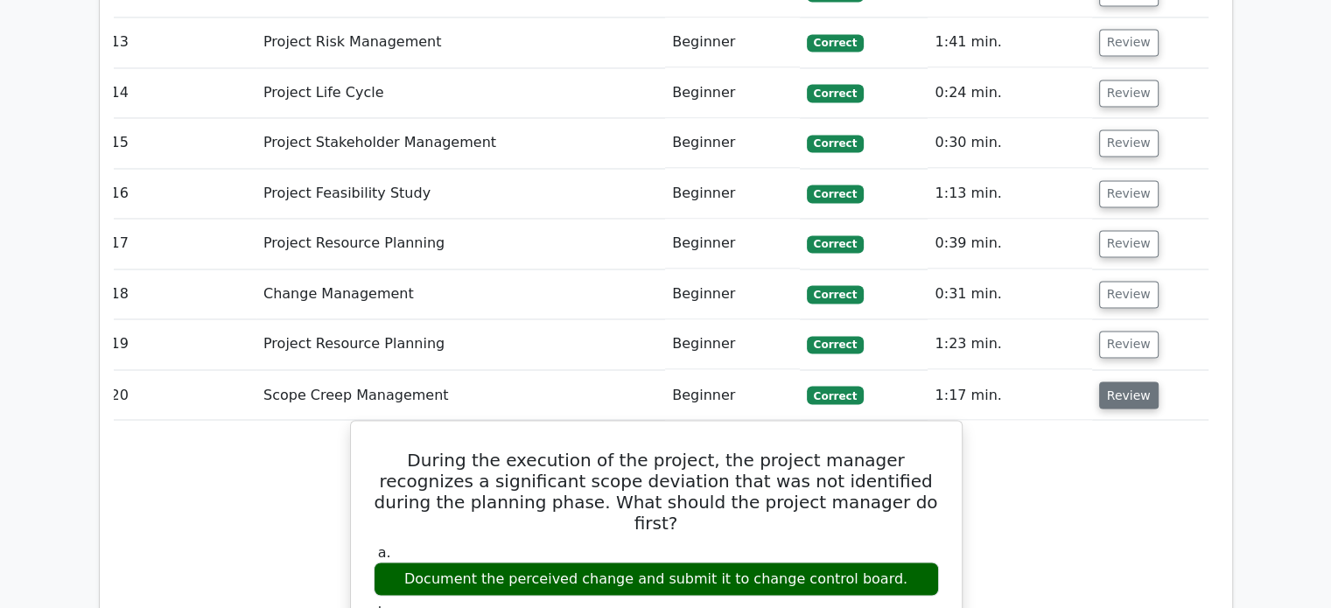
scroll to position [2976, 0]
click at [1116, 382] on button "Review" at bounding box center [1130, 395] width 60 height 27
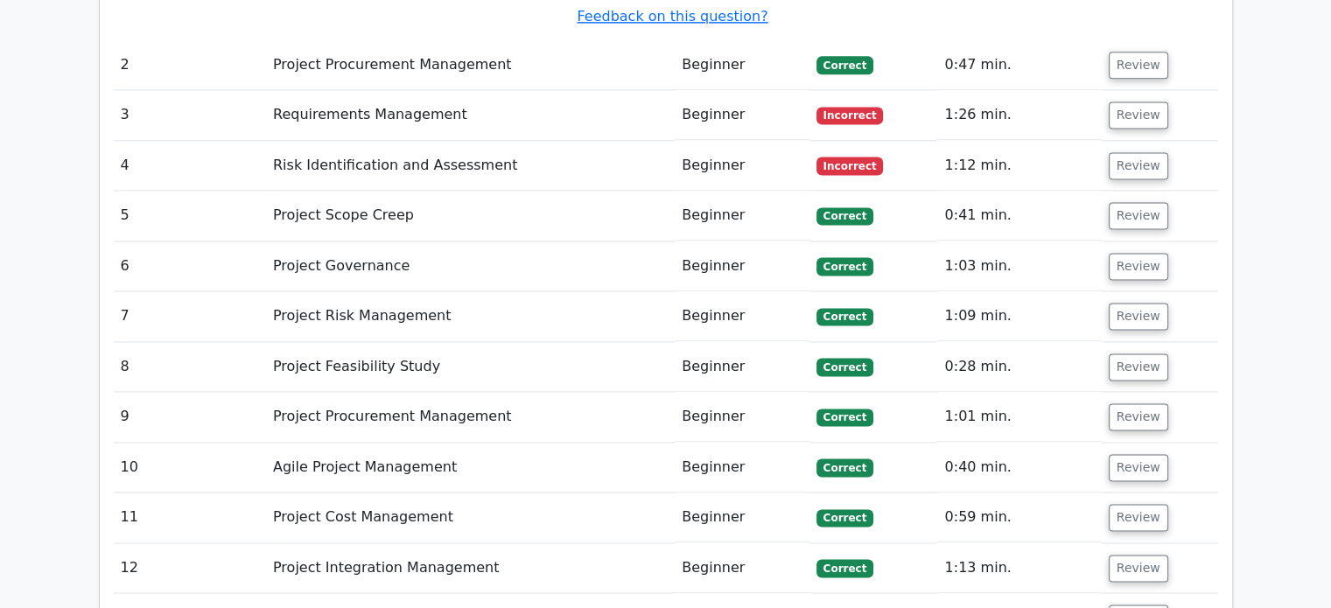
scroll to position [2217, 0]
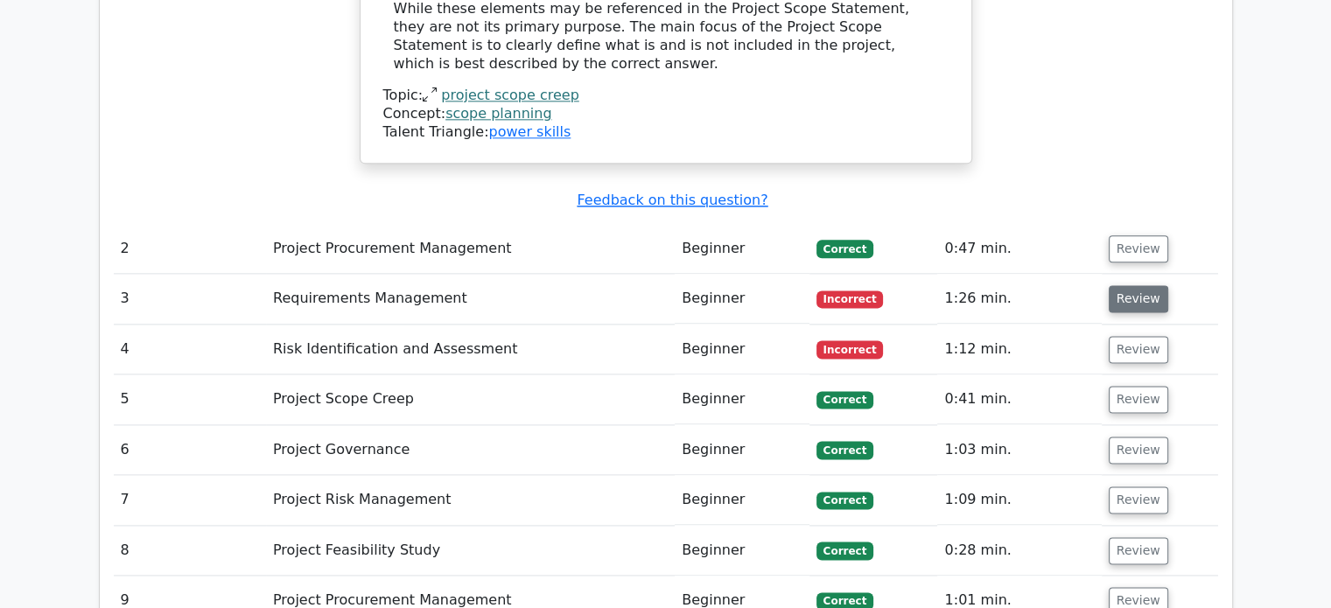
click at [1128, 285] on button "Review" at bounding box center [1139, 298] width 60 height 27
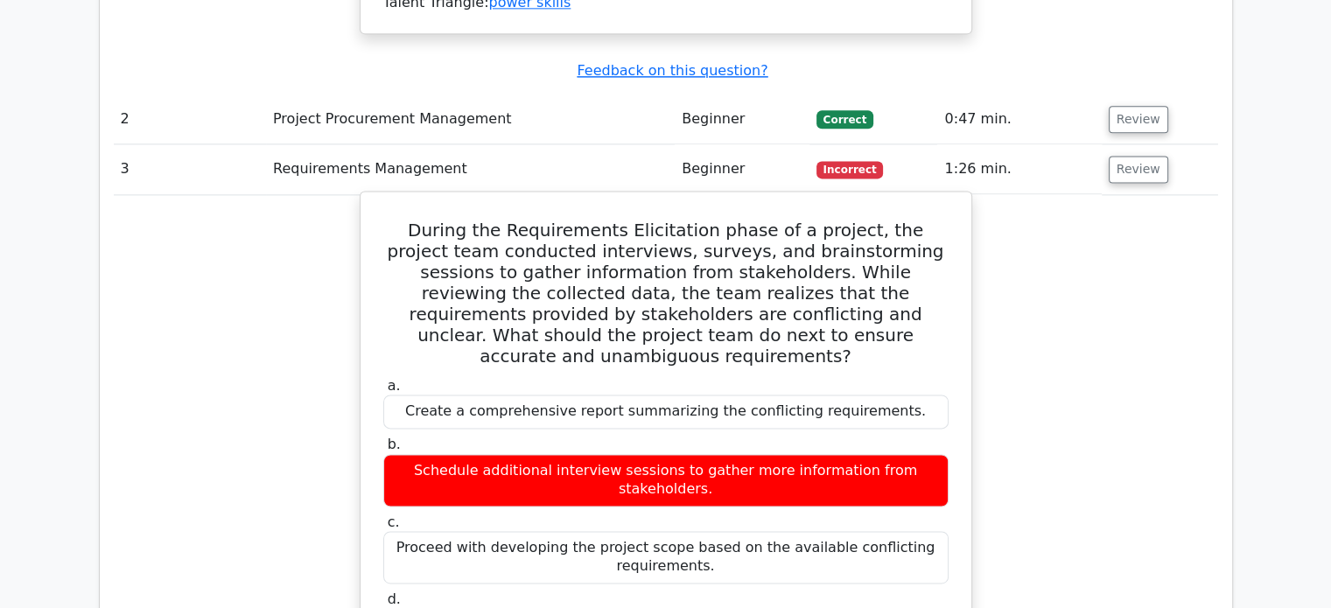
scroll to position [2280, 0]
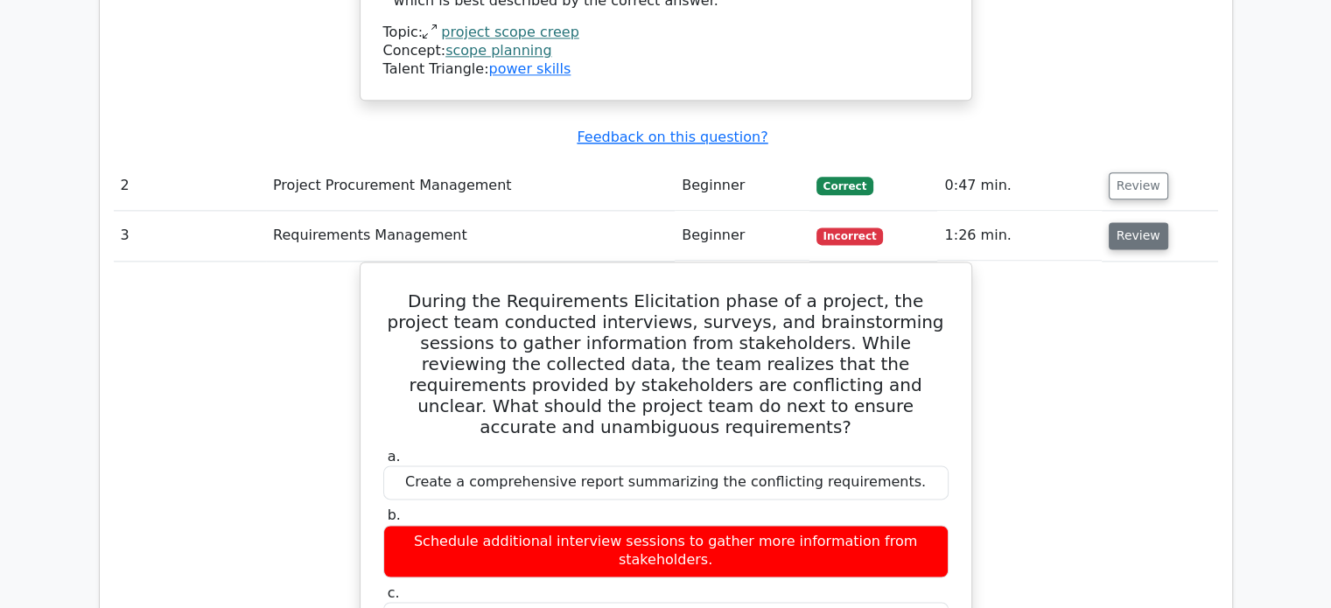
click at [1124, 222] on button "Review" at bounding box center [1139, 235] width 60 height 27
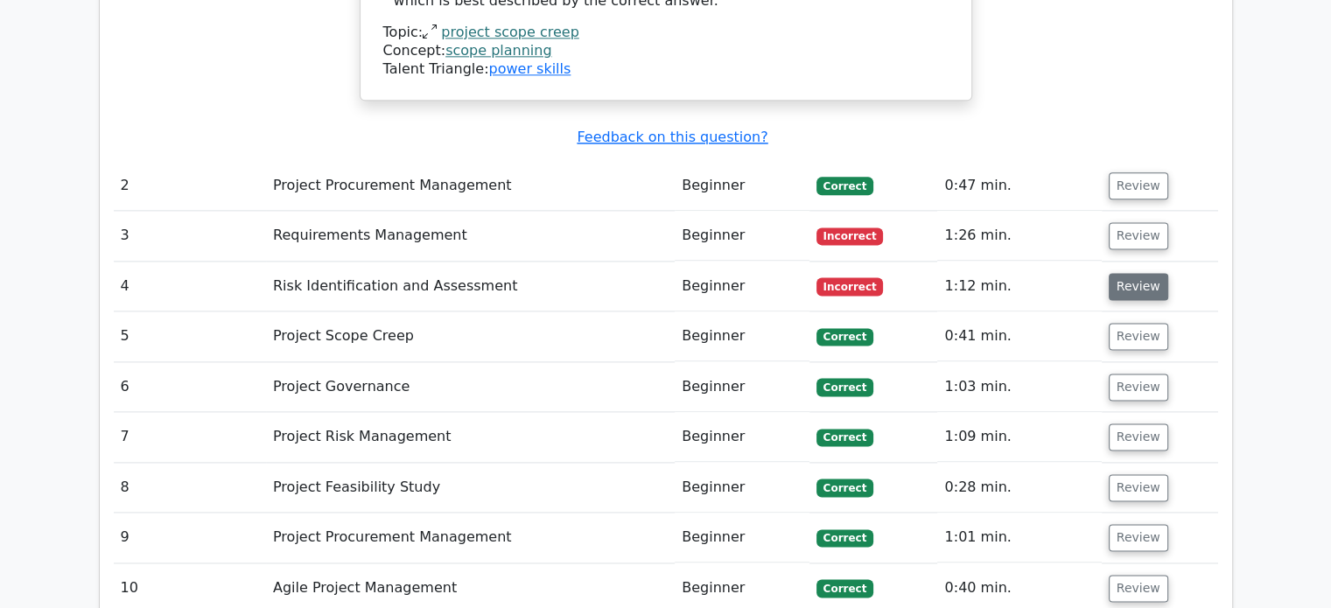
click at [1125, 273] on button "Review" at bounding box center [1139, 286] width 60 height 27
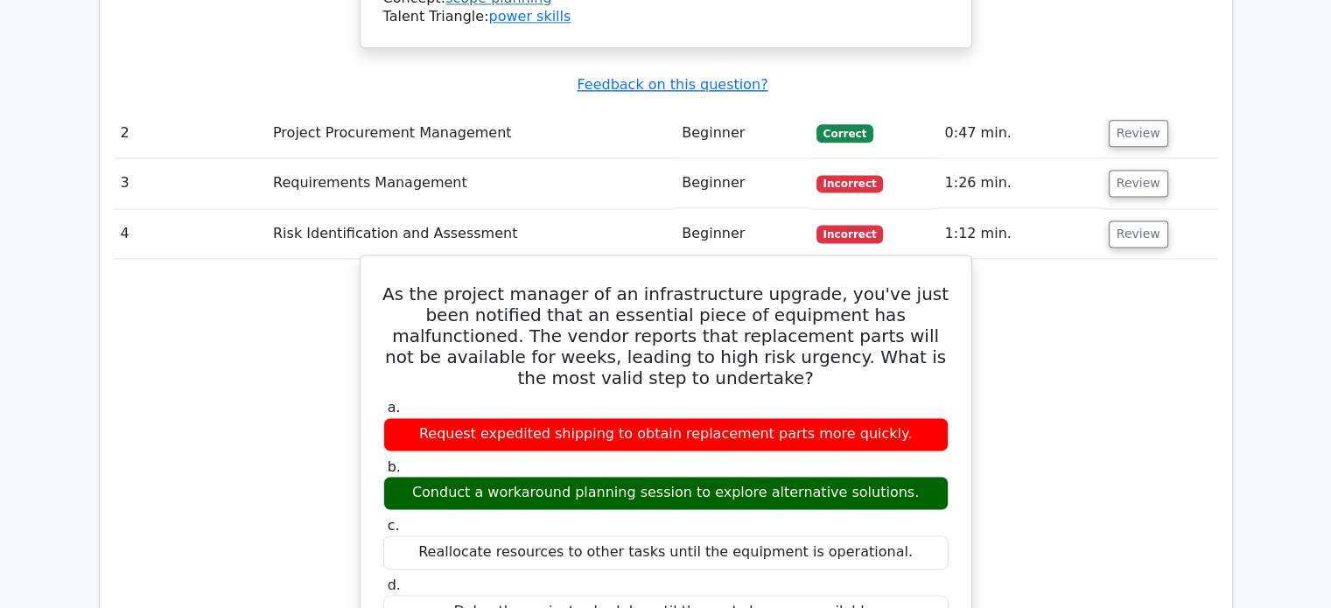
scroll to position [2323, 0]
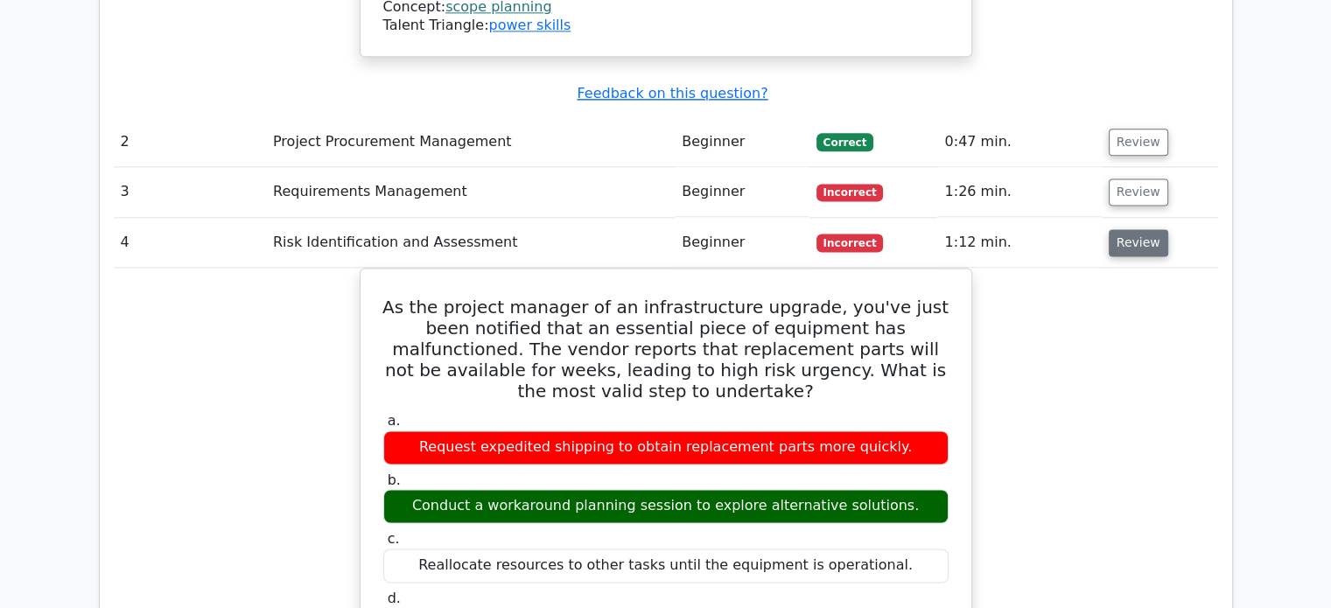
click at [1133, 229] on button "Review" at bounding box center [1139, 242] width 60 height 27
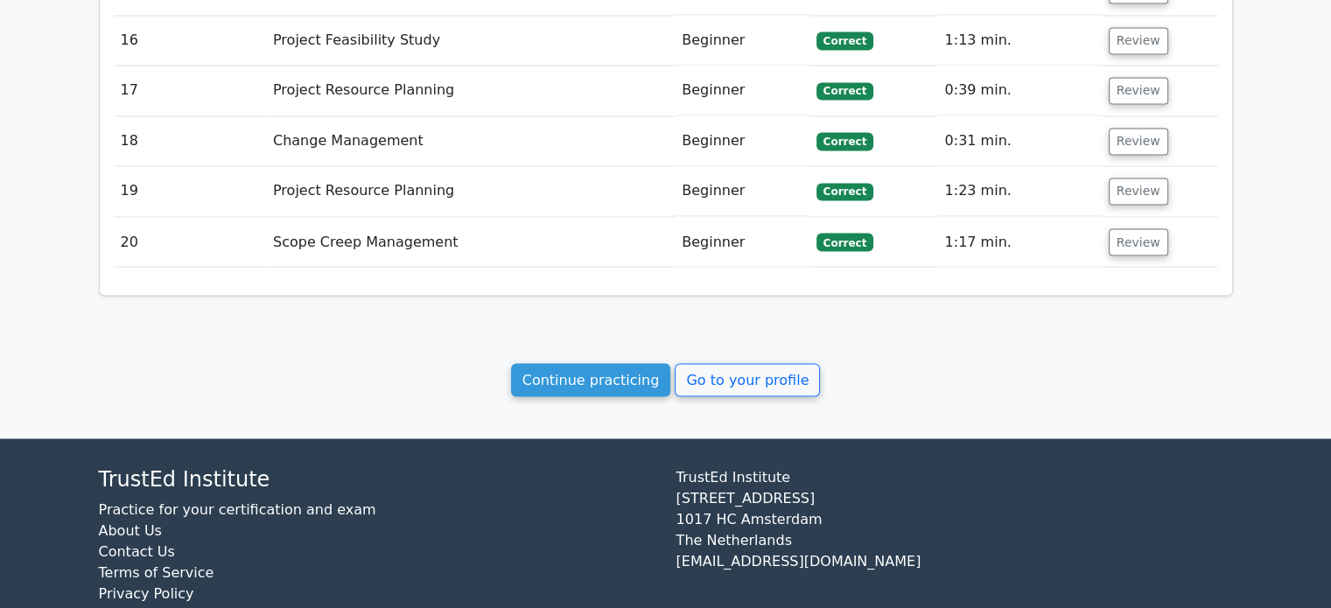
scroll to position [3135, 0]
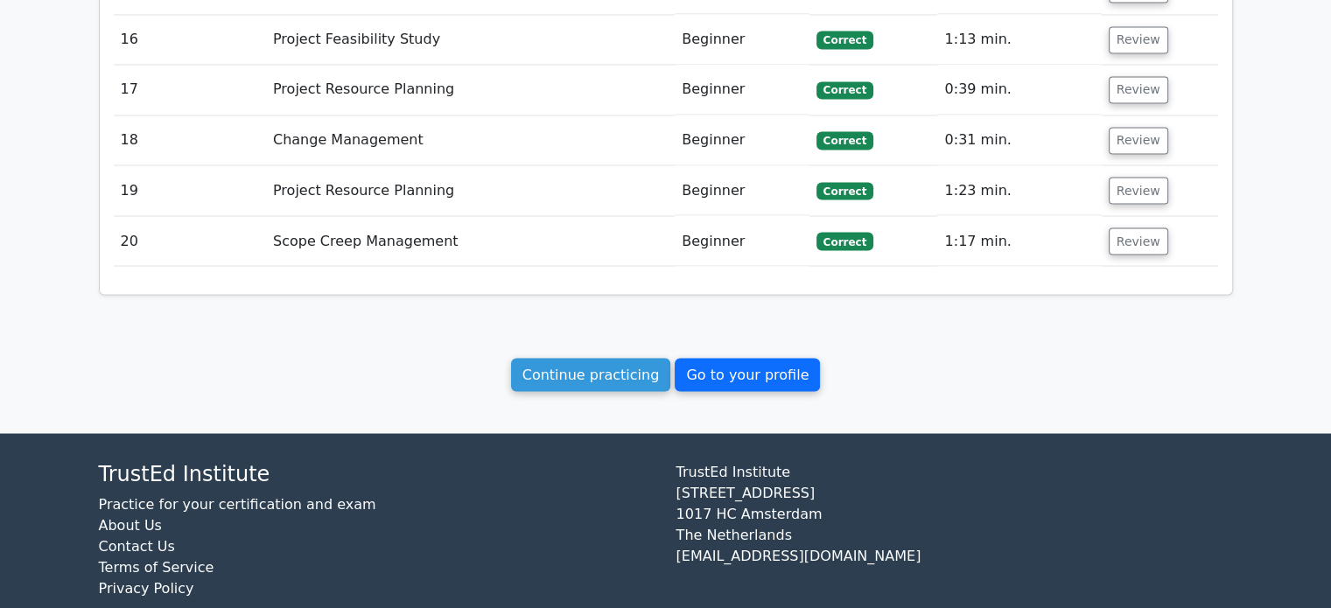
click at [739, 358] on link "Go to your profile" at bounding box center [747, 374] width 145 height 33
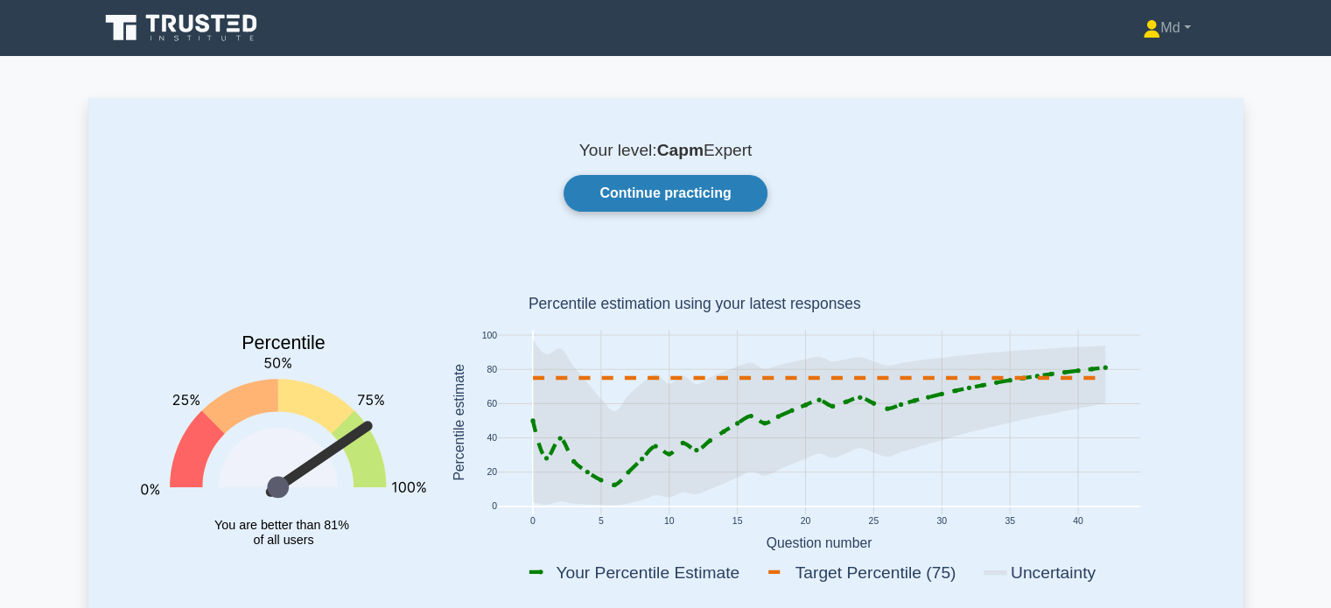
click at [679, 195] on link "Continue practicing" at bounding box center [665, 193] width 203 height 37
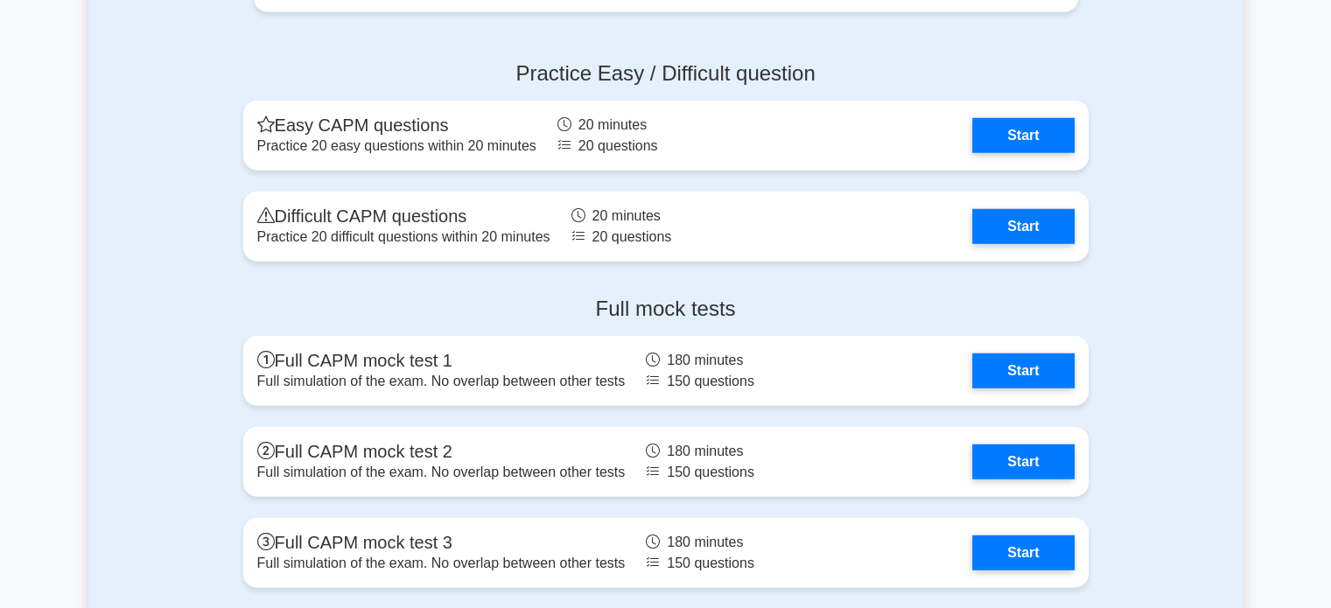
scroll to position [4723, 0]
